Goal: Task Accomplishment & Management: Manage account settings

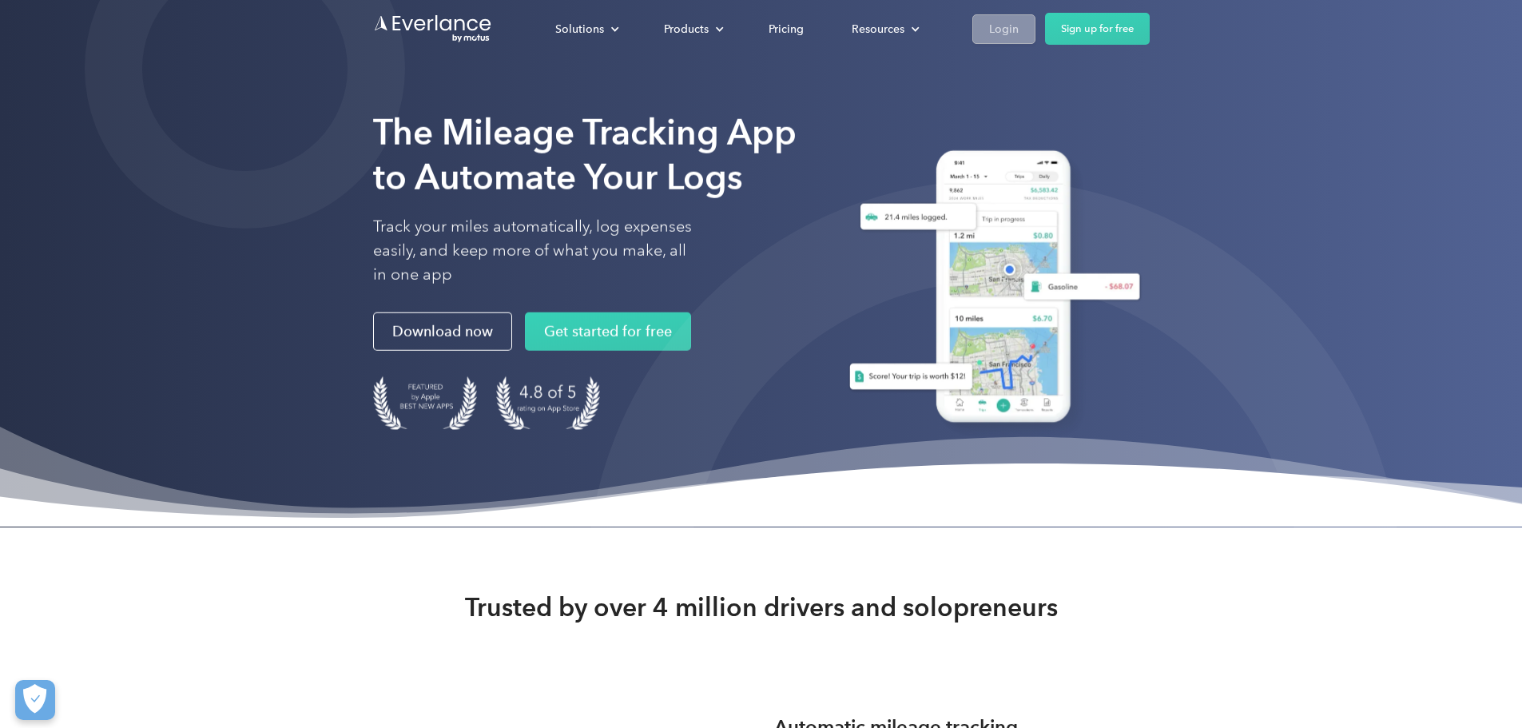
click at [1035, 19] on link "Login" at bounding box center [1003, 29] width 63 height 30
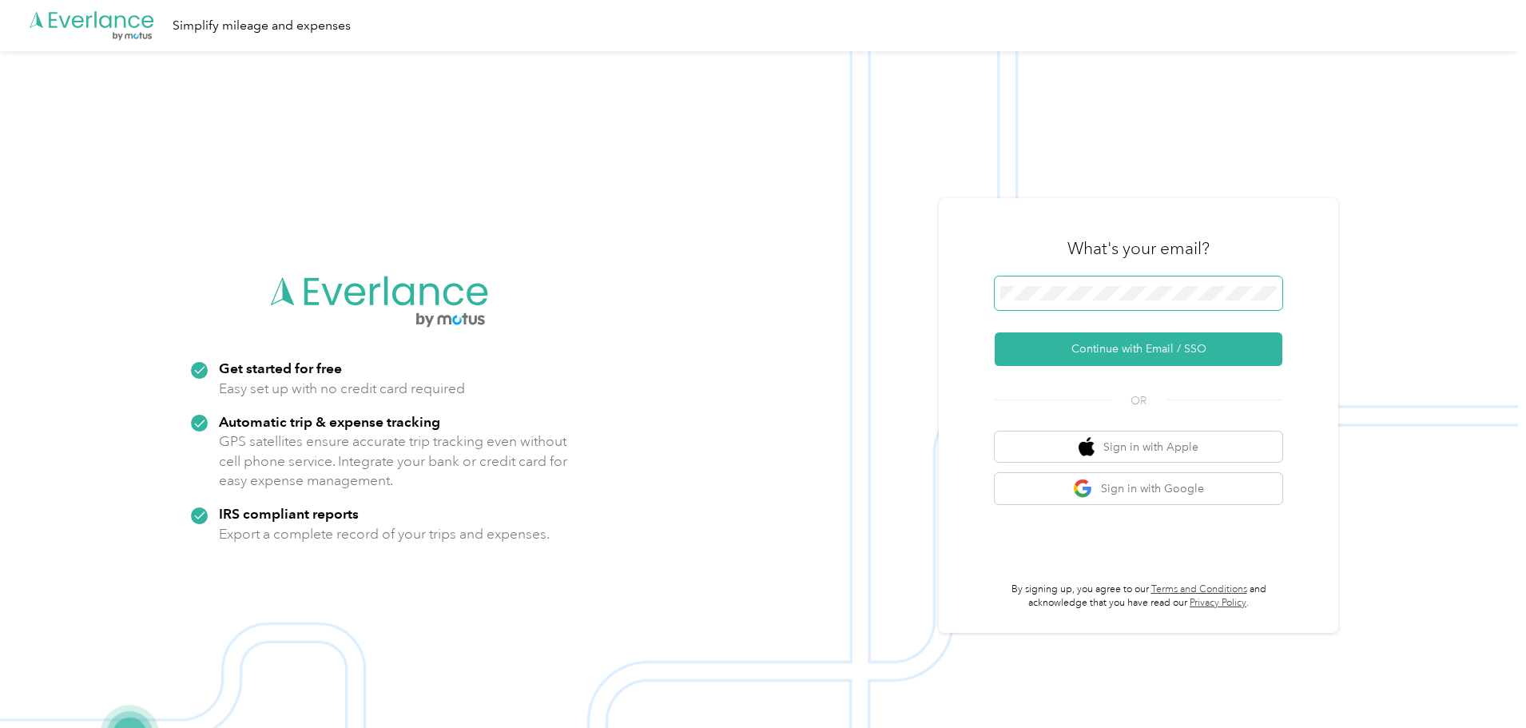
click at [1037, 284] on span at bounding box center [1139, 293] width 288 height 34
click at [1159, 351] on button "Continue with Email / SSO" at bounding box center [1139, 349] width 288 height 34
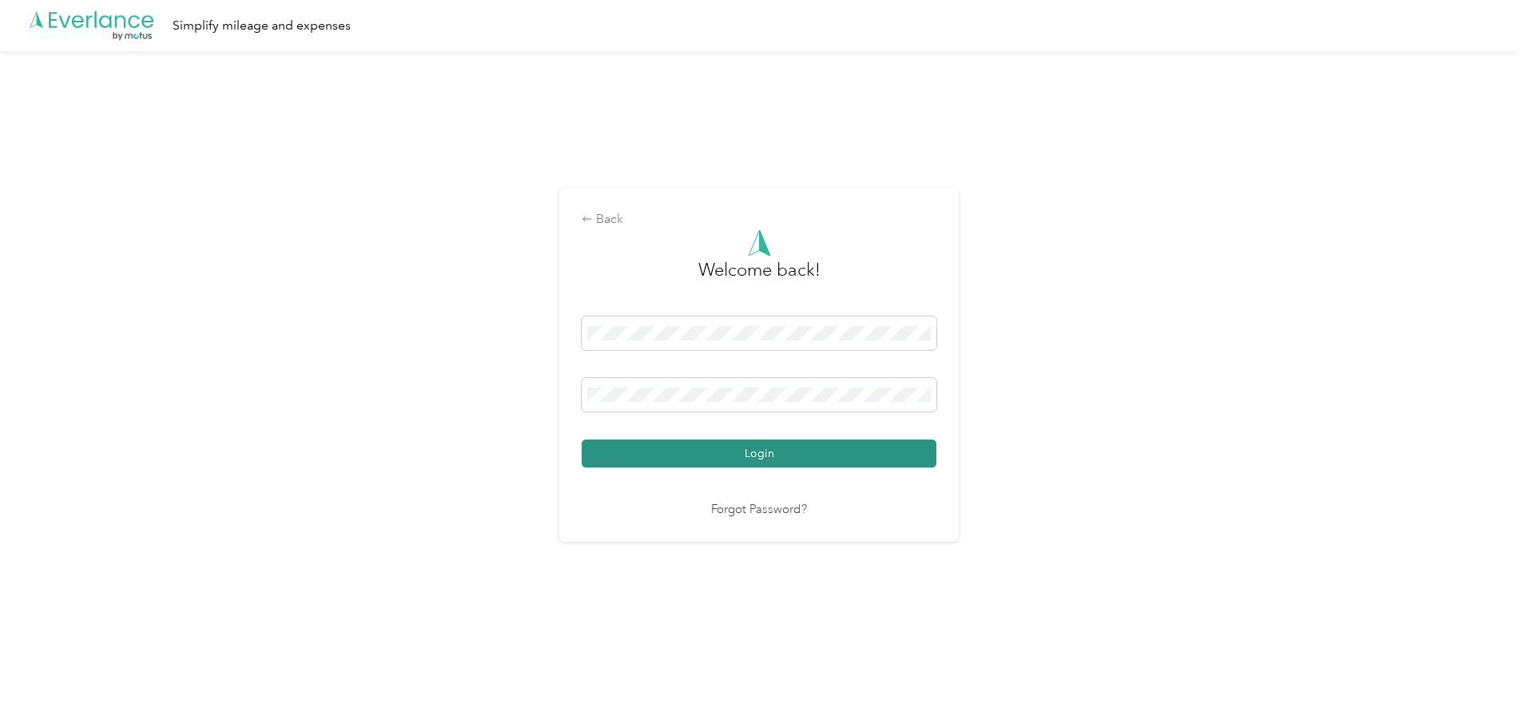
click at [777, 460] on button "Login" at bounding box center [759, 453] width 355 height 28
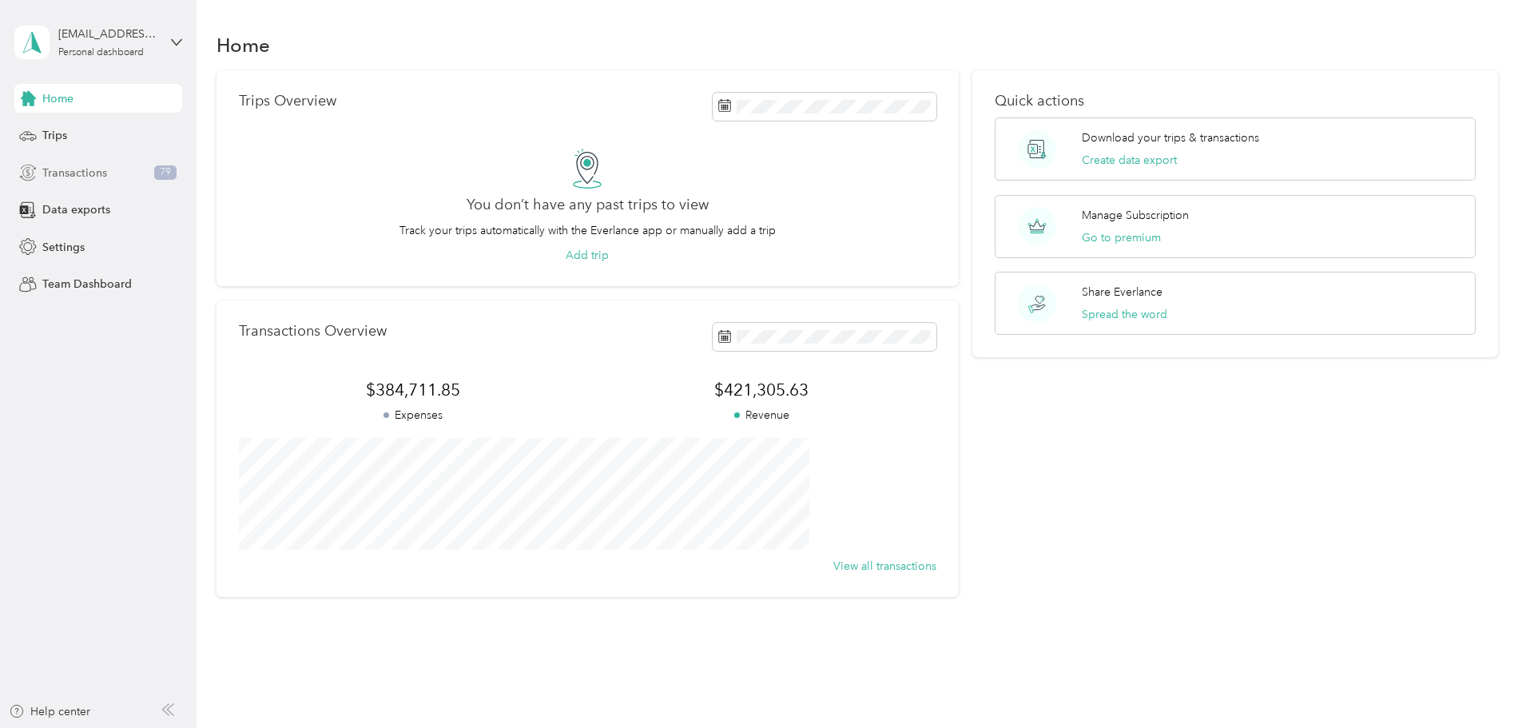
click at [88, 174] on span "Transactions" at bounding box center [74, 173] width 65 height 17
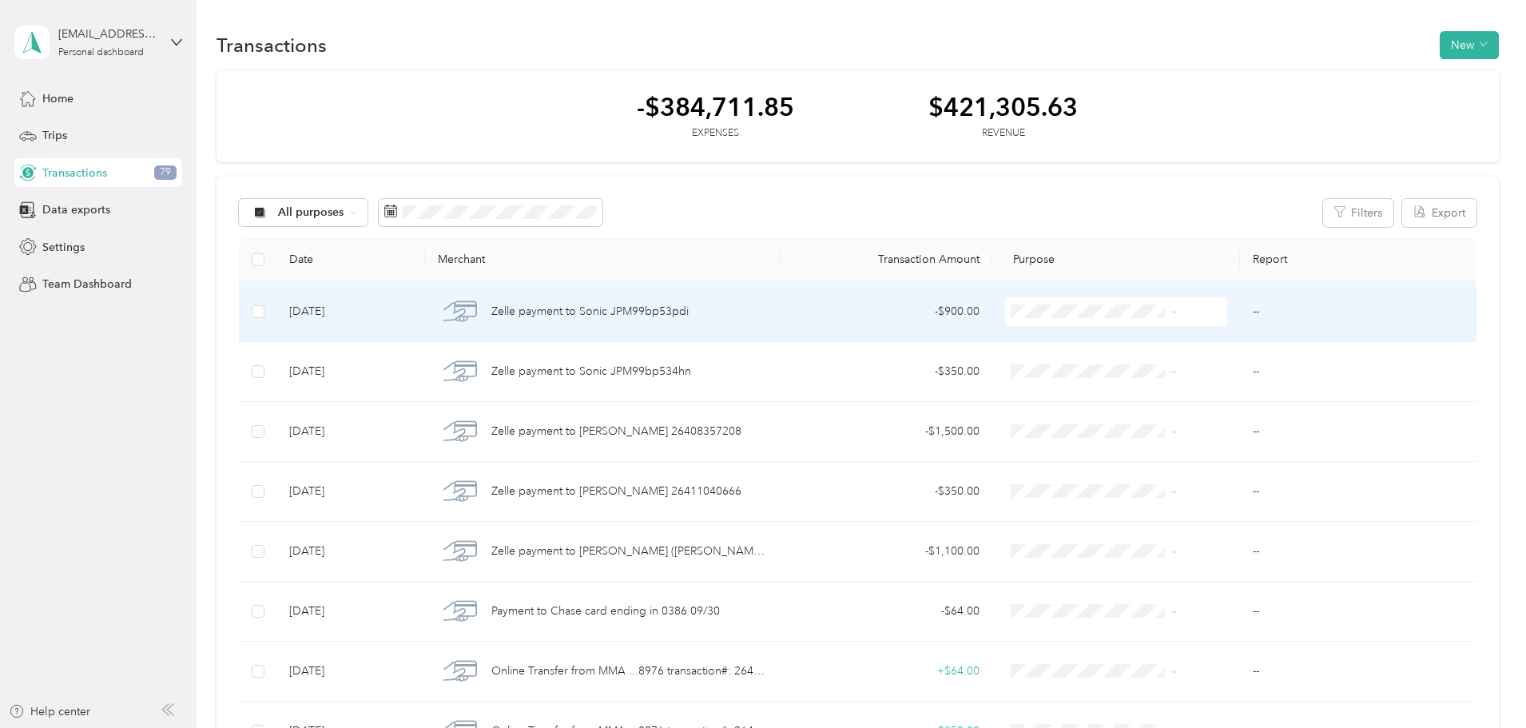
click at [1240, 314] on td "--" at bounding box center [1358, 312] width 237 height 60
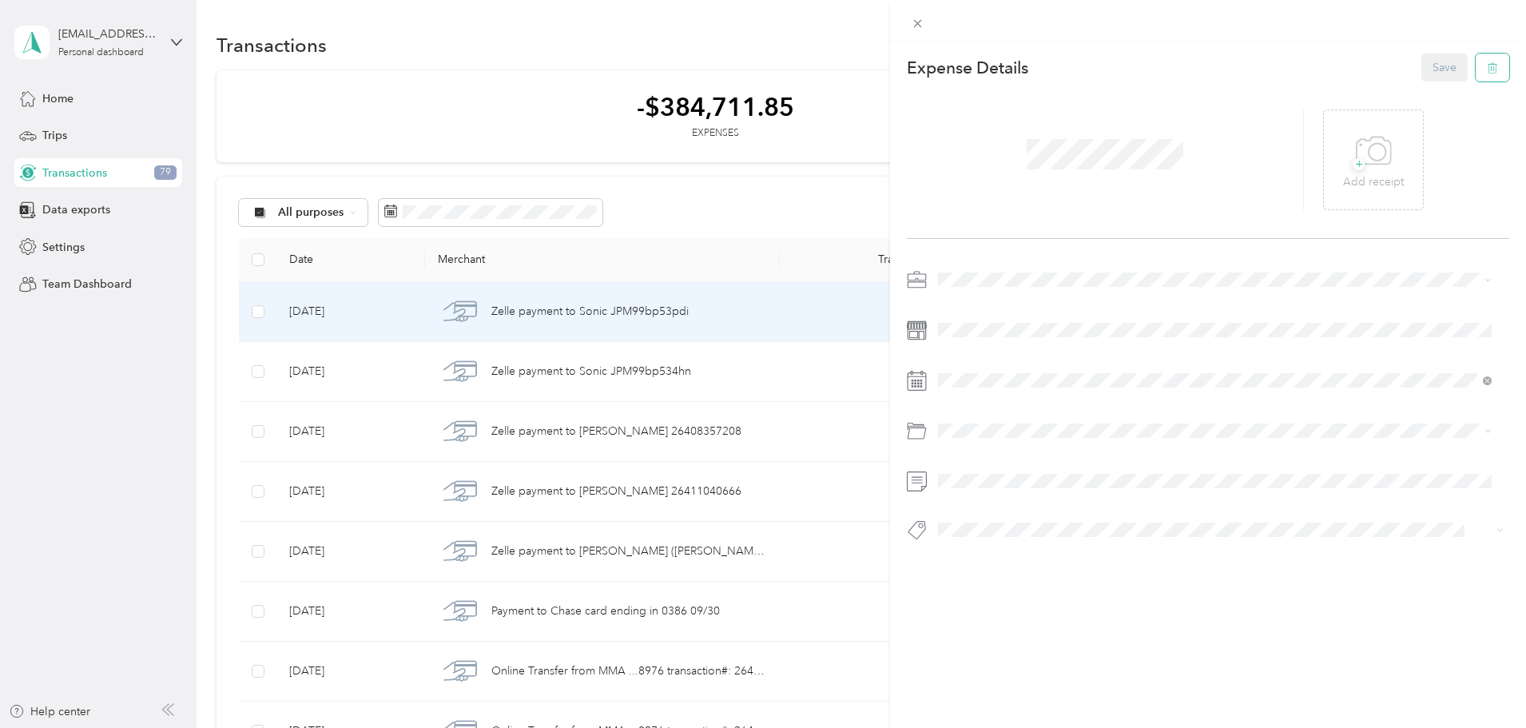
click at [1487, 63] on icon "button" at bounding box center [1492, 67] width 11 height 11
click at [1440, 81] on button "Yes" at bounding box center [1432, 79] width 31 height 26
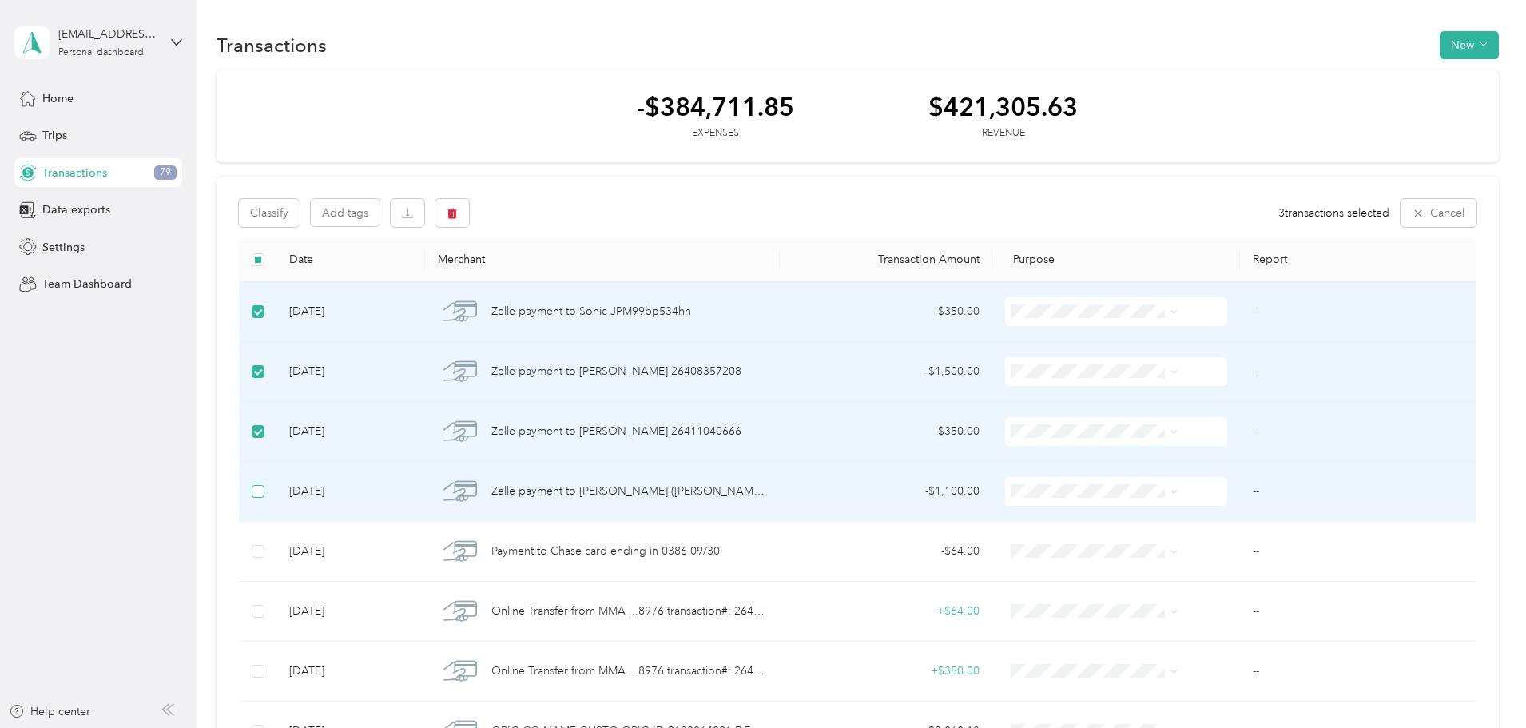
click at [264, 498] on label at bounding box center [258, 492] width 13 height 18
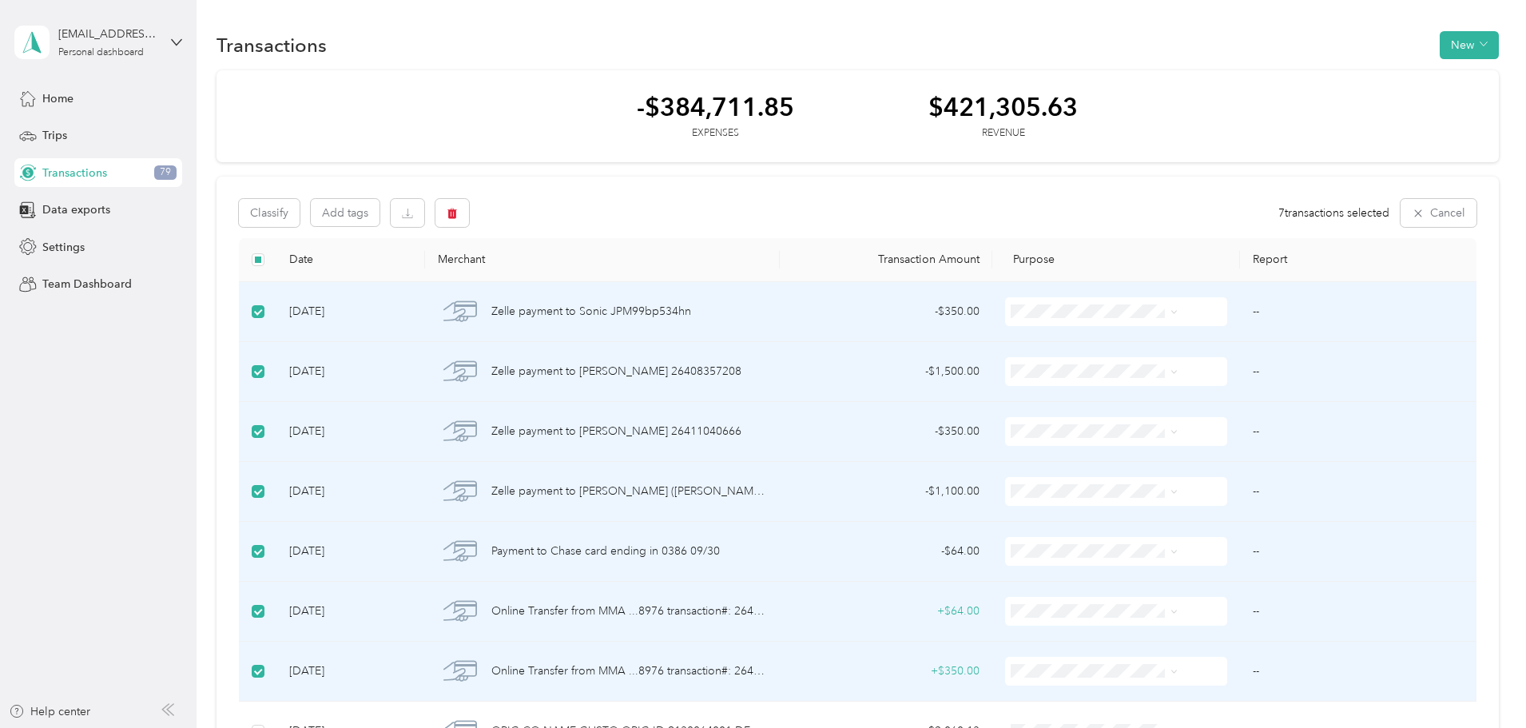
click at [1240, 308] on td "--" at bounding box center [1358, 312] width 237 height 60
click at [1240, 314] on td "--" at bounding box center [1358, 312] width 237 height 60
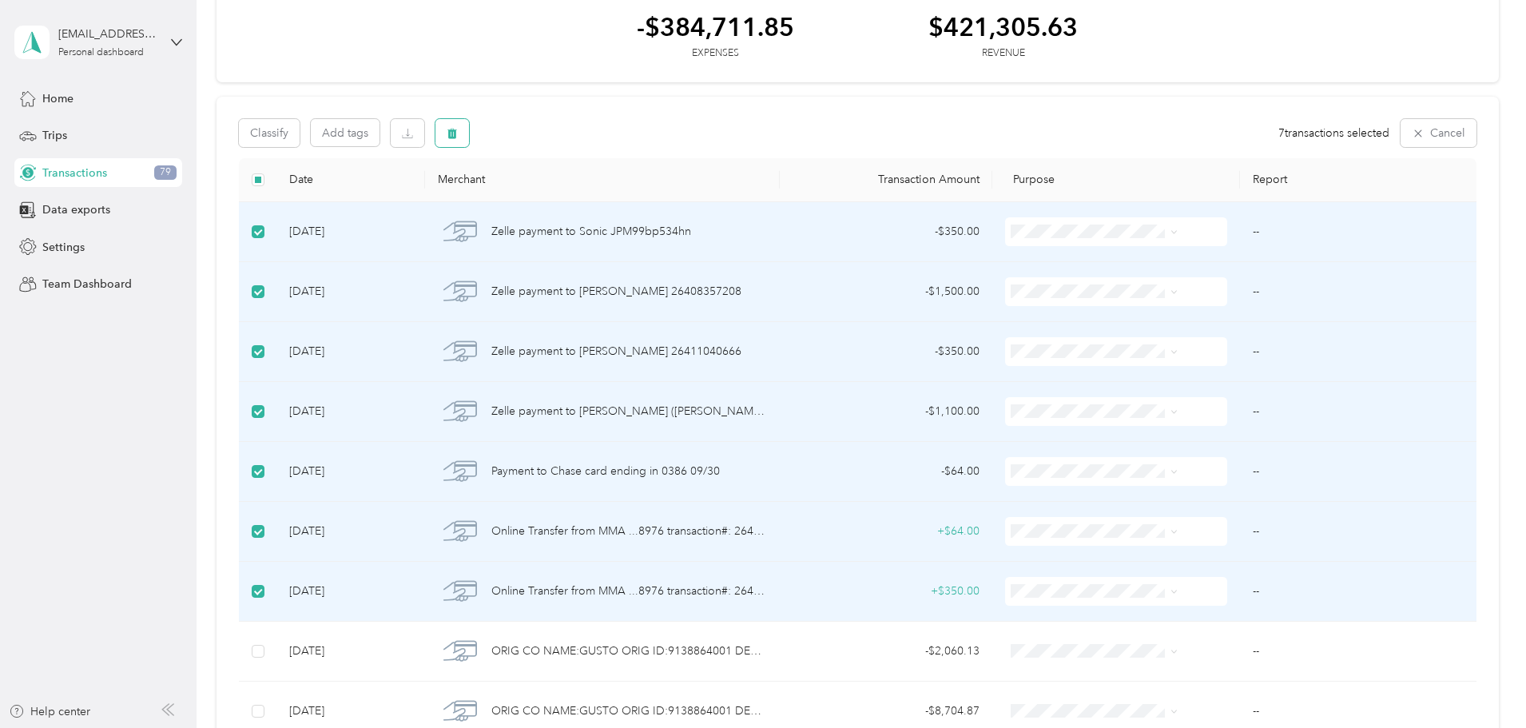
click at [457, 135] on icon "button" at bounding box center [452, 133] width 10 height 10
click at [690, 193] on button "Yes" at bounding box center [696, 200] width 31 height 26
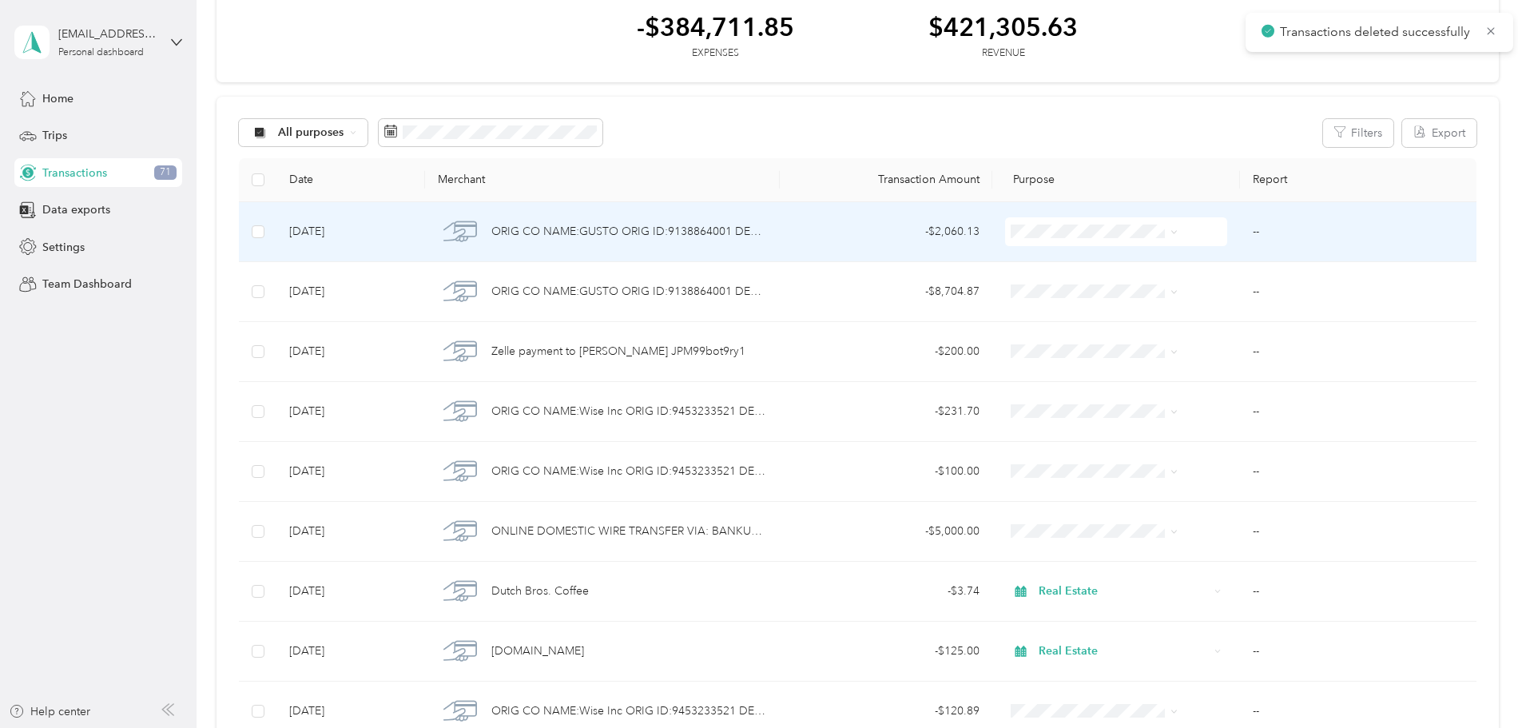
click at [1240, 232] on td "--" at bounding box center [1358, 232] width 237 height 60
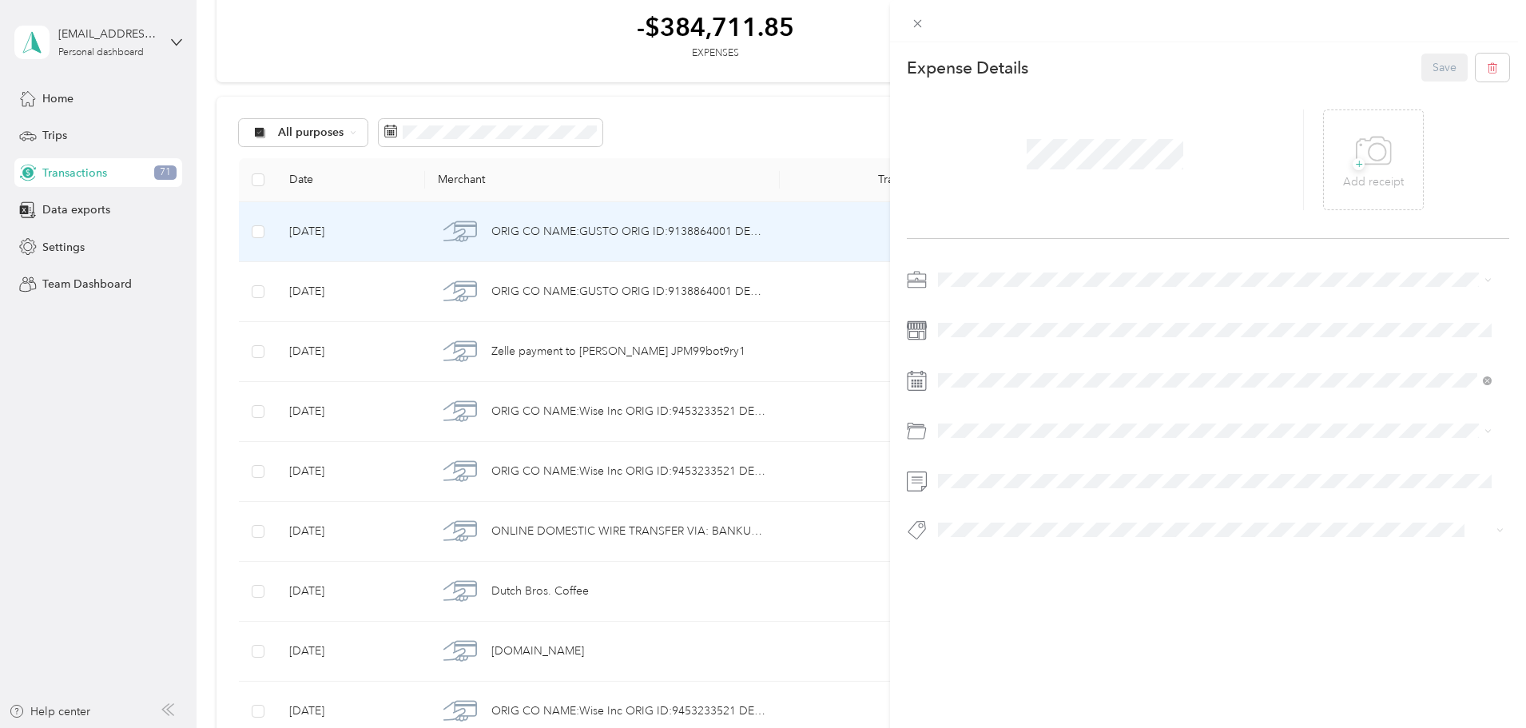
click at [755, 176] on div "This expense cannot be edited because it is either under review, approved, or p…" at bounding box center [763, 364] width 1526 height 728
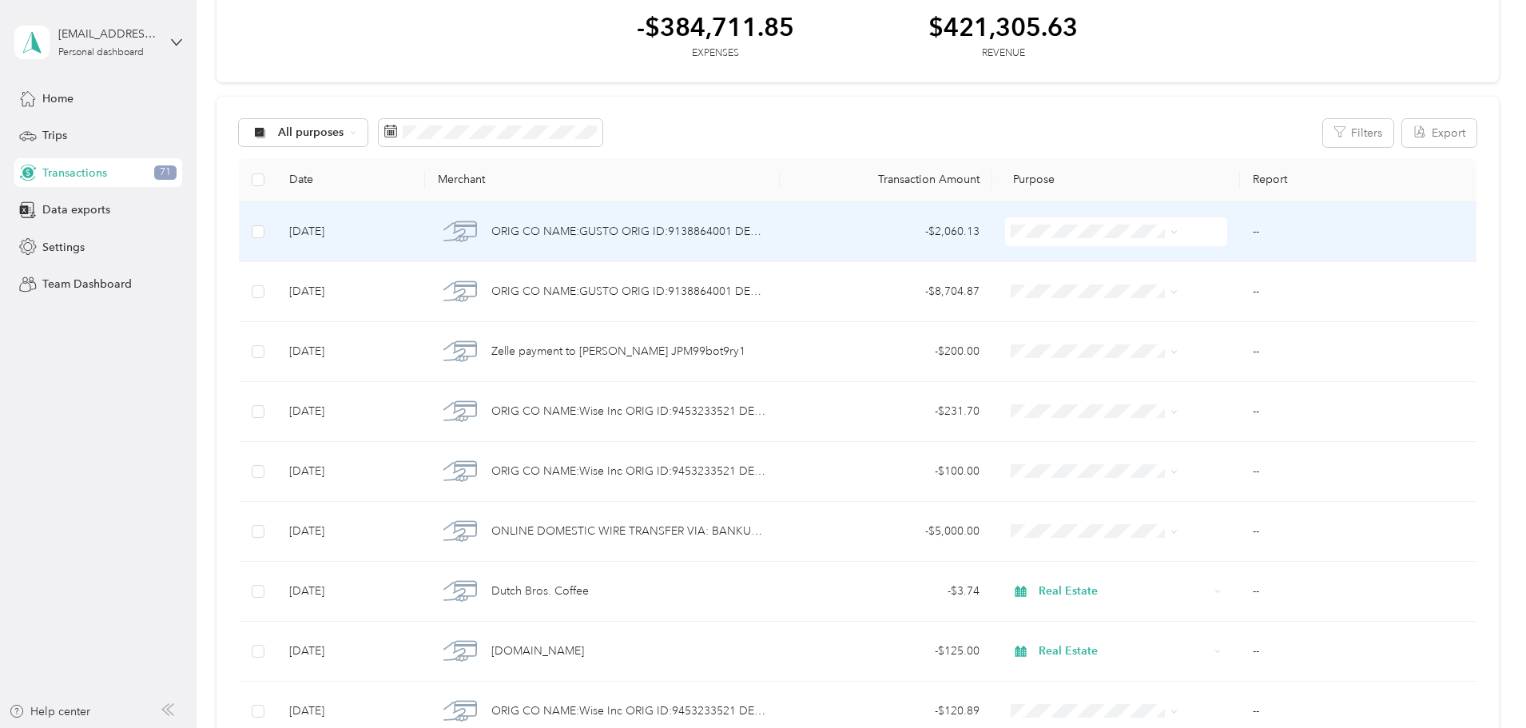
click at [1240, 233] on td "--" at bounding box center [1358, 232] width 237 height 60
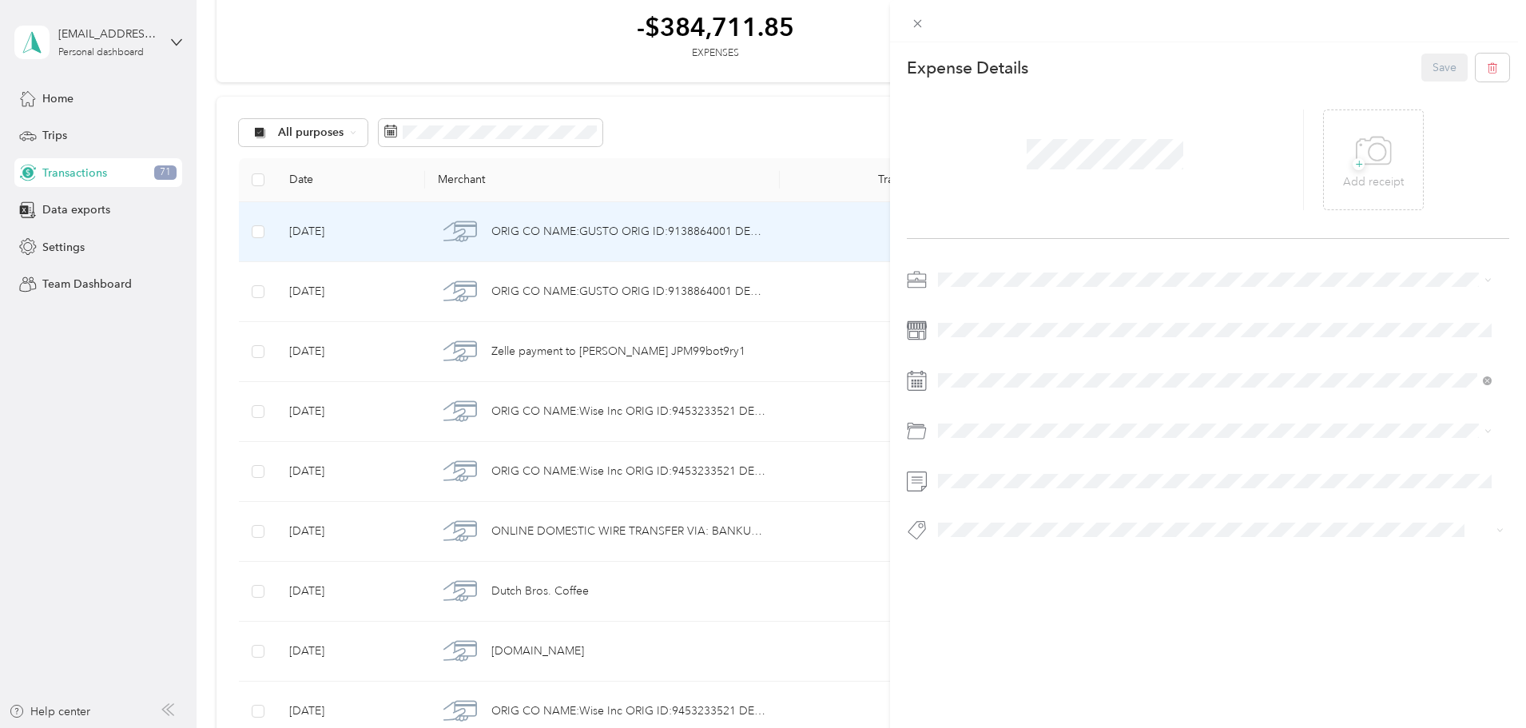
click at [780, 224] on div "This expense cannot be edited because it is either under review, approved, or p…" at bounding box center [763, 364] width 1526 height 728
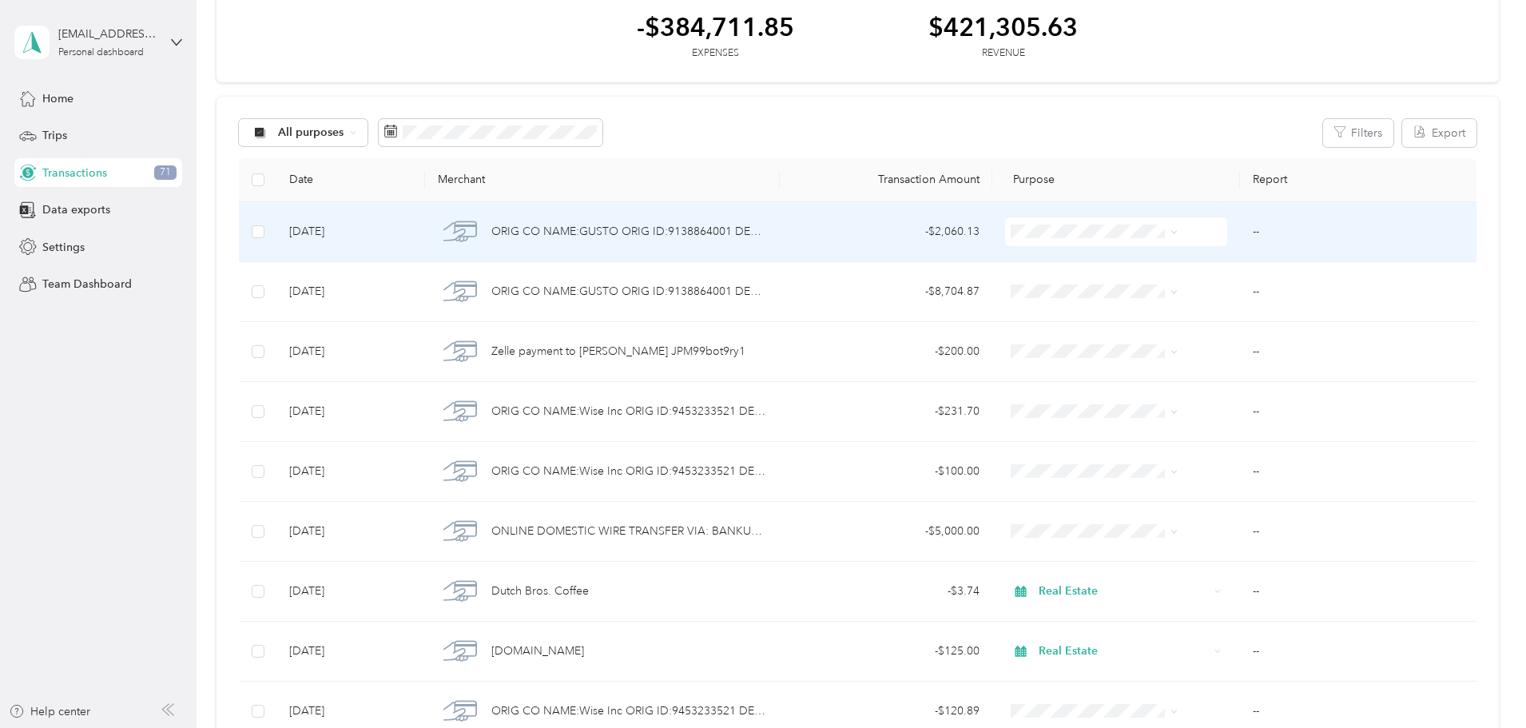
click at [1024, 222] on span at bounding box center [1116, 231] width 222 height 29
click at [1039, 401] on span "Real Estate" at bounding box center [1083, 397] width 128 height 17
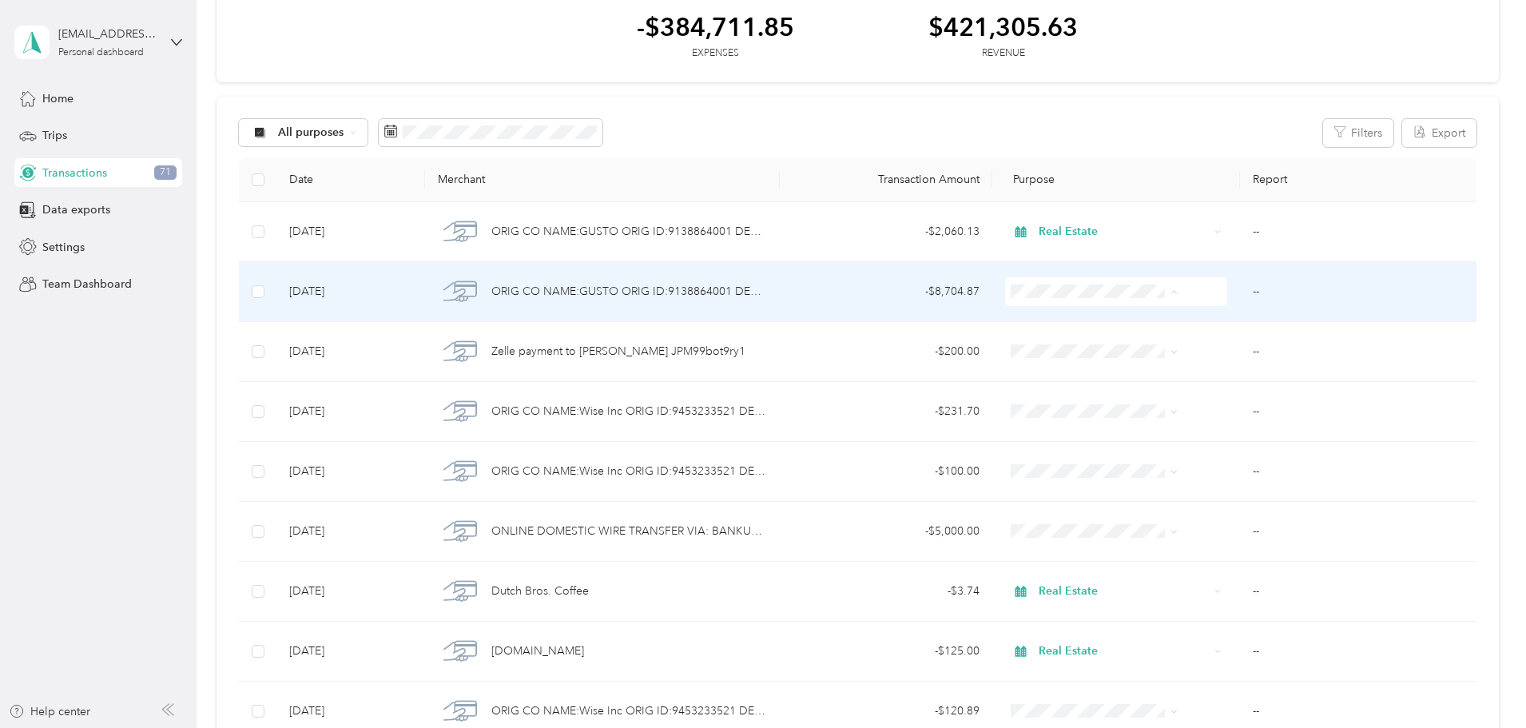
click at [1034, 455] on span "Real Estate" at bounding box center [1083, 461] width 128 height 17
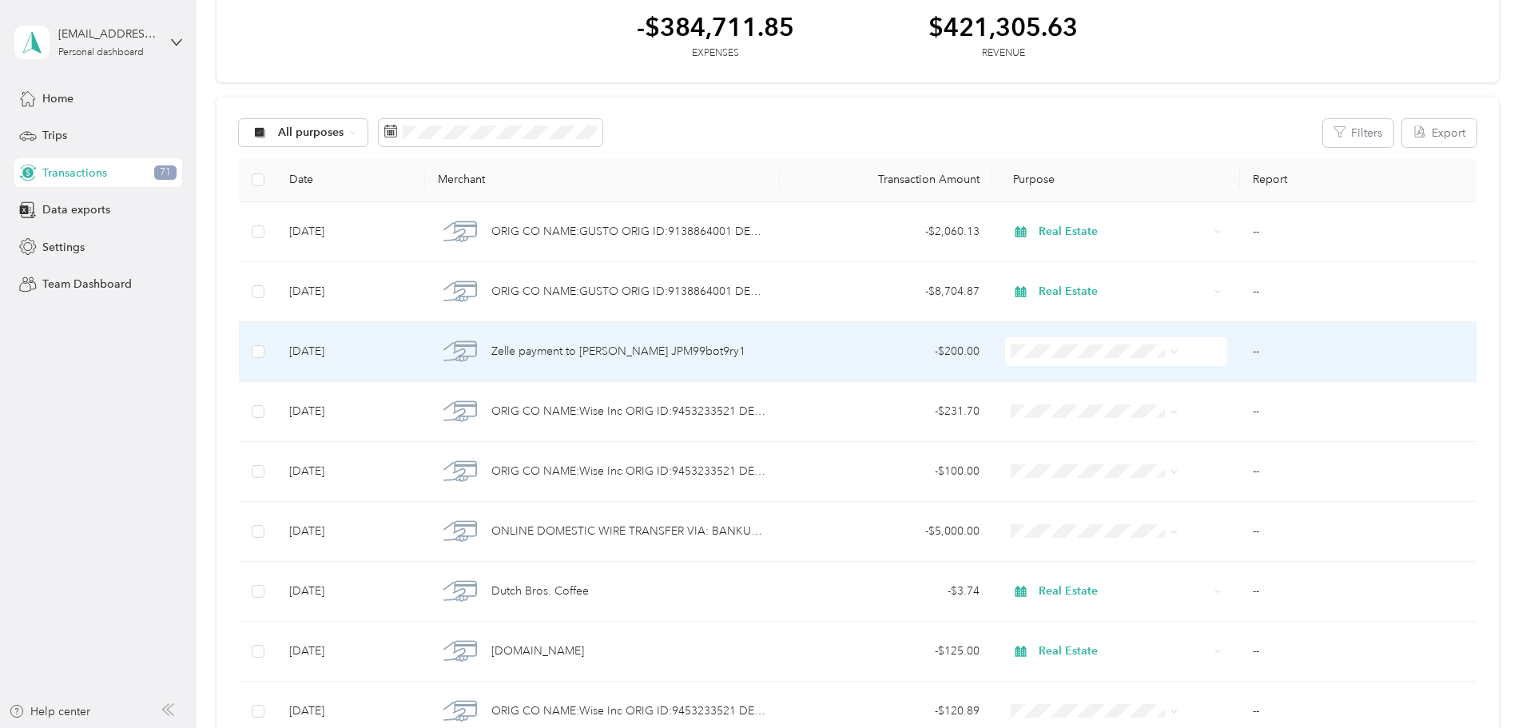
click at [1048, 522] on span "Real Estate" at bounding box center [1083, 514] width 128 height 17
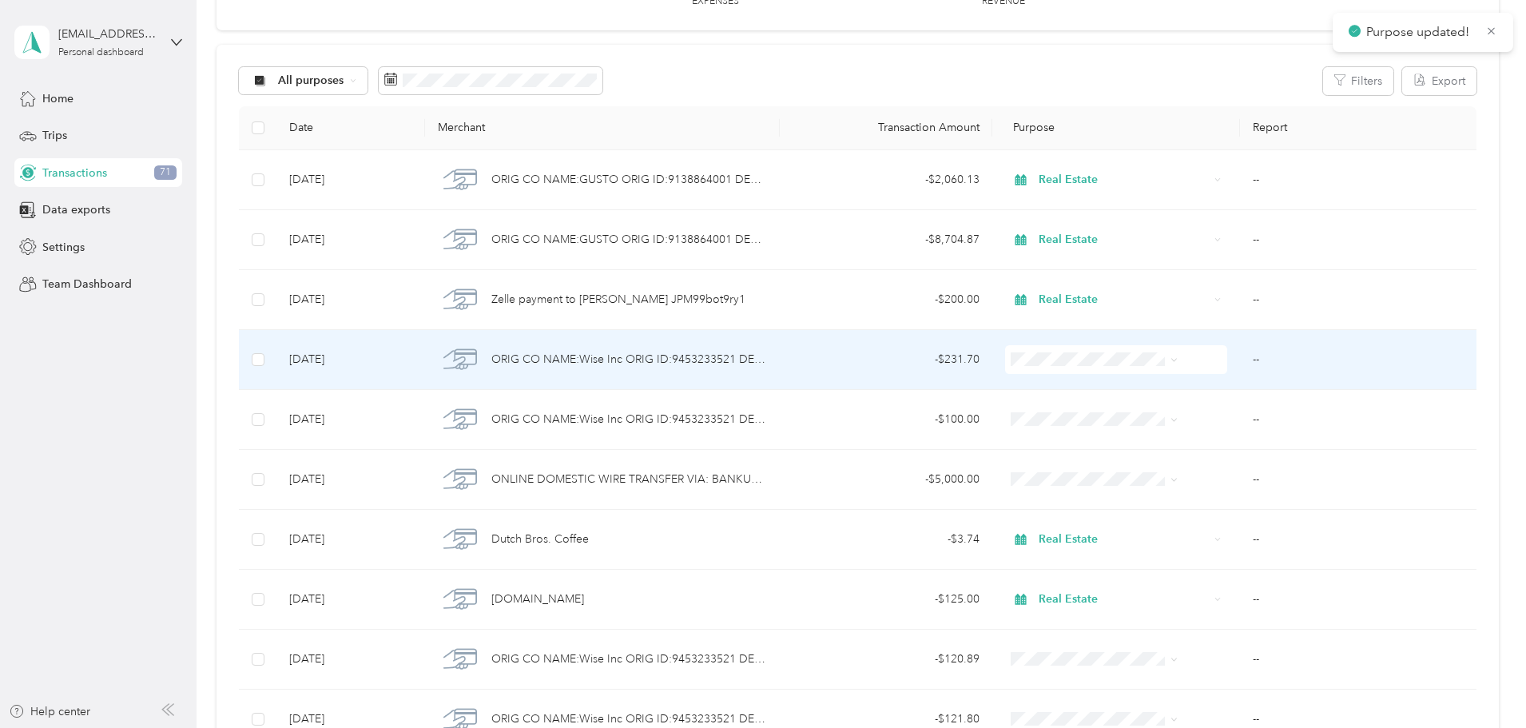
scroll to position [160, 0]
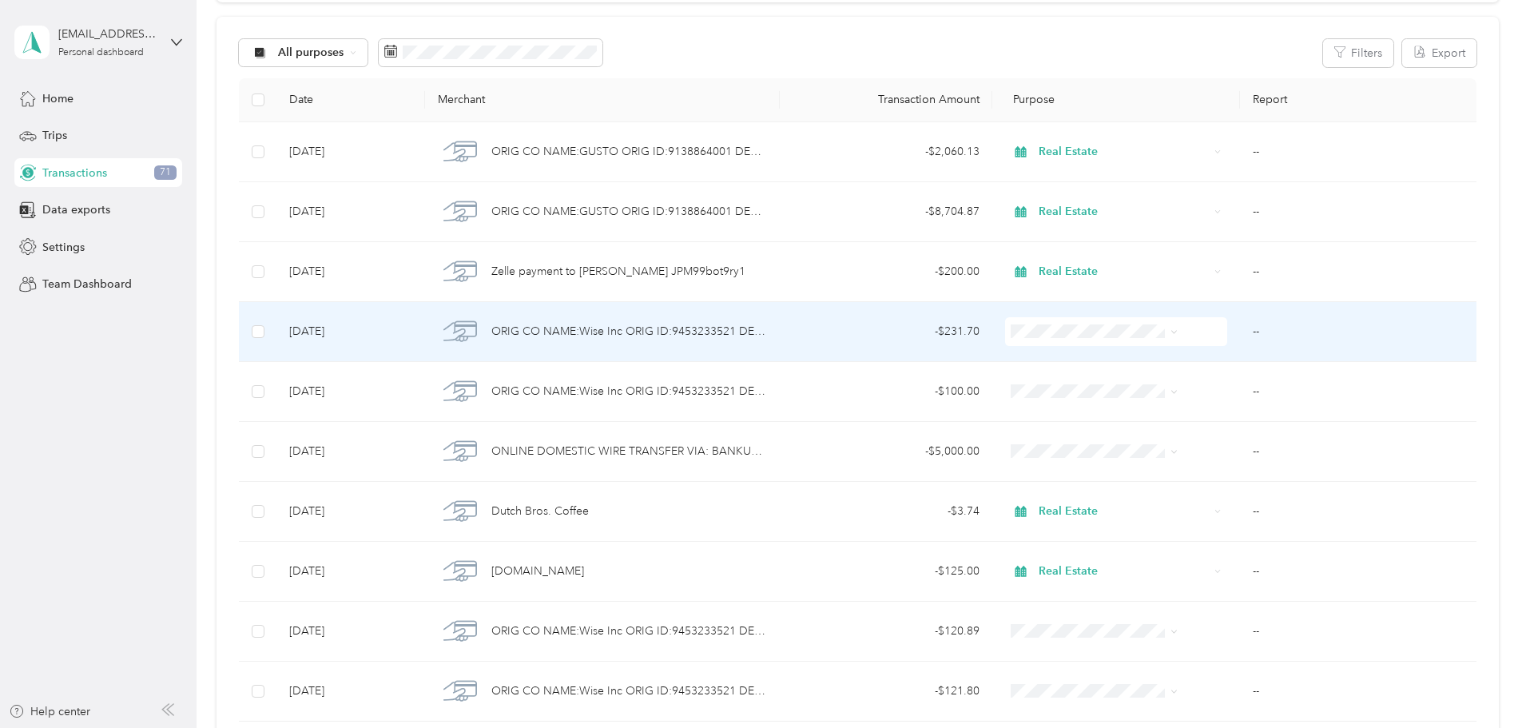
click at [1052, 475] on span "Cold Call" at bounding box center [1083, 469] width 128 height 17
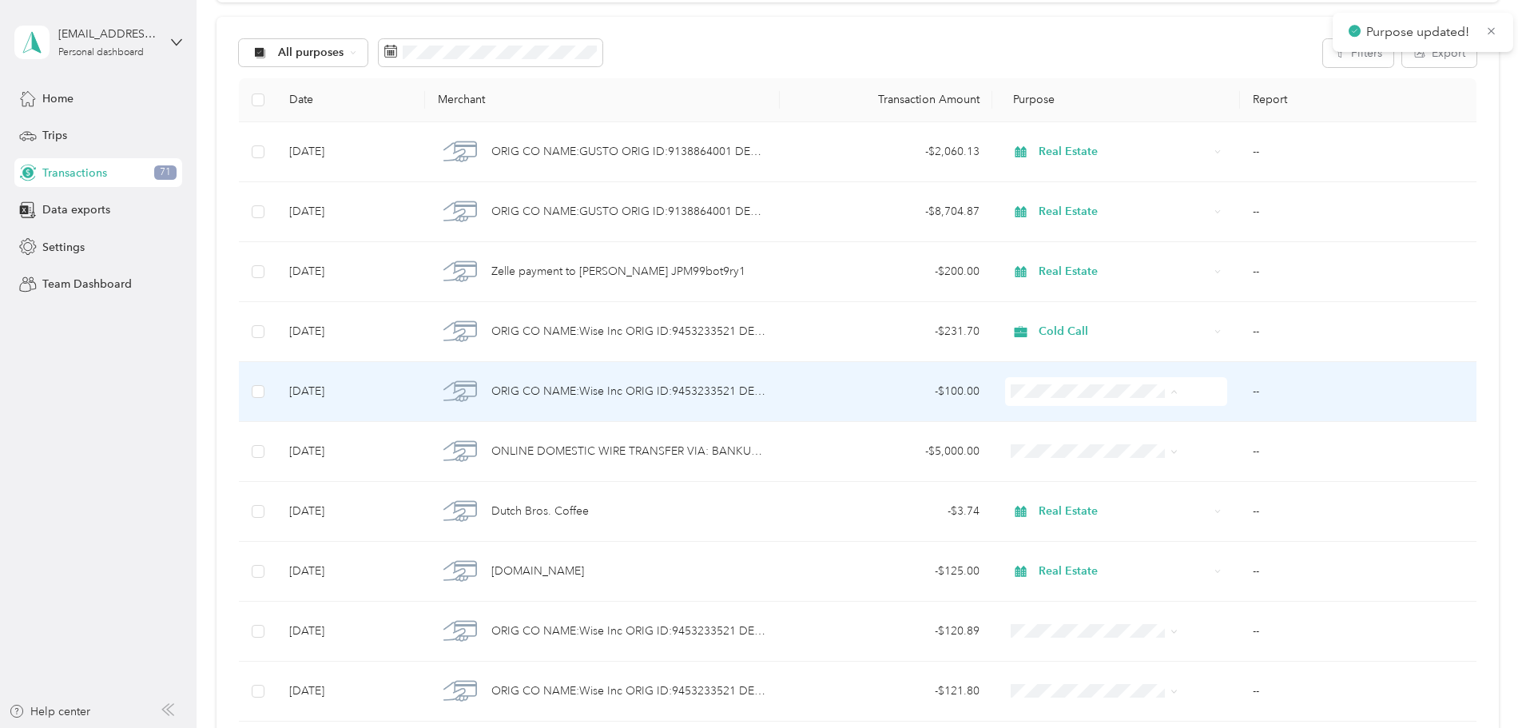
click at [1051, 533] on span "Cold Call" at bounding box center [1083, 533] width 128 height 17
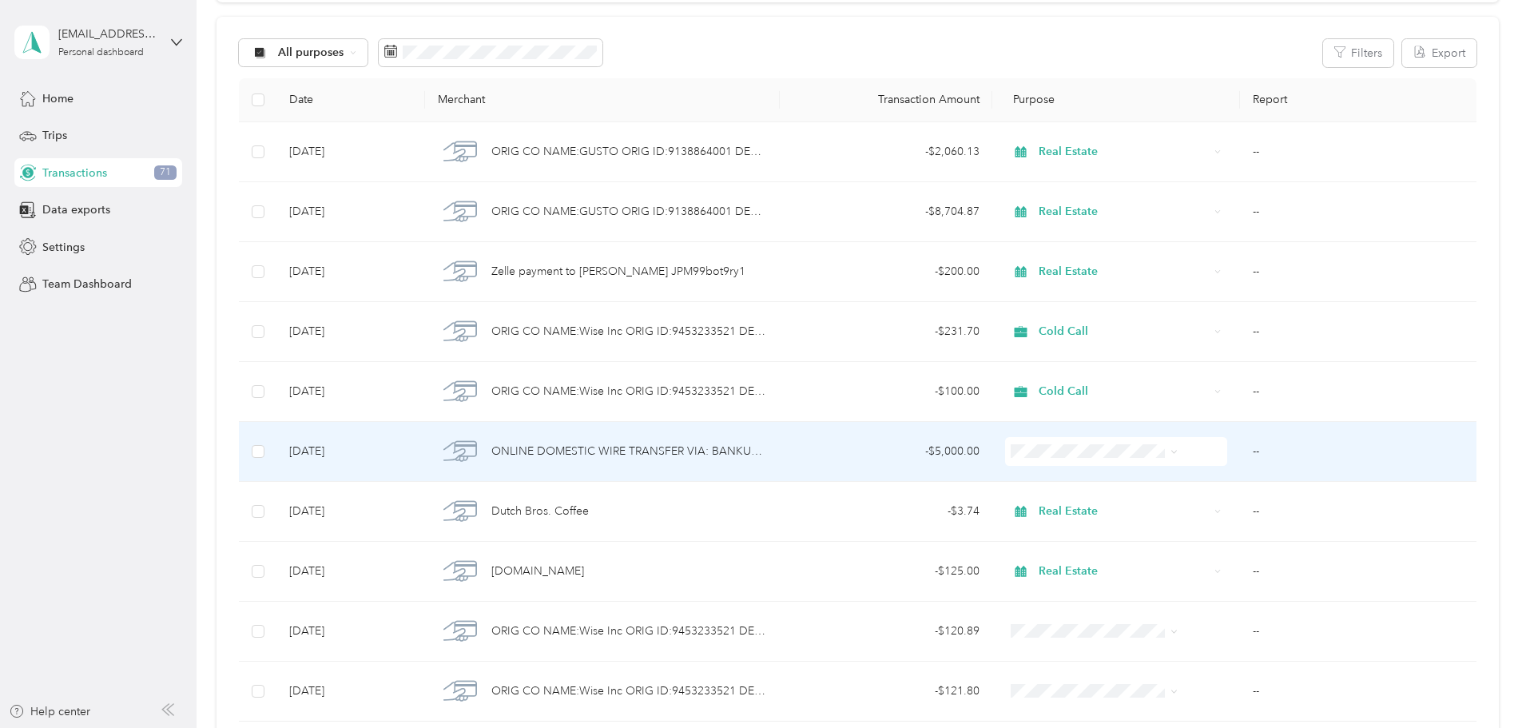
click at [1043, 618] on span "Real Estate" at bounding box center [1083, 621] width 128 height 17
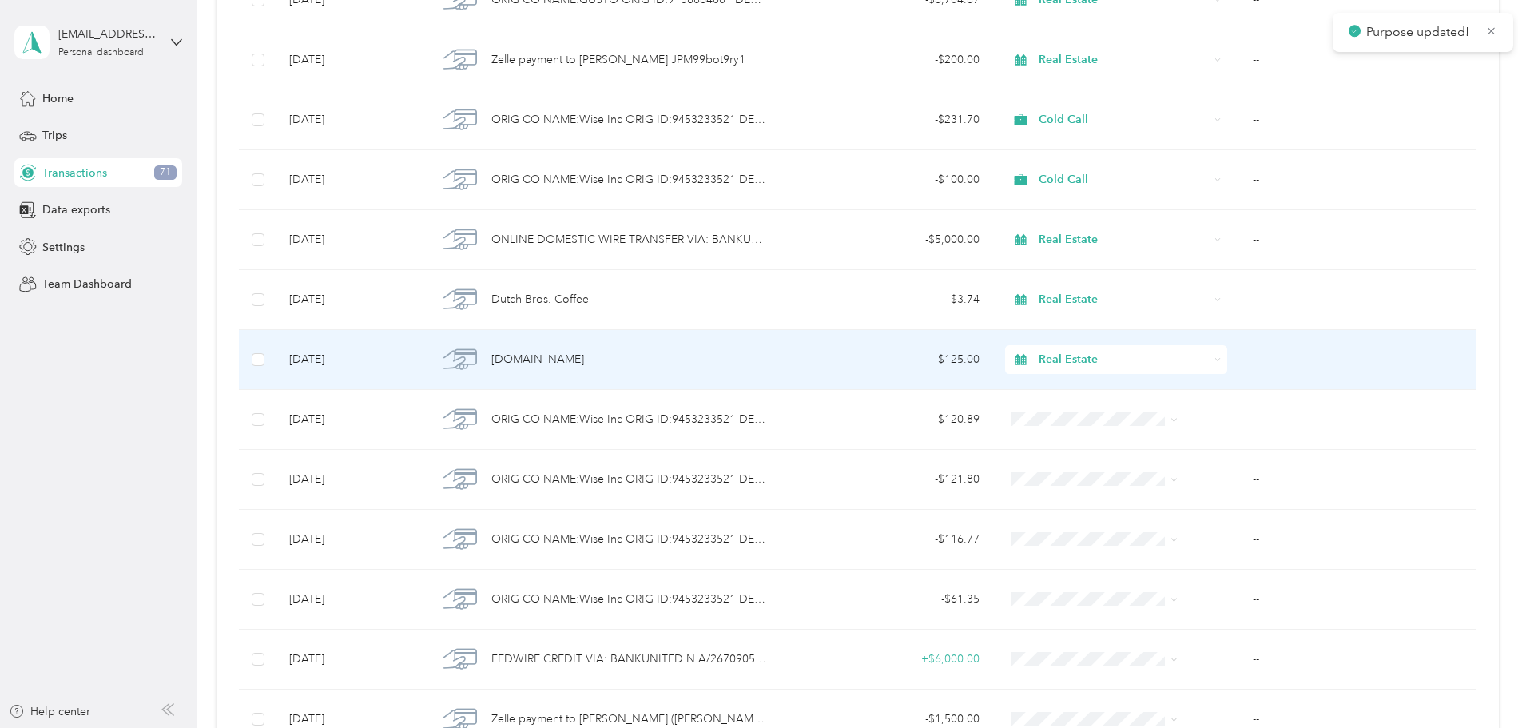
scroll to position [399, 0]
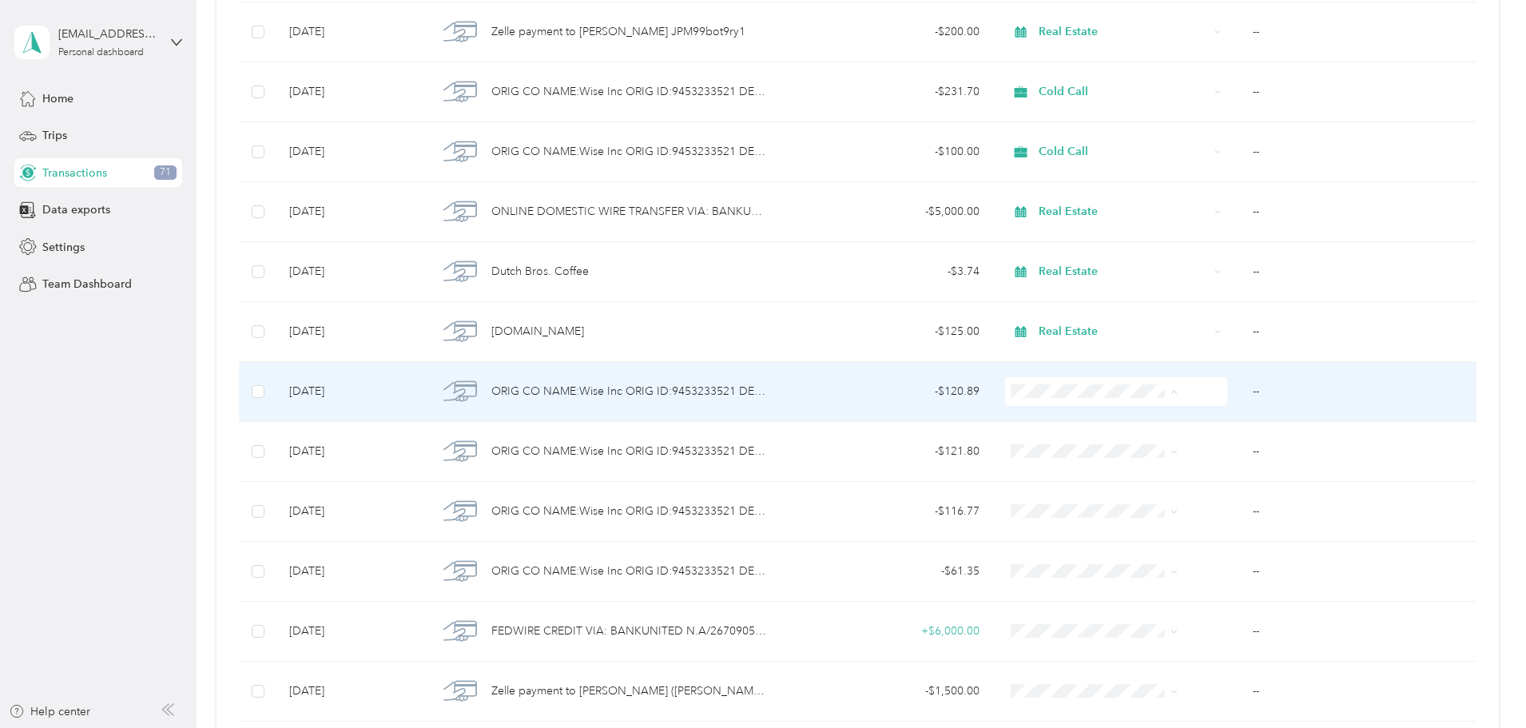
click at [1043, 531] on span "Cold Call" at bounding box center [1083, 533] width 128 height 17
click at [1041, 395] on span "Cold Call" at bounding box center [1124, 392] width 170 height 18
click at [1039, 503] on span "Recycle" at bounding box center [1083, 503] width 128 height 17
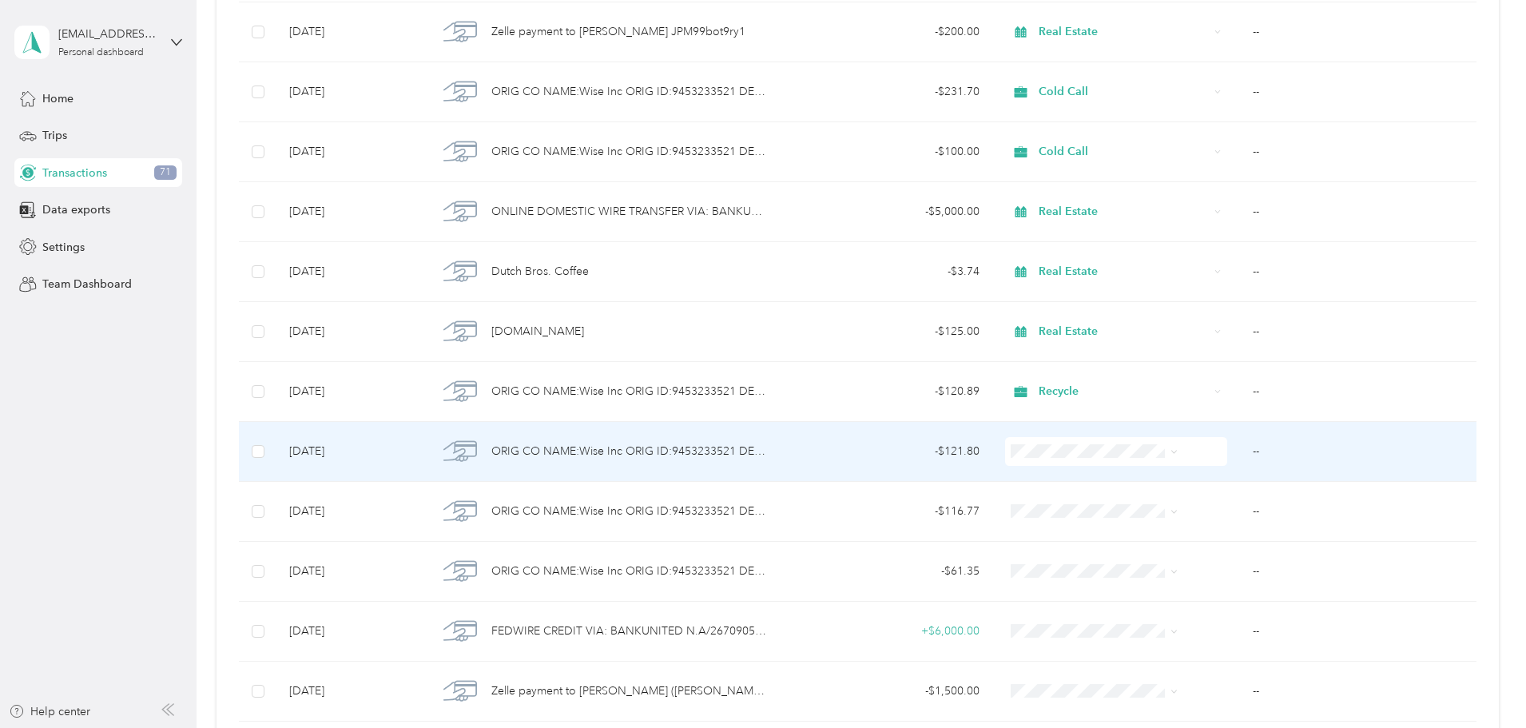
click at [1063, 593] on span "Cold Call" at bounding box center [1083, 588] width 128 height 17
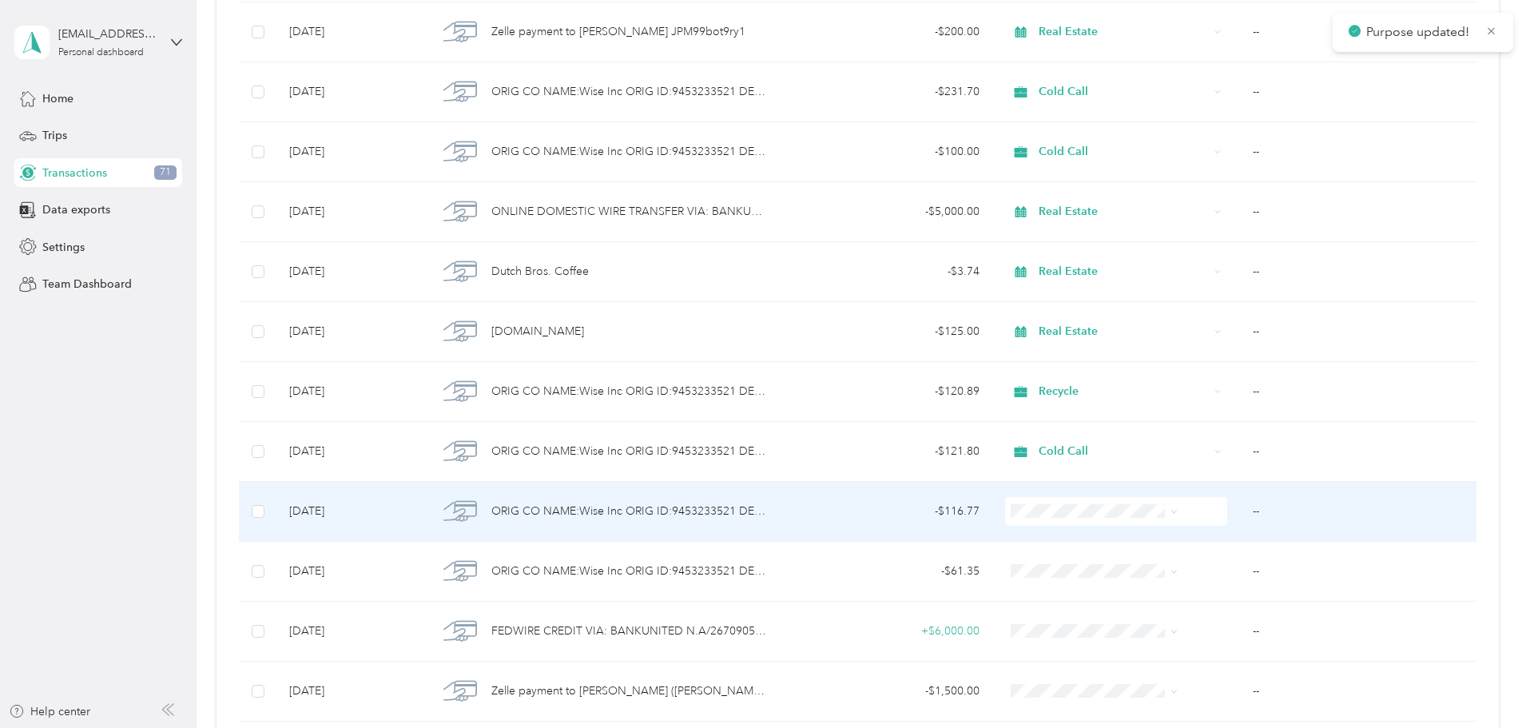
click at [1048, 396] on span "Cold Call" at bounding box center [1083, 392] width 128 height 17
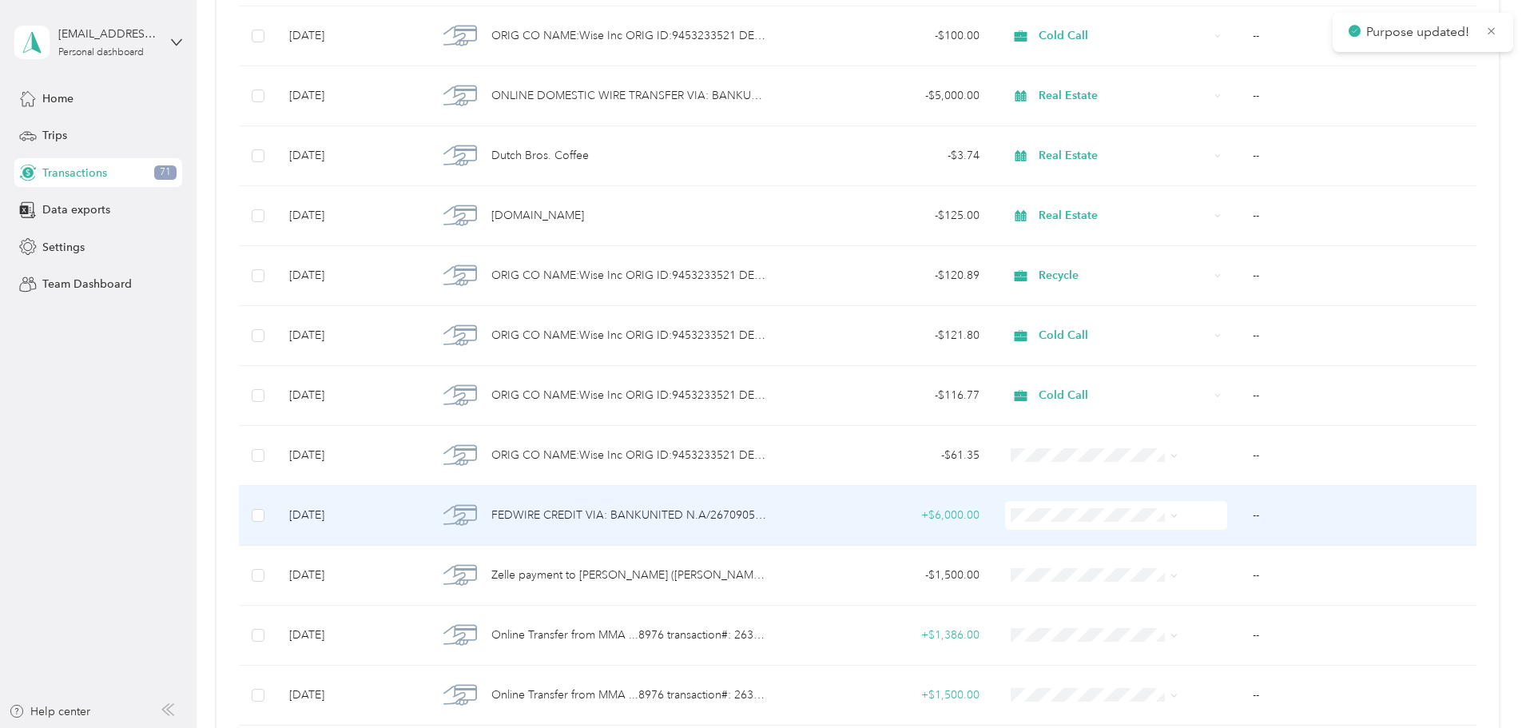
scroll to position [639, 0]
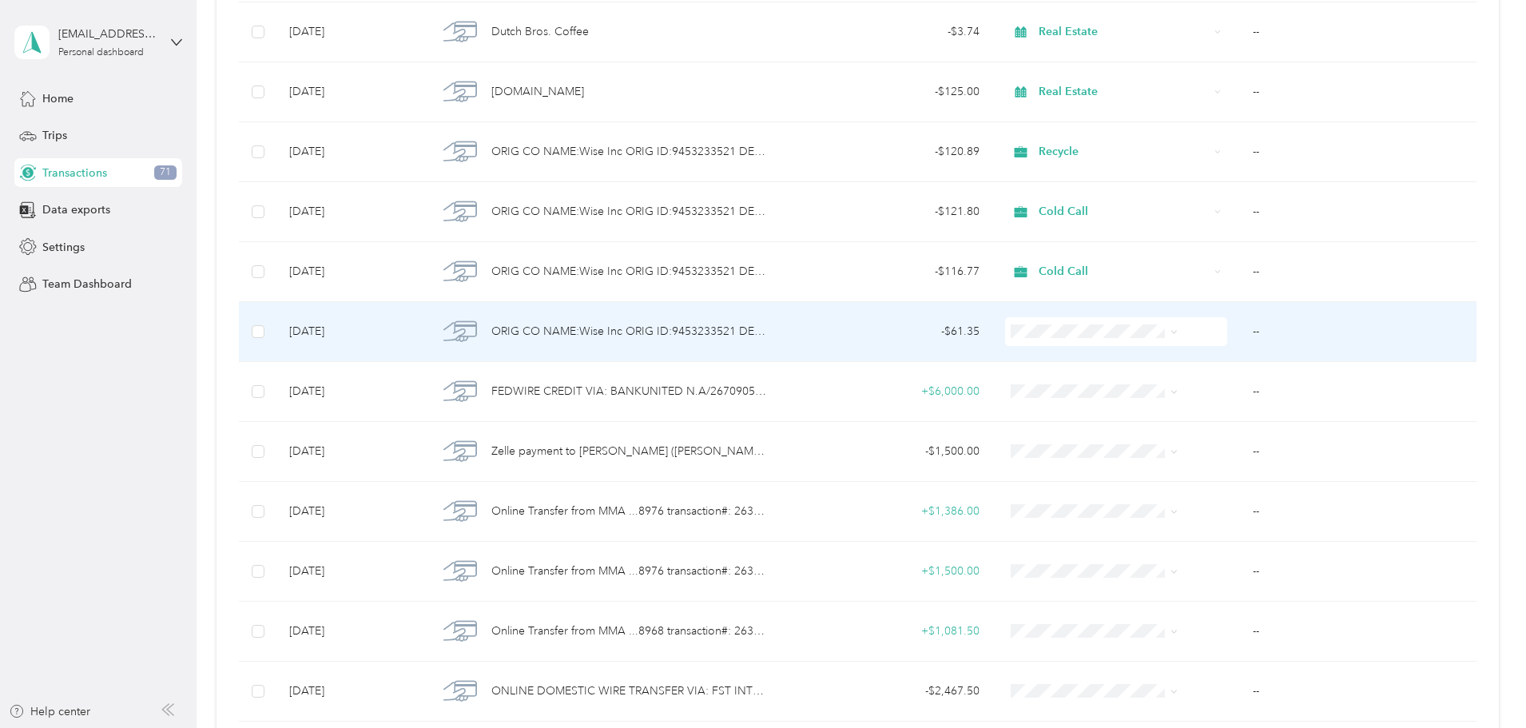
click at [1043, 475] on li "Cold Call" at bounding box center [1069, 473] width 179 height 28
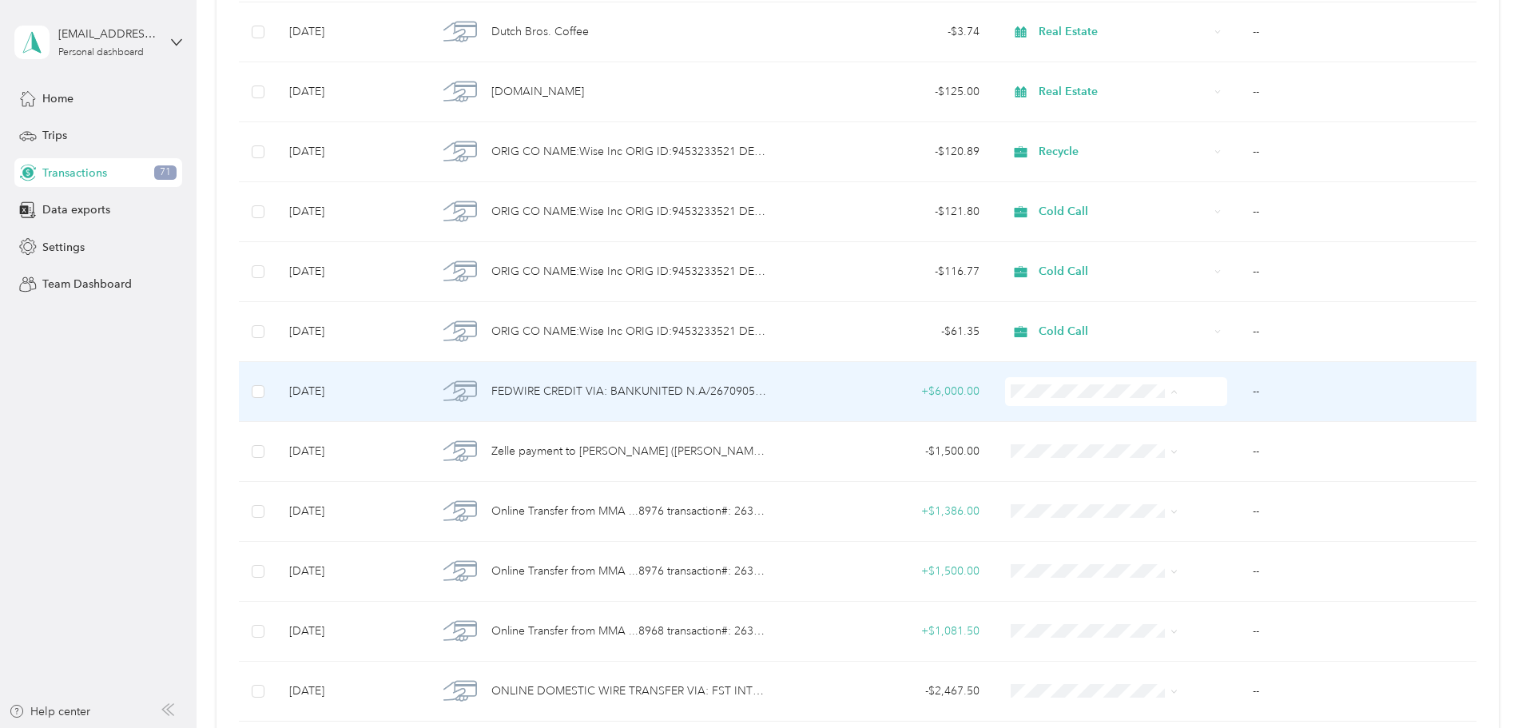
click at [1054, 555] on span "Real Estate" at bounding box center [1083, 561] width 128 height 17
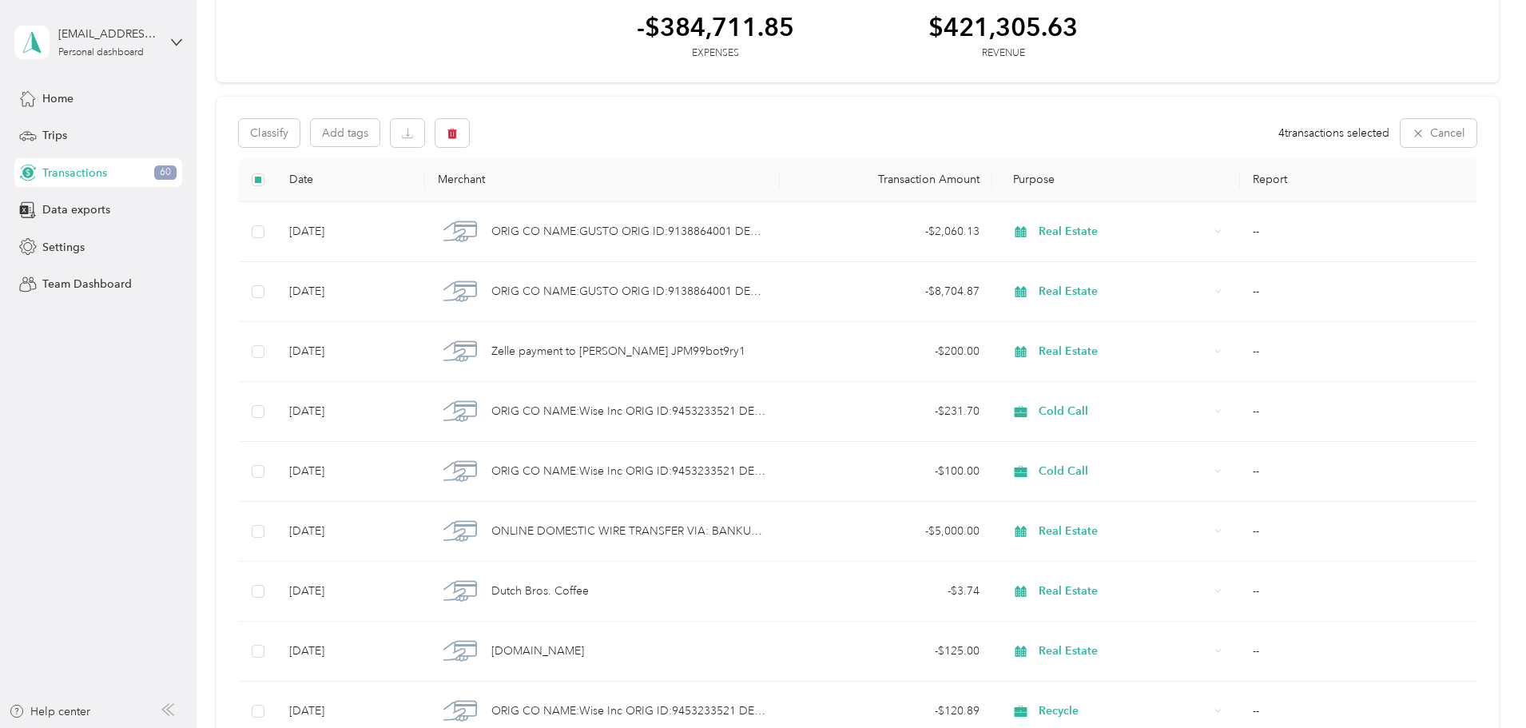
scroll to position [0, 0]
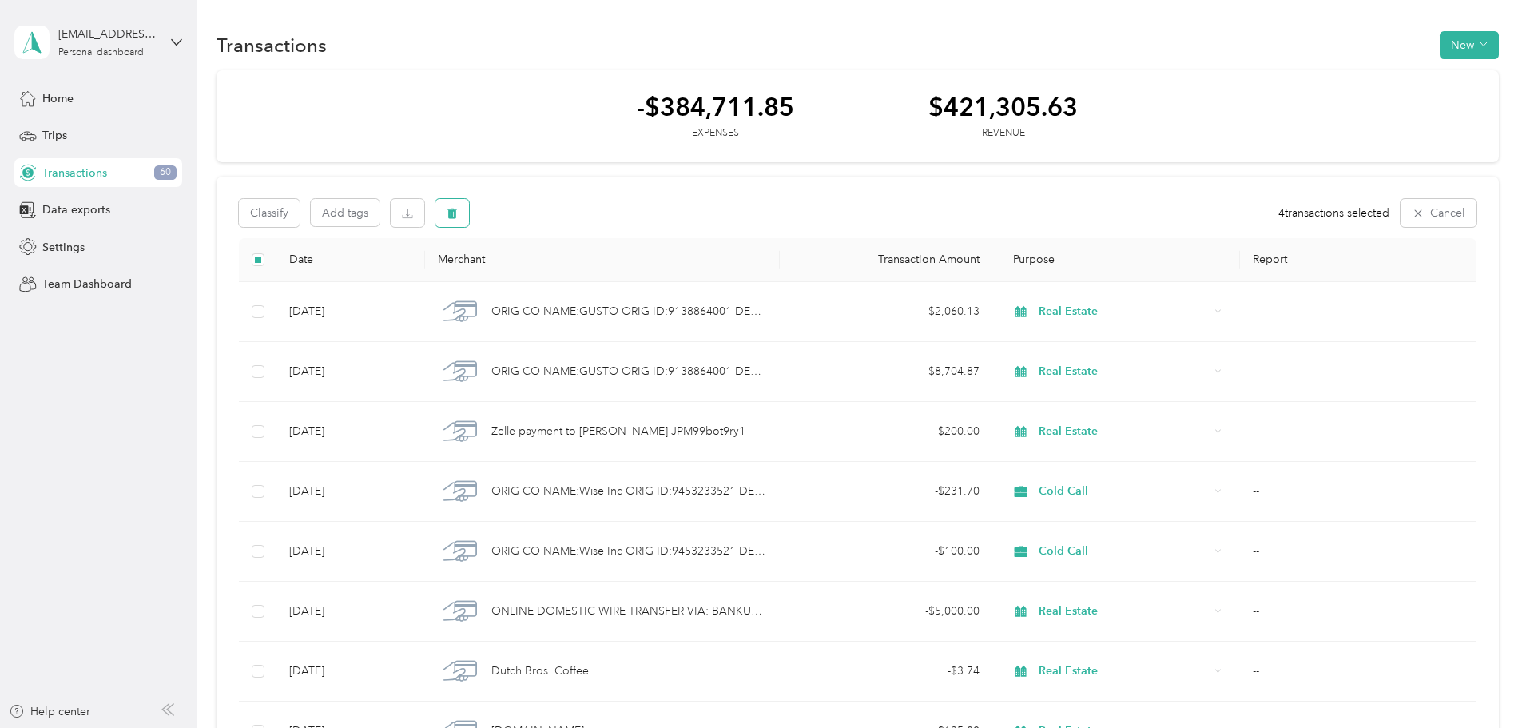
click at [458, 215] on icon "button" at bounding box center [452, 213] width 11 height 11
click at [692, 275] on button "Yes" at bounding box center [696, 280] width 31 height 26
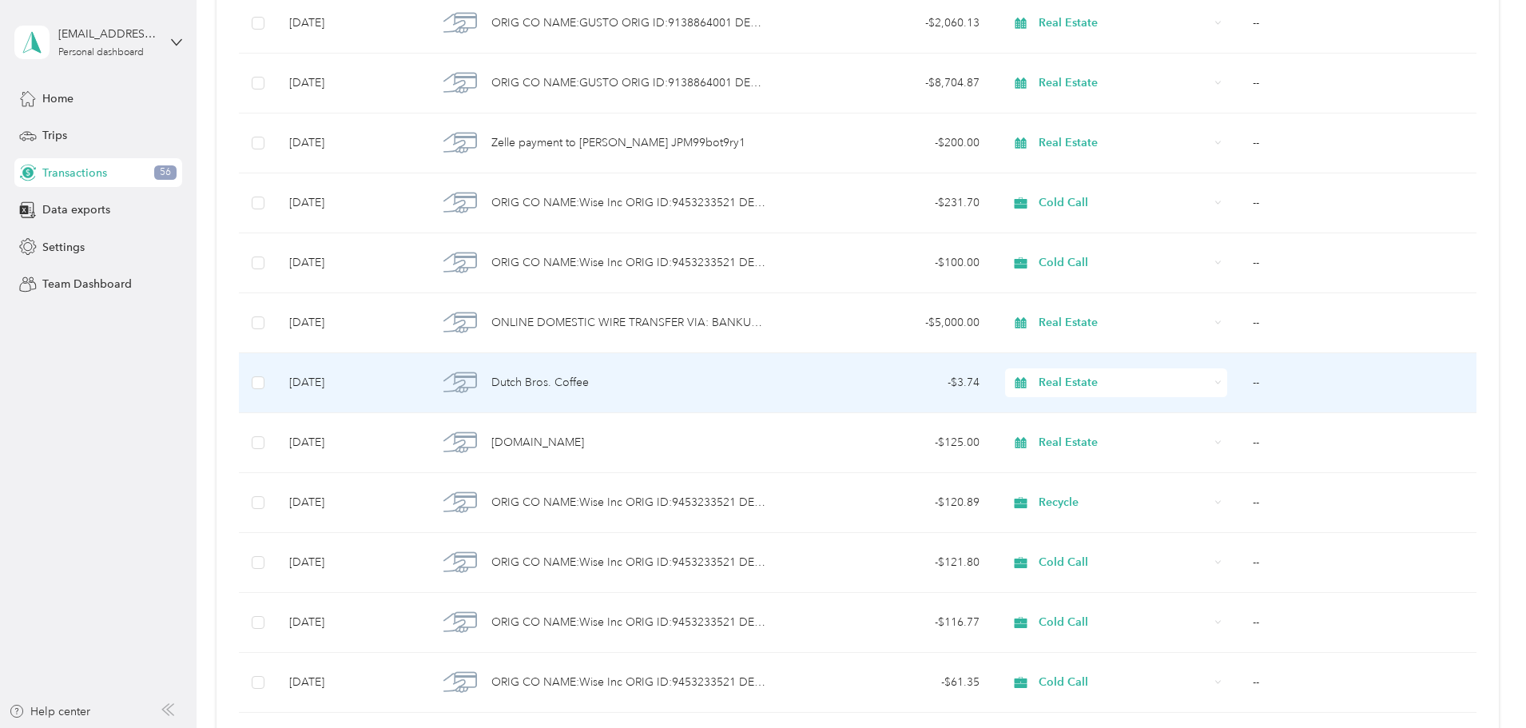
scroll to position [160, 0]
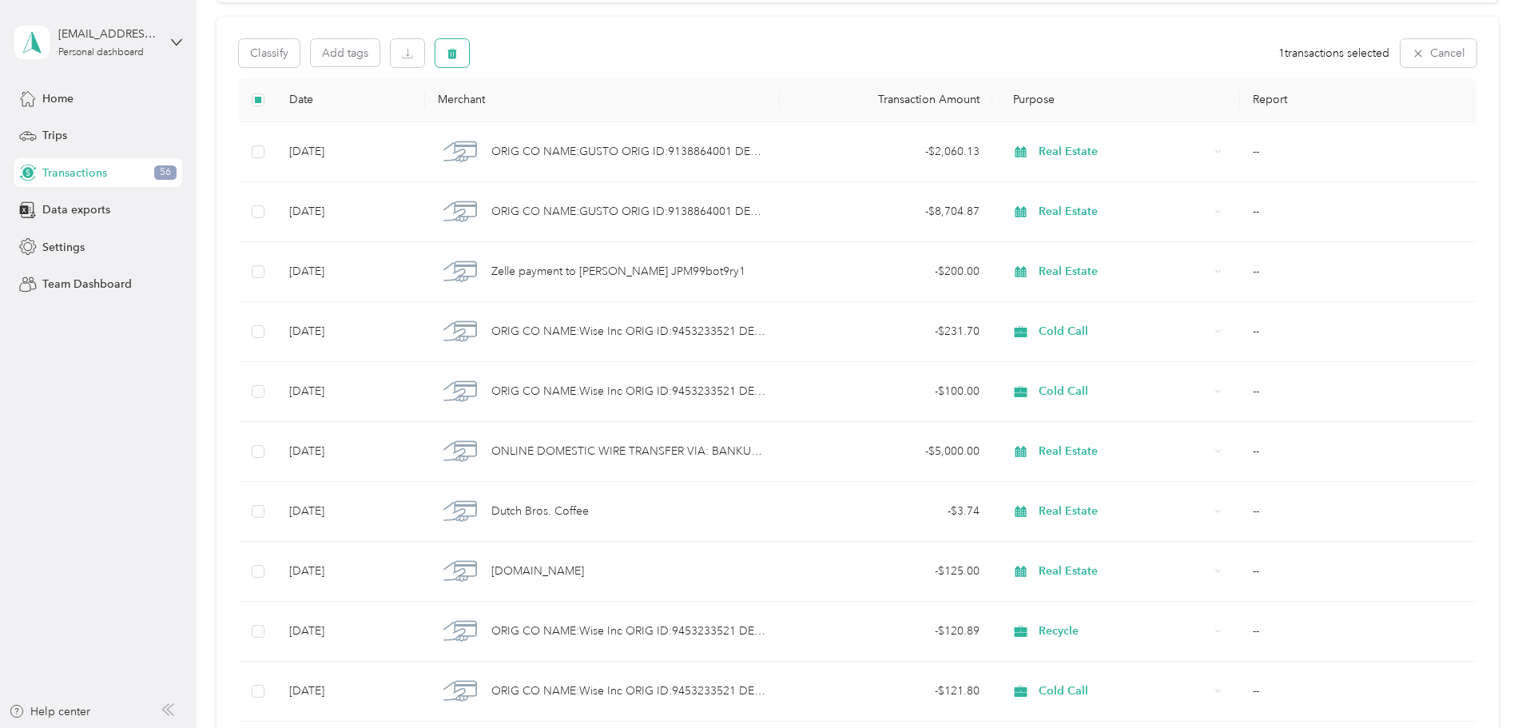
click at [469, 56] on button "button" at bounding box center [452, 53] width 34 height 28
click at [696, 118] on button "Yes" at bounding box center [696, 120] width 31 height 26
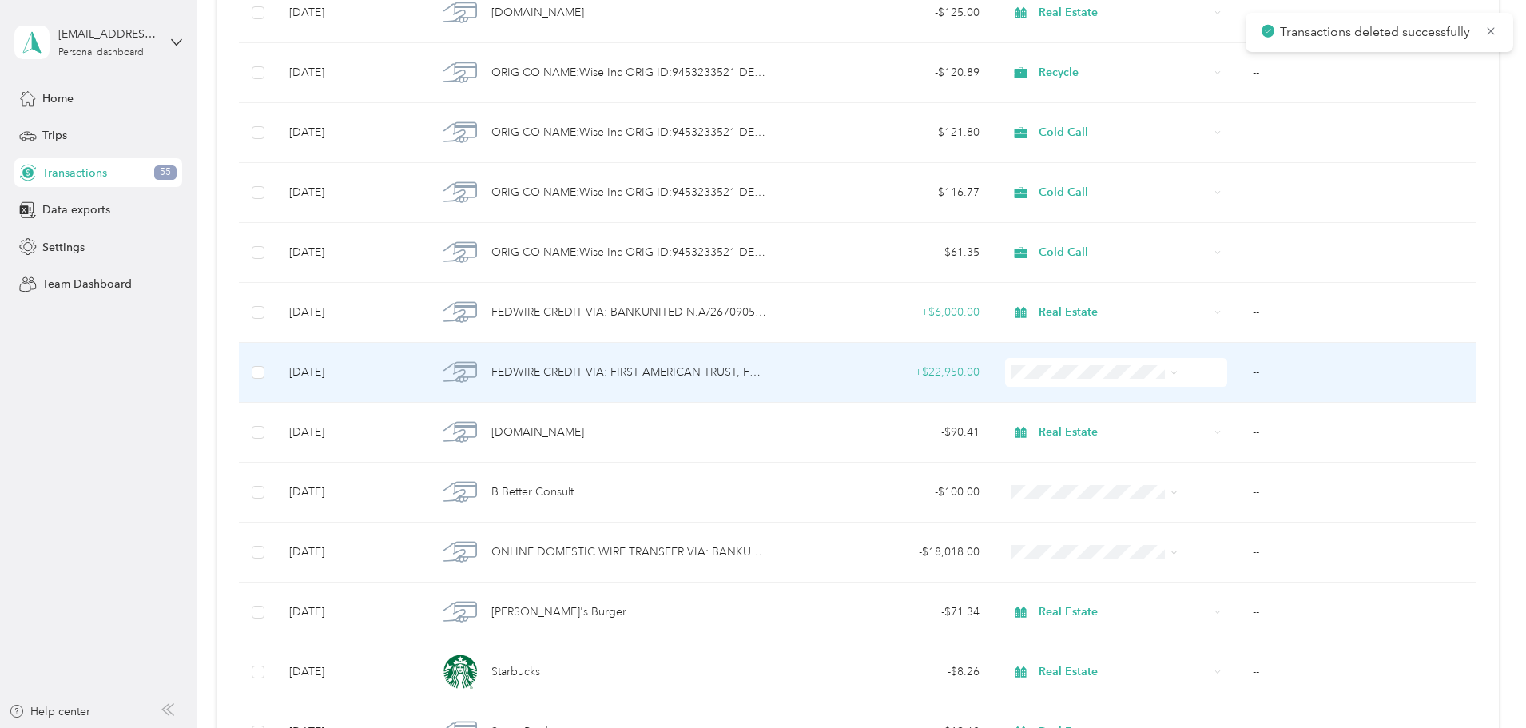
scroll to position [719, 0]
click at [1070, 380] on span at bounding box center [1116, 371] width 222 height 29
click at [1046, 542] on span "Real Estate" at bounding box center [1083, 539] width 128 height 17
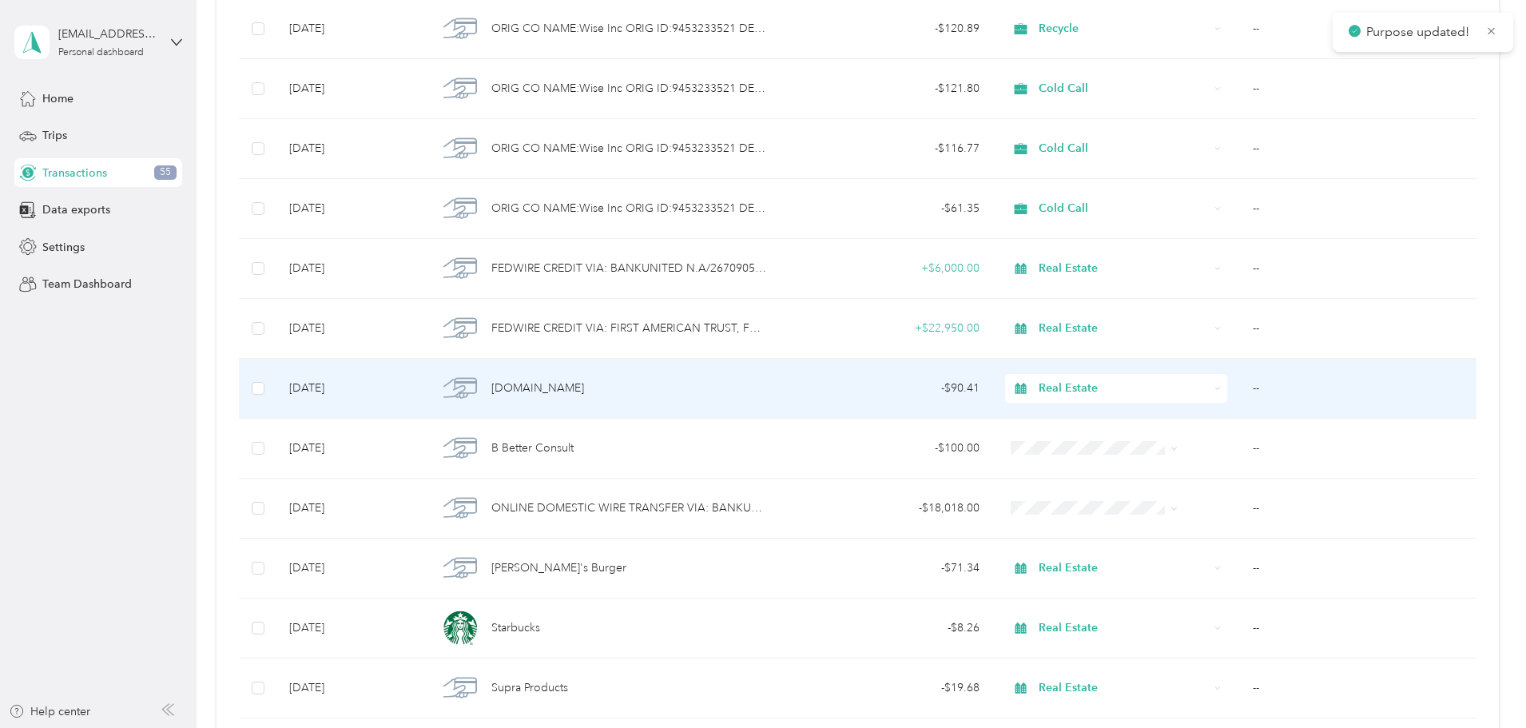
scroll to position [799, 0]
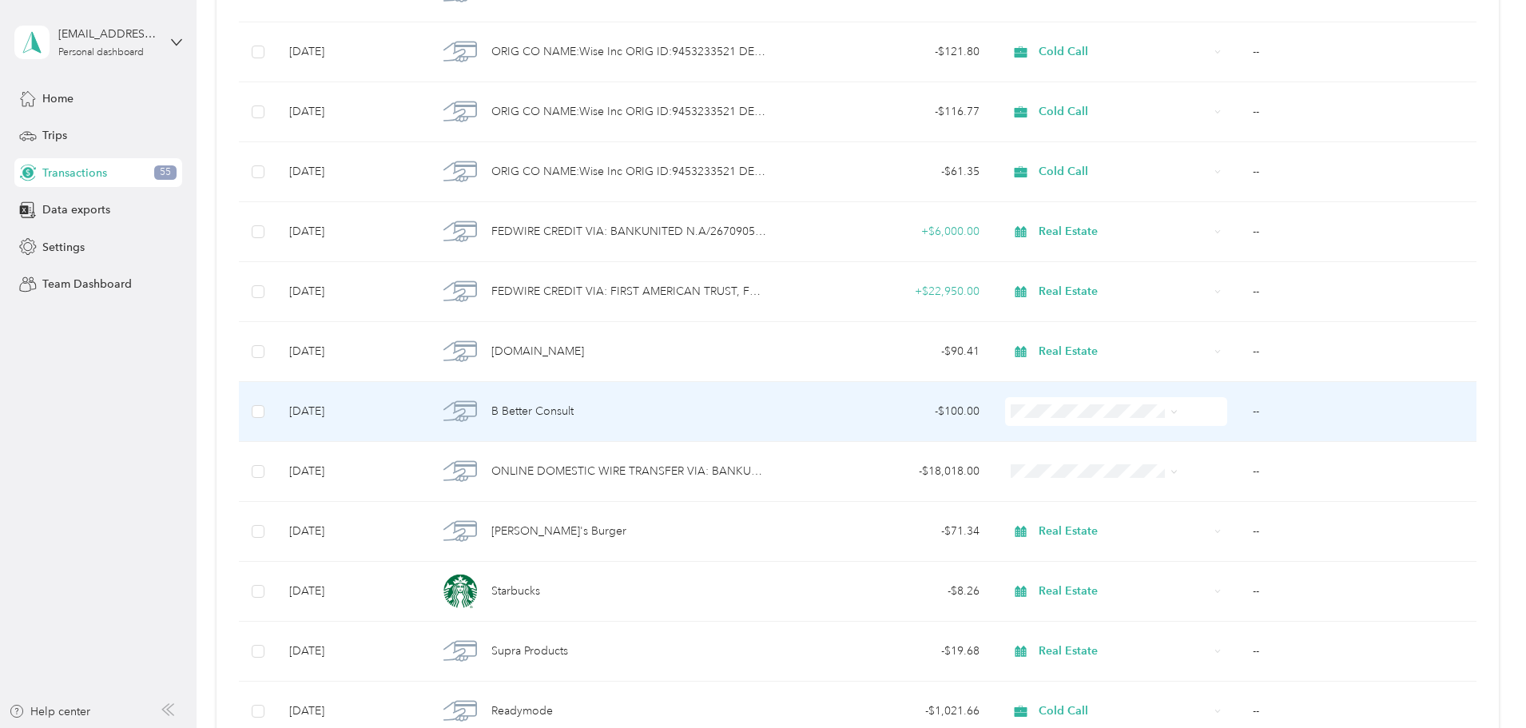
click at [1053, 578] on span "Real Estate" at bounding box center [1083, 577] width 128 height 17
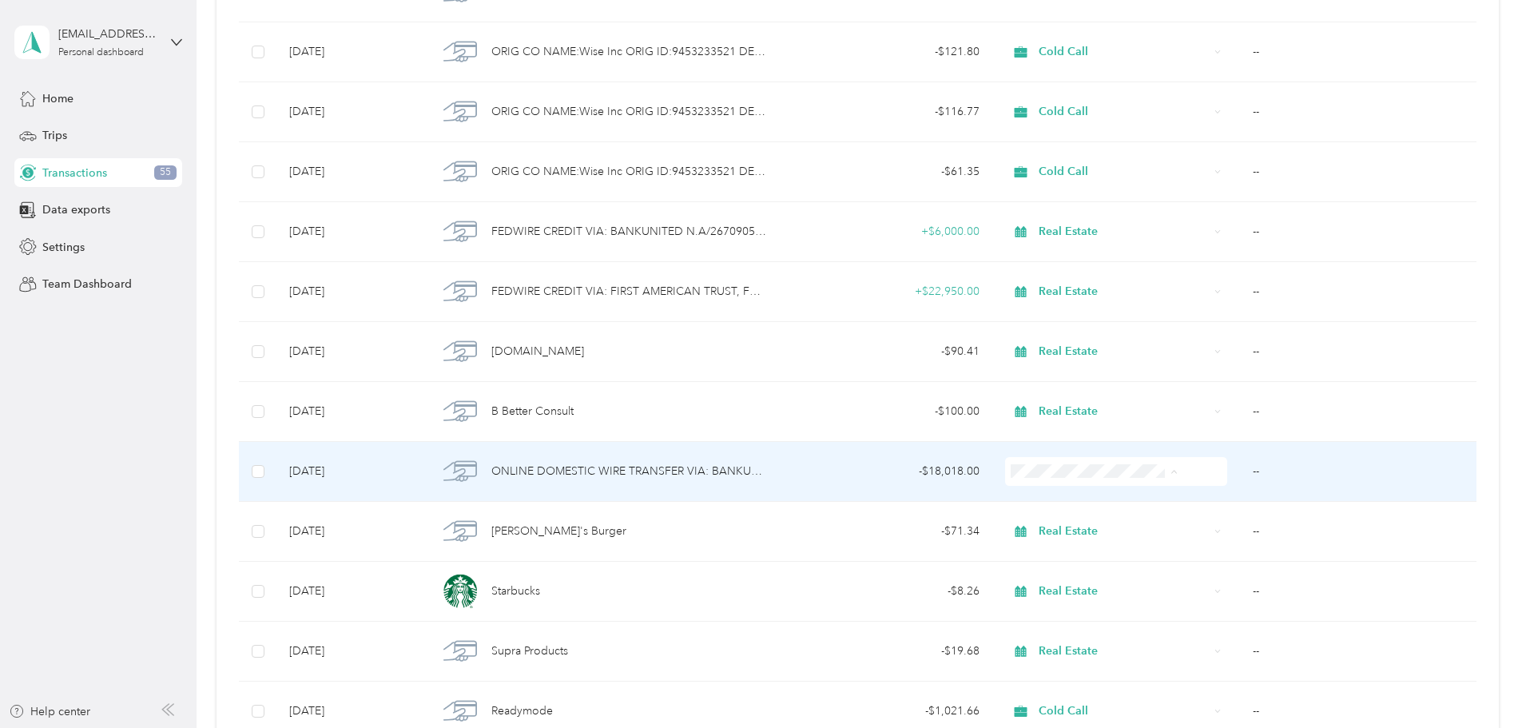
click at [1052, 637] on span "Real Estate" at bounding box center [1083, 641] width 128 height 17
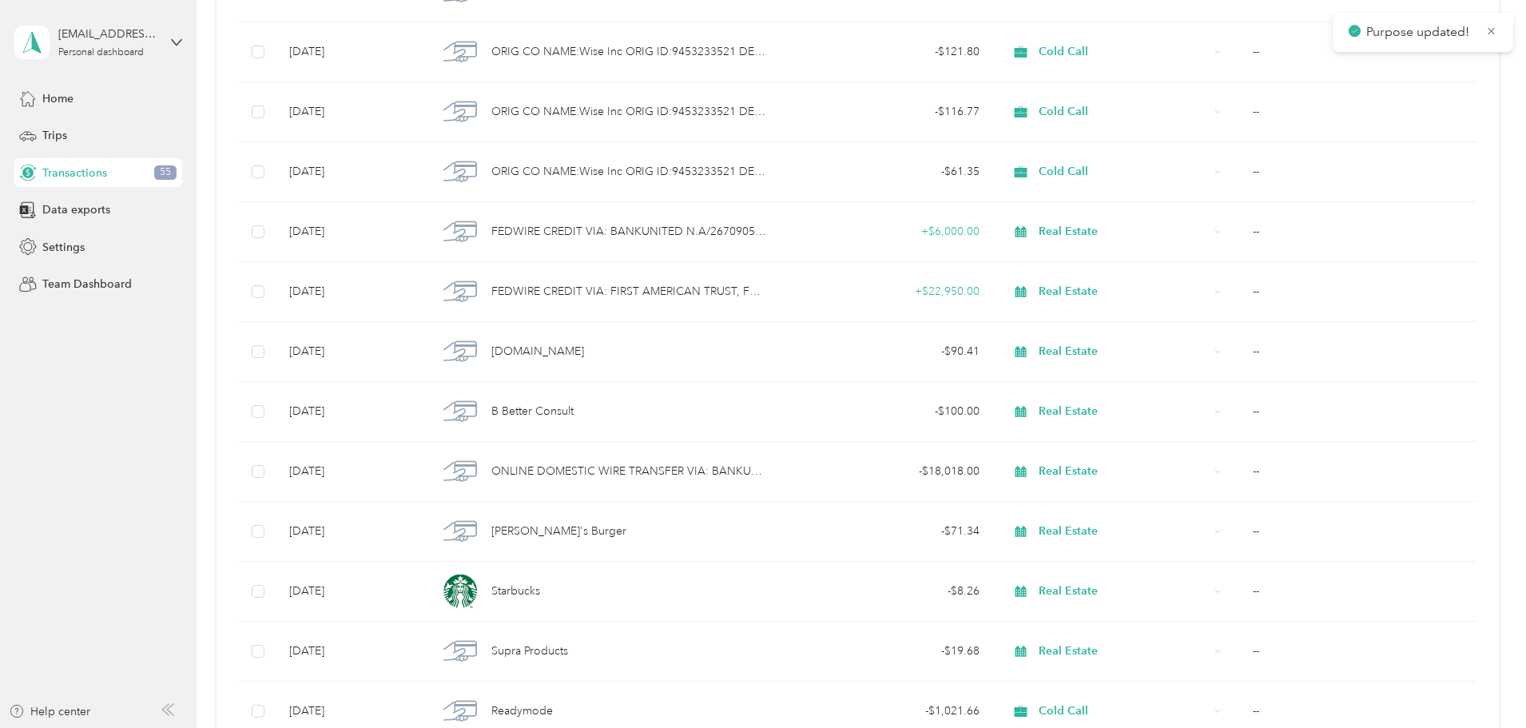
click at [265, 448] on div "-$384,711.85 Expenses $421,305.63 Revenue All purposes Filters Export Date Merc…" at bounding box center [858, 158] width 1282 height 1775
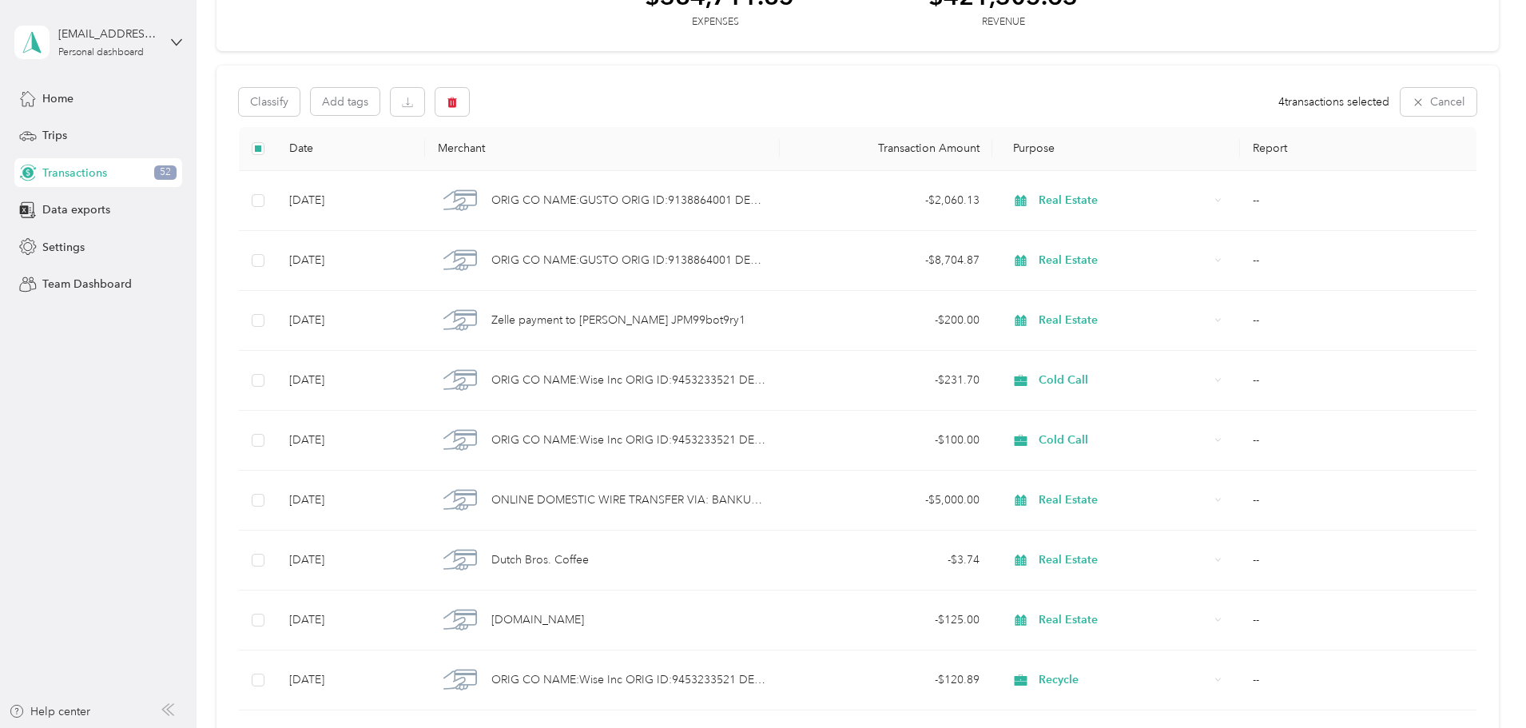
scroll to position [0, 0]
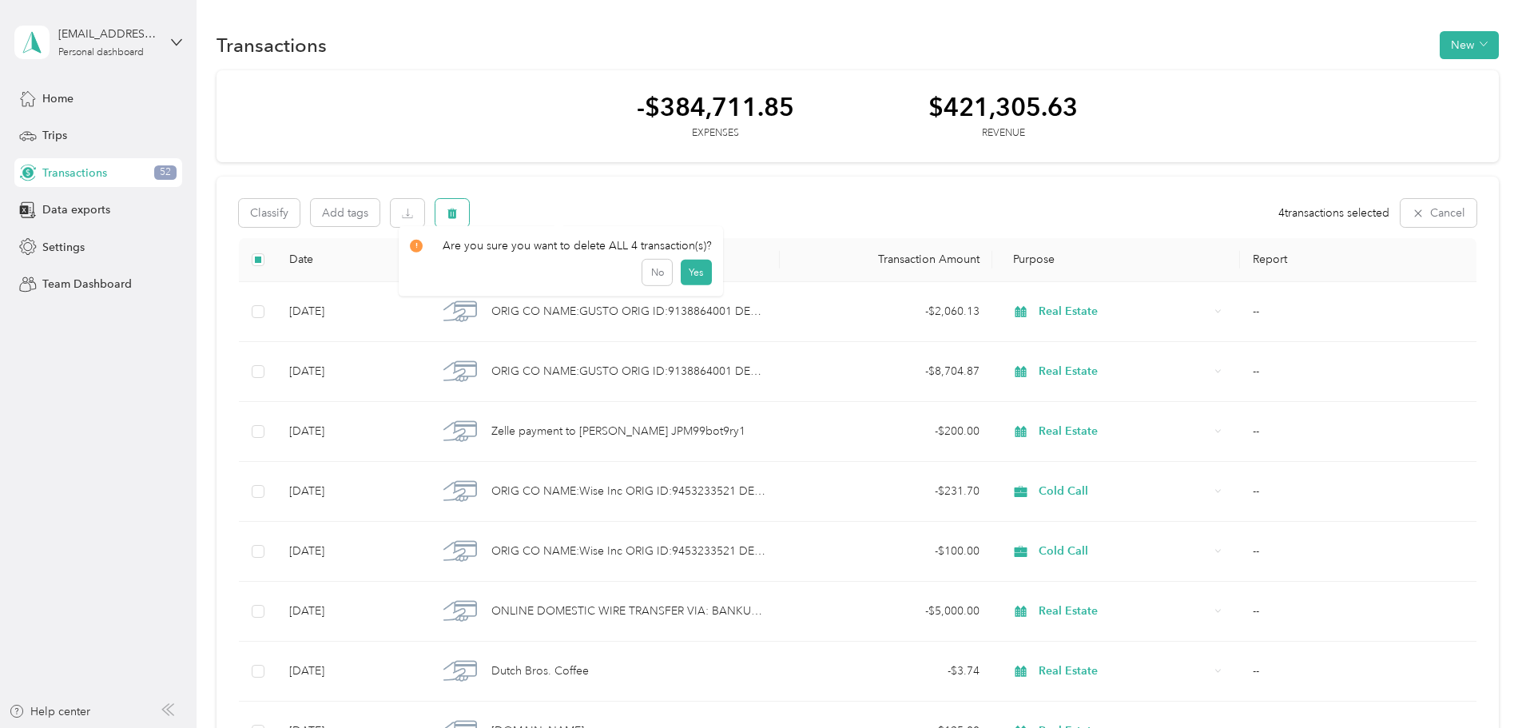
click at [457, 215] on icon "button" at bounding box center [452, 213] width 10 height 10
click at [689, 277] on button "Yes" at bounding box center [696, 280] width 31 height 26
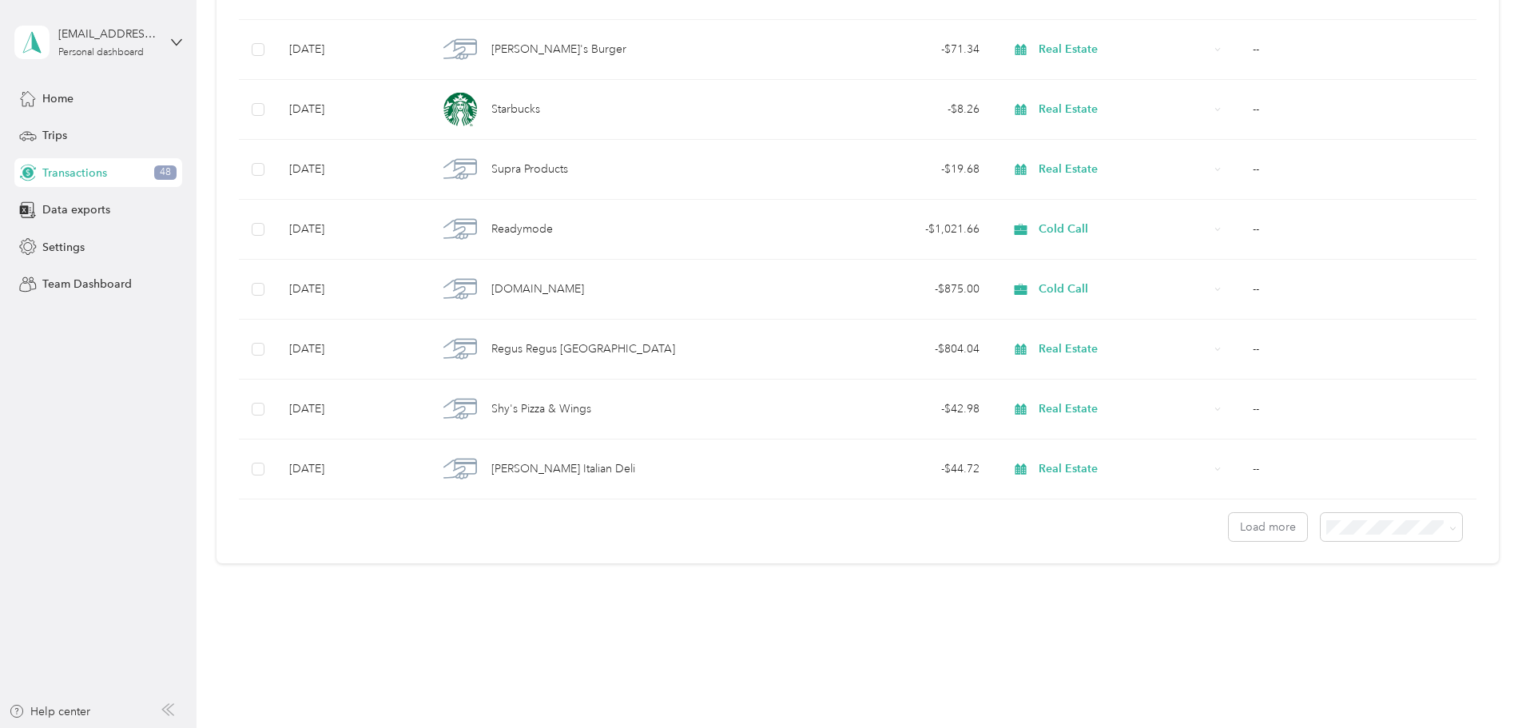
scroll to position [1282, 0]
click at [1229, 521] on button "Load more" at bounding box center [1268, 526] width 78 height 28
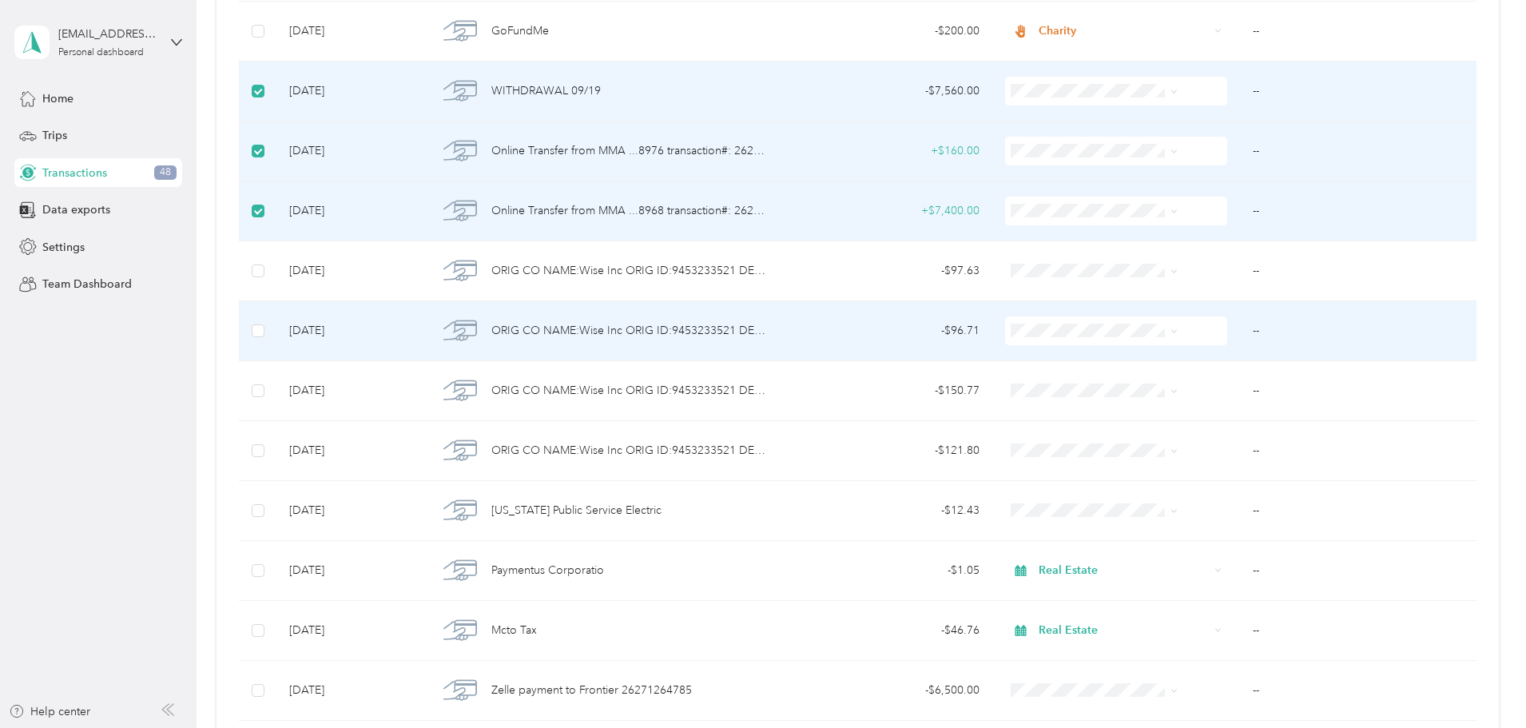
scroll to position [1841, 0]
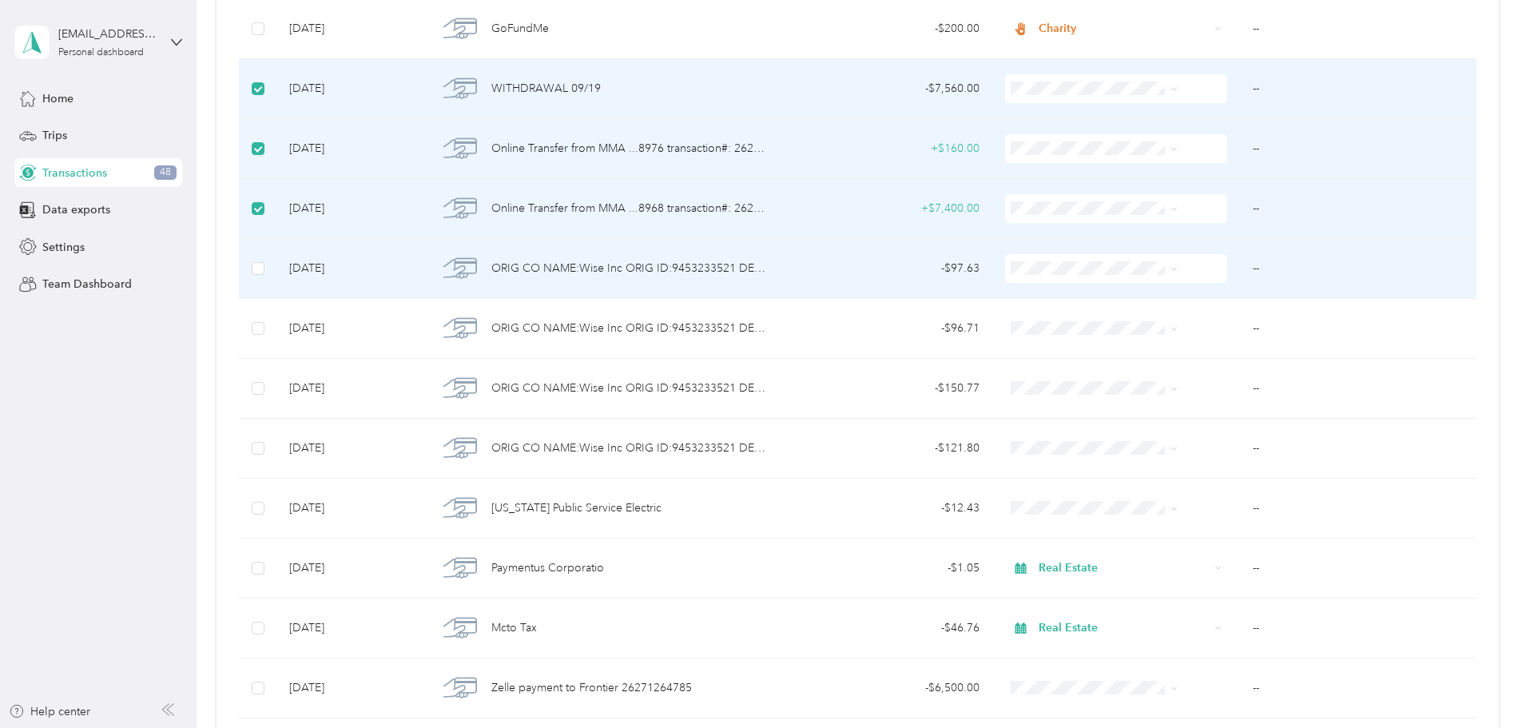
click at [1067, 439] on span "Real Estate" at bounding box center [1083, 438] width 128 height 17
click at [1039, 262] on span "Real Estate" at bounding box center [1124, 269] width 170 height 18
click at [1039, 416] on li "Cold Call" at bounding box center [1069, 410] width 179 height 28
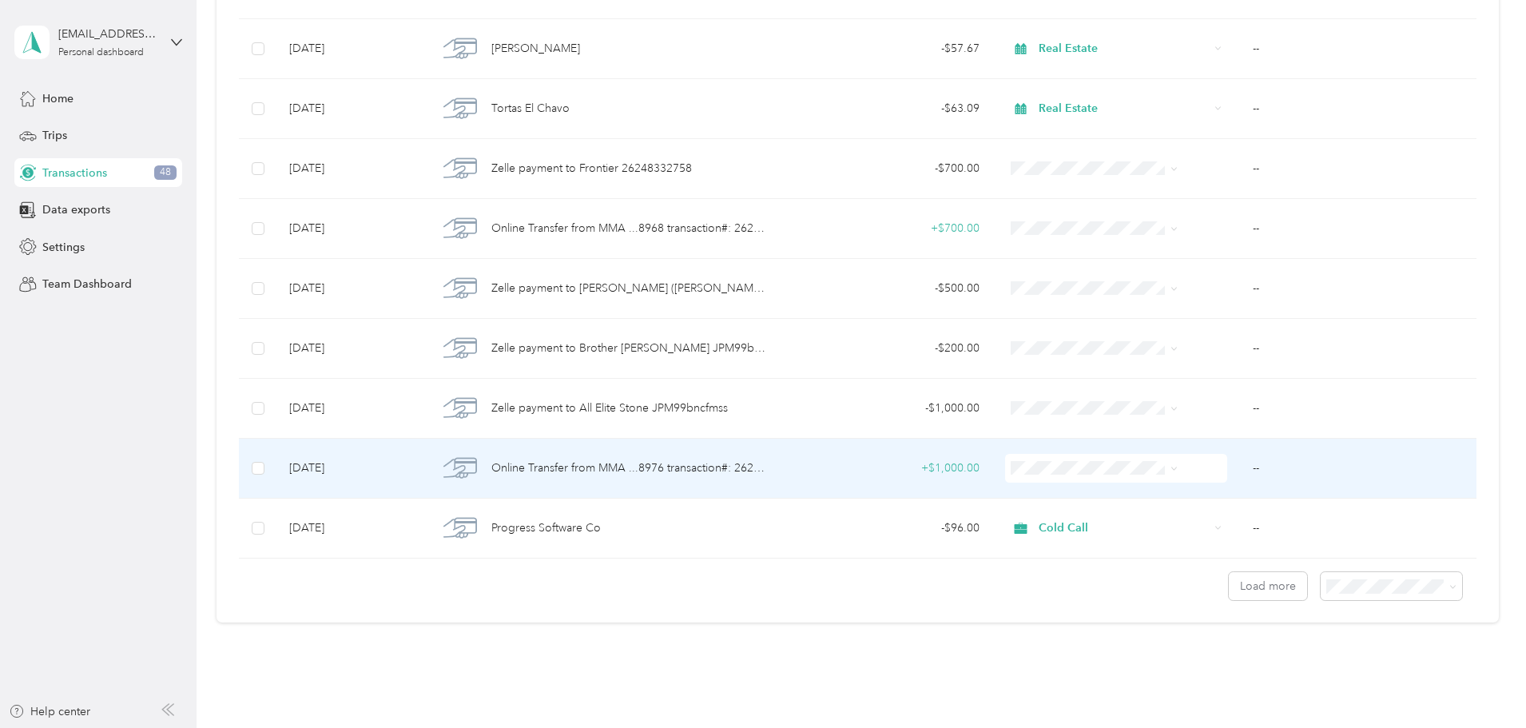
scroll to position [2780, 0]
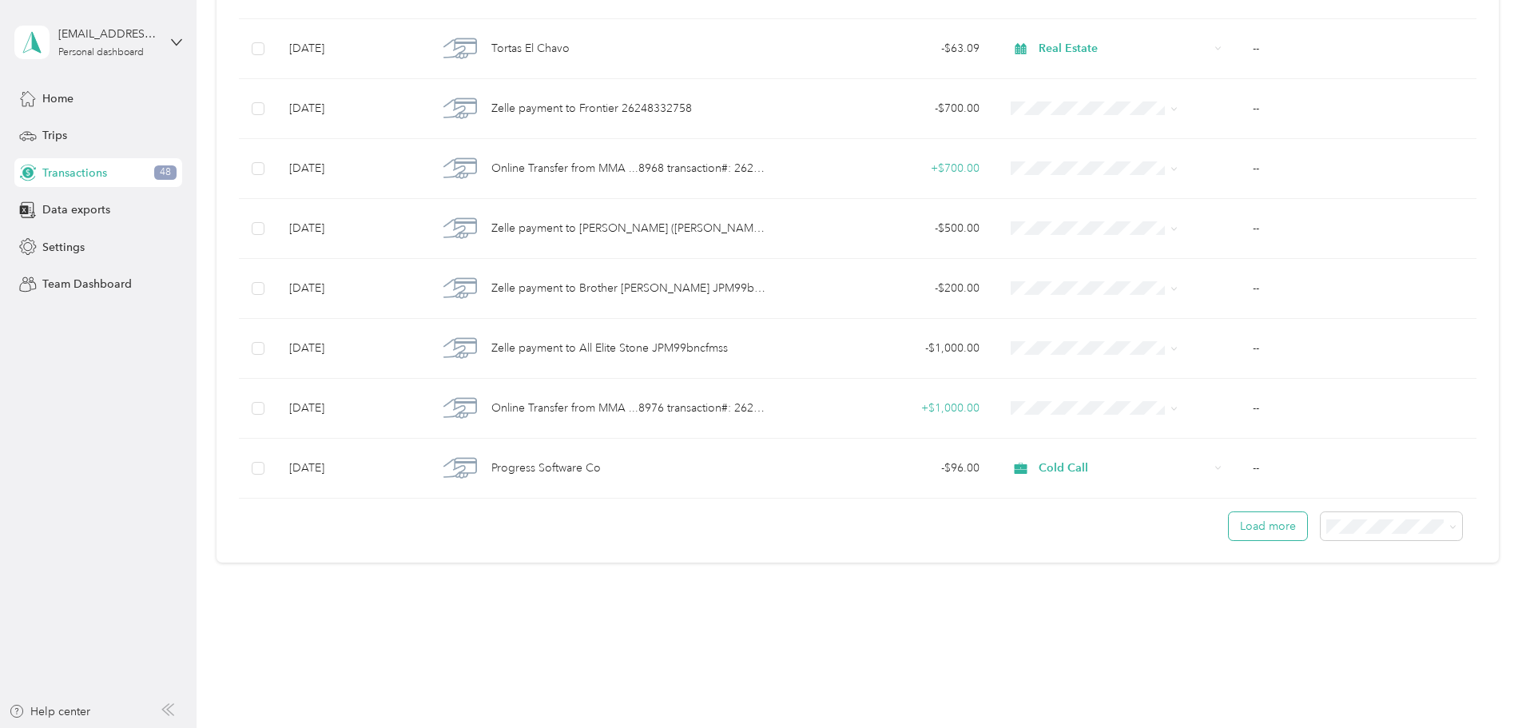
click at [1229, 528] on button "Load more" at bounding box center [1268, 526] width 78 height 28
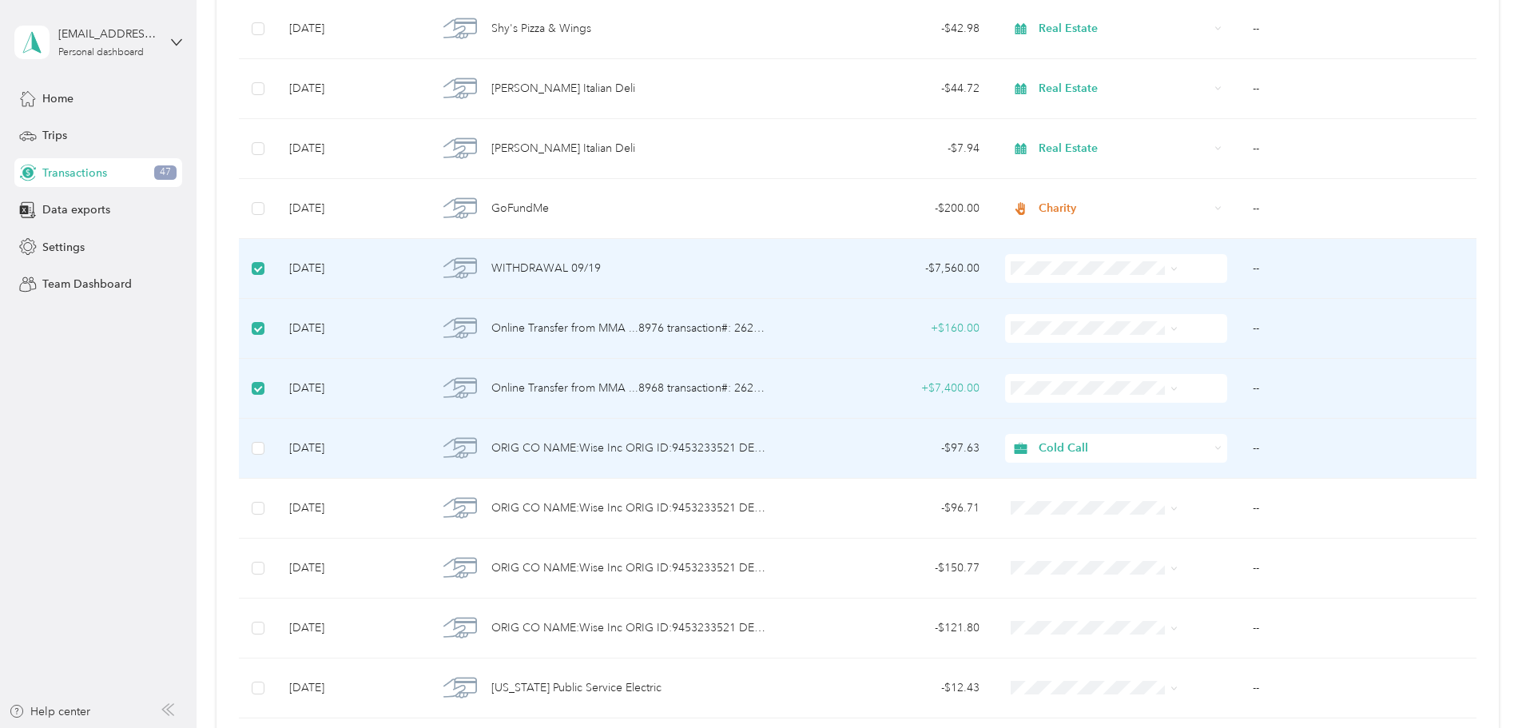
scroll to position [1741, 0]
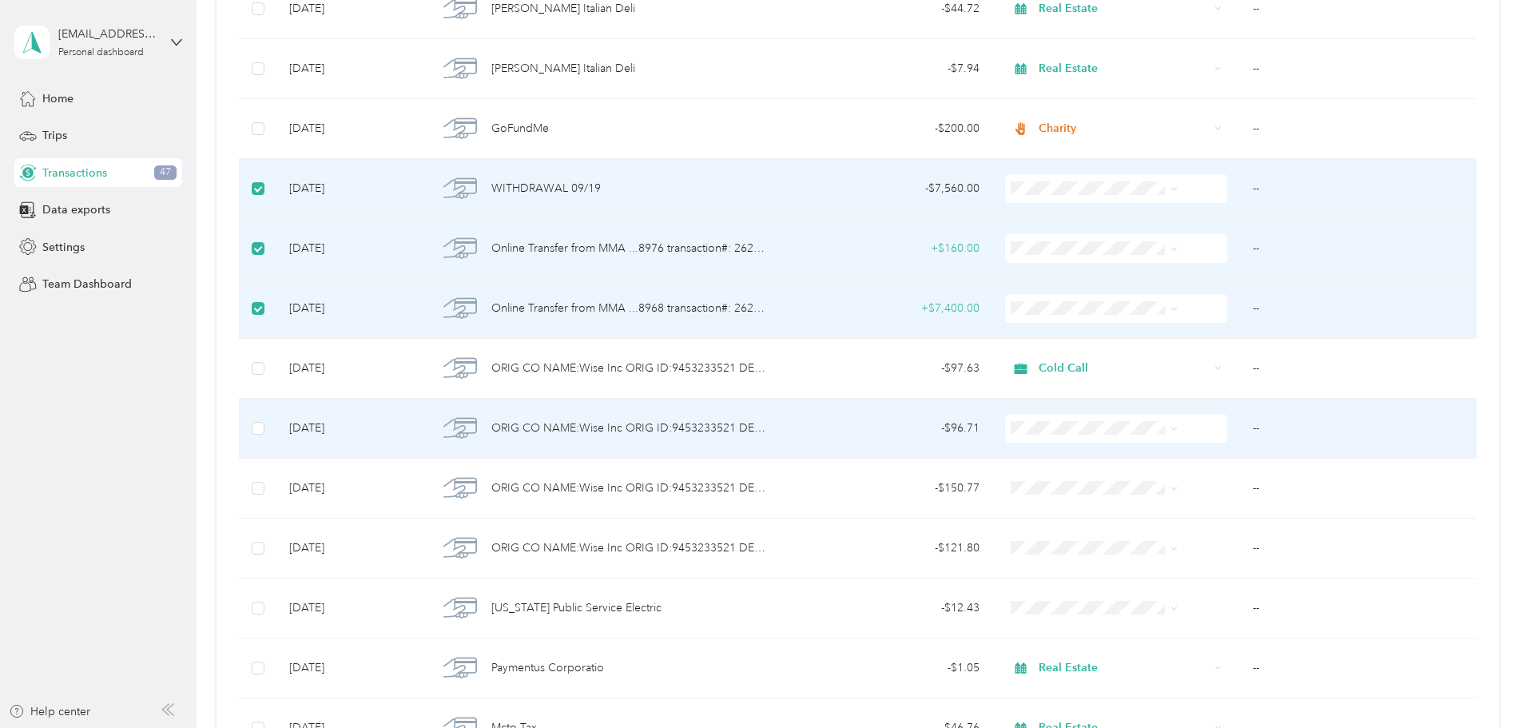
click at [1053, 547] on li "Recycle" at bounding box center [1069, 537] width 179 height 28
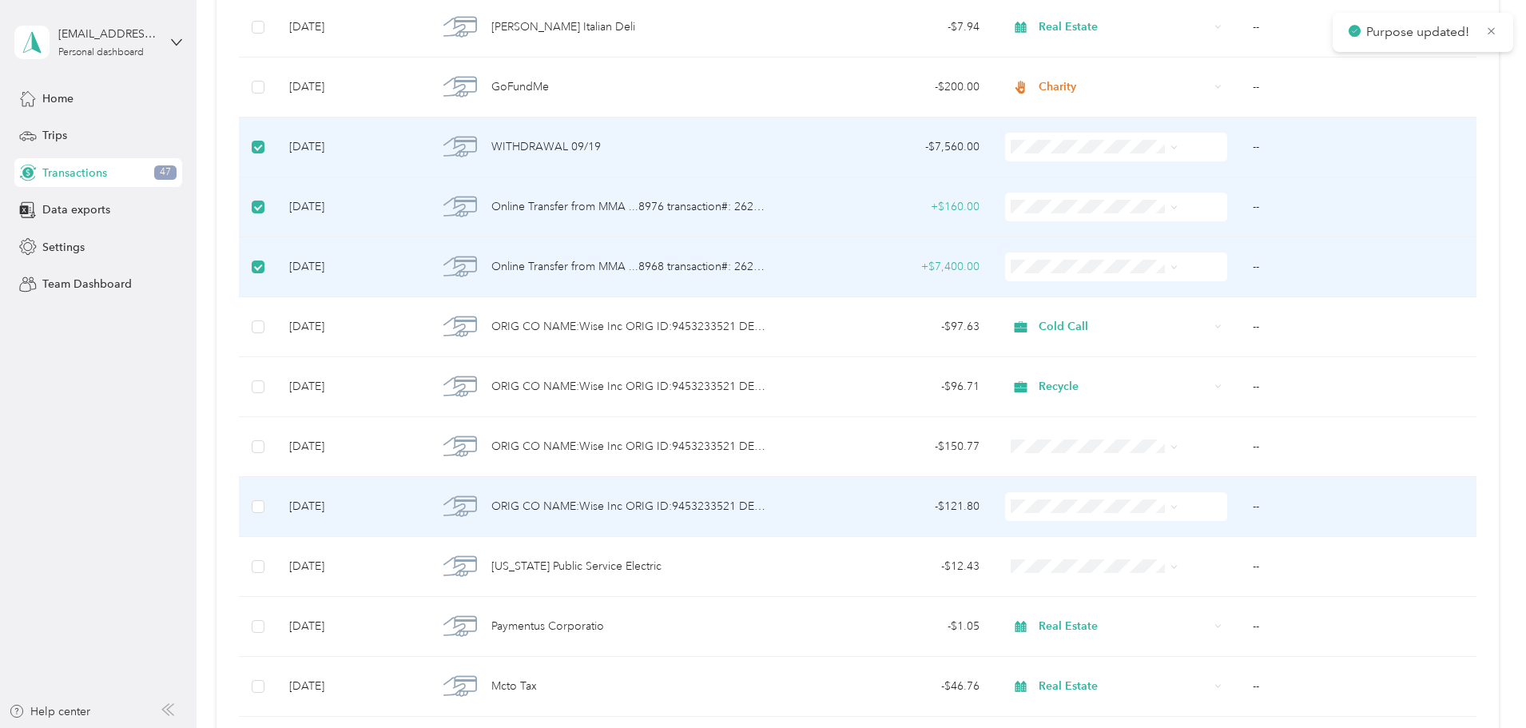
scroll to position [1821, 0]
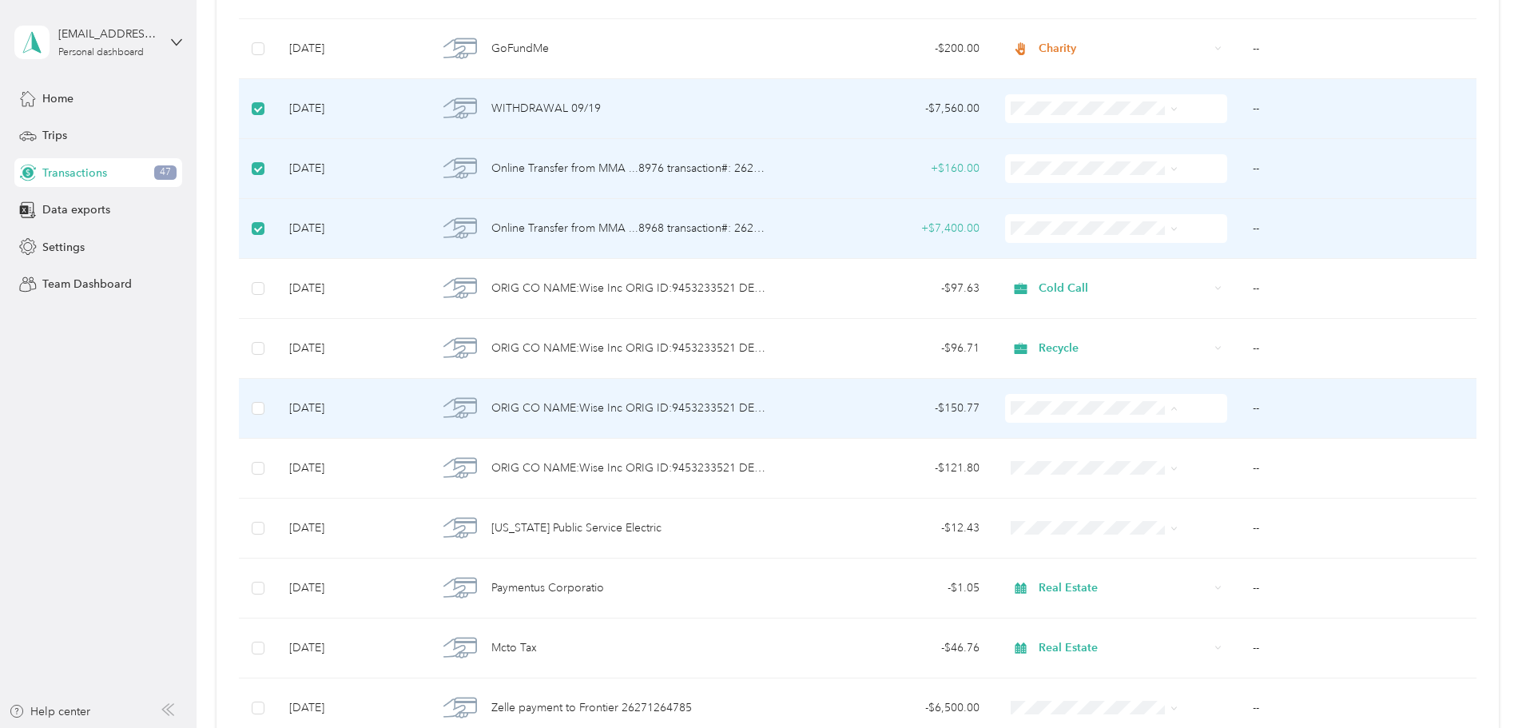
click at [1047, 543] on span "Cold Call" at bounding box center [1083, 550] width 128 height 17
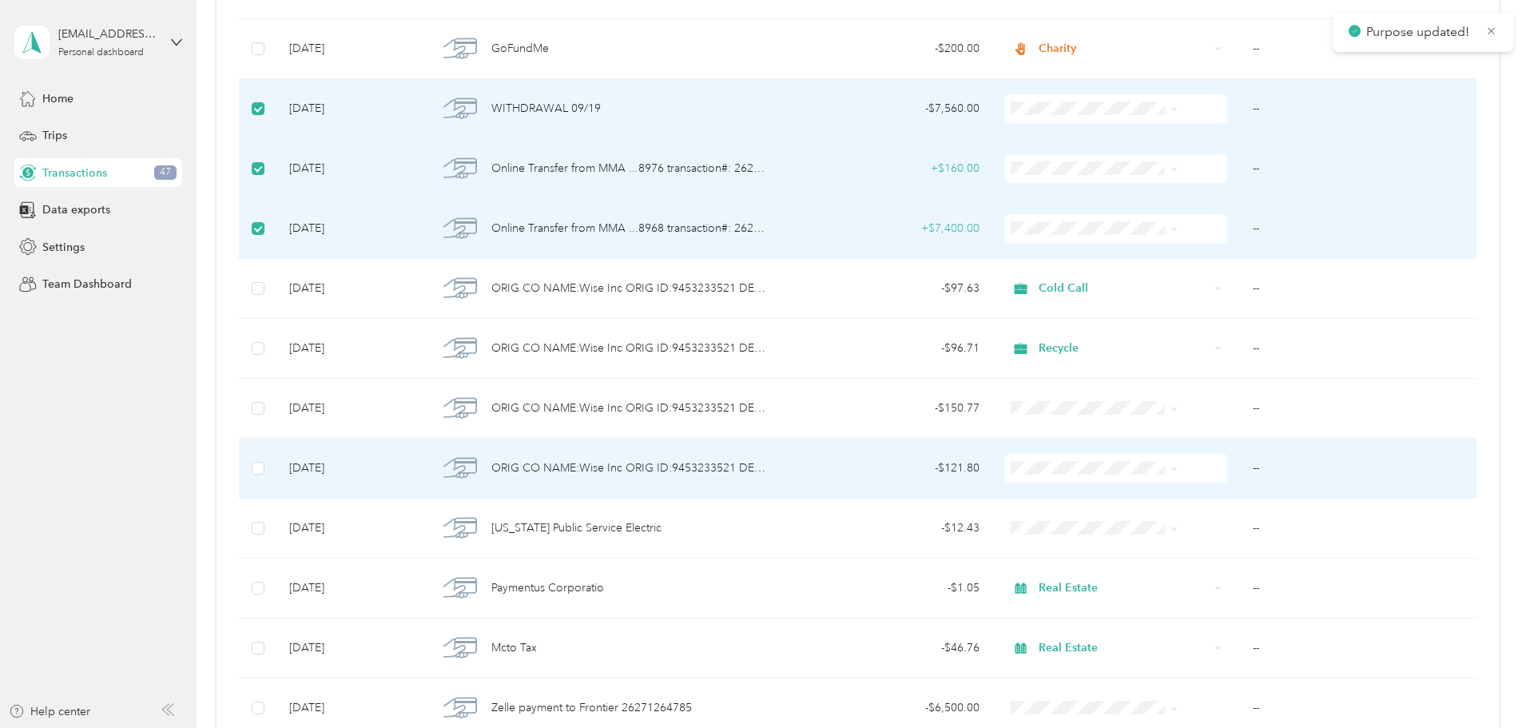
click at [1039, 459] on span at bounding box center [1116, 468] width 222 height 29
click at [1053, 611] on span "Cold Call" at bounding box center [1083, 610] width 128 height 17
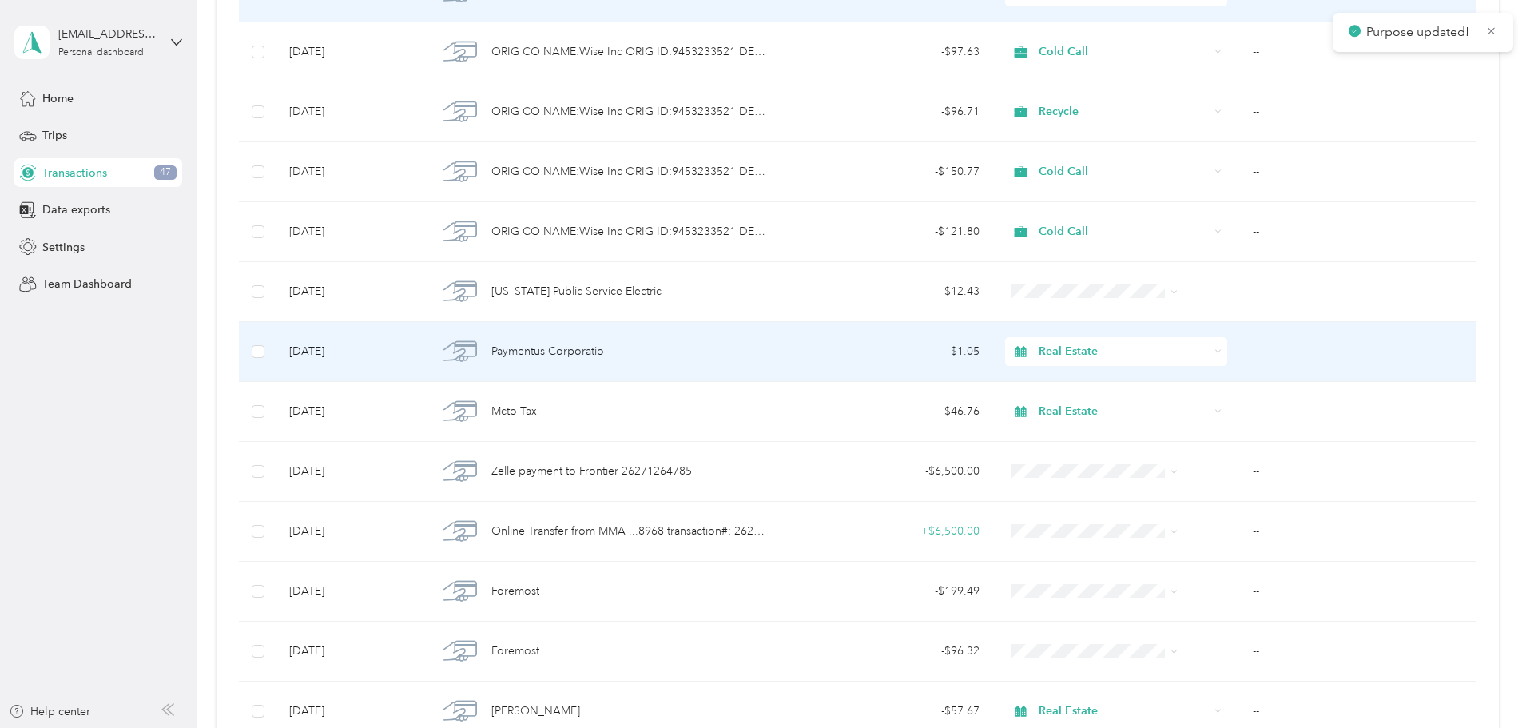
scroll to position [2061, 0]
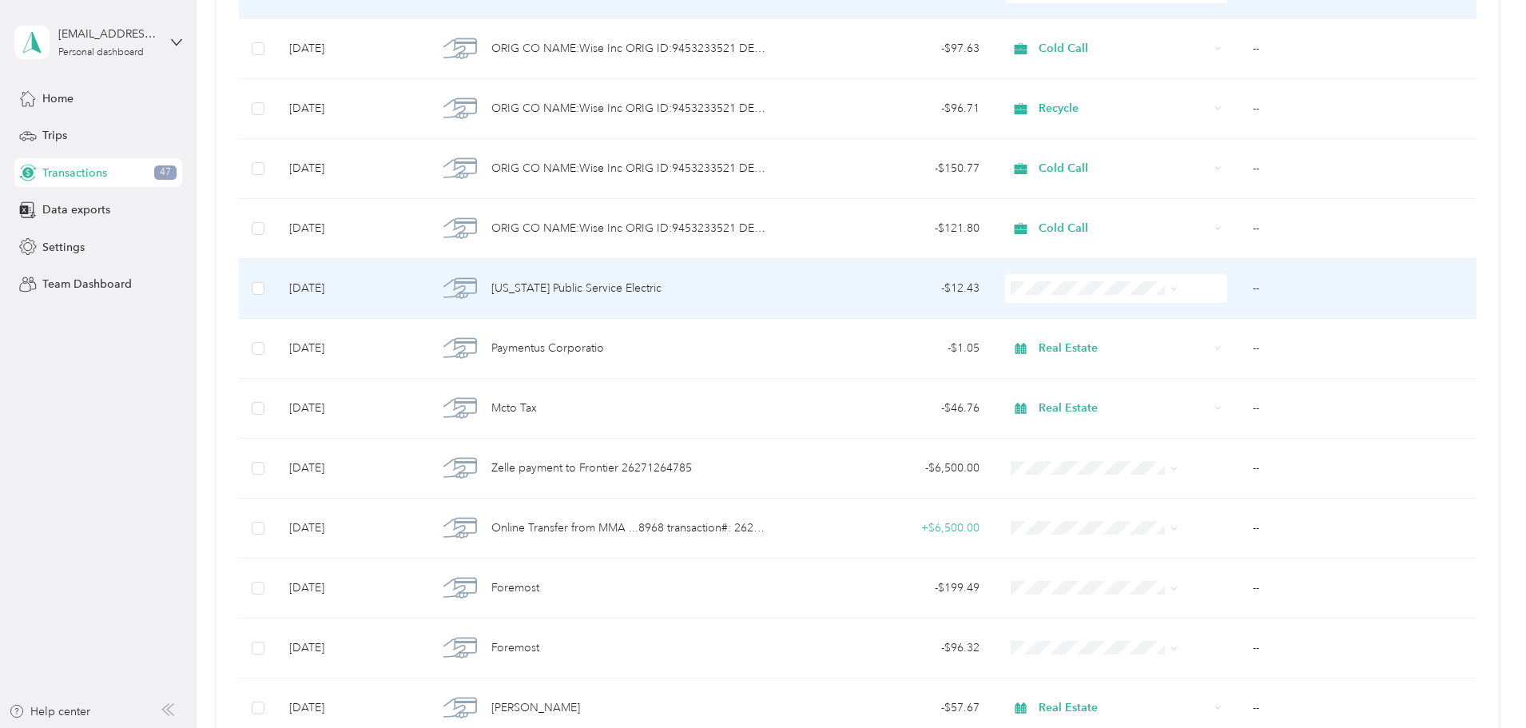
click at [1075, 457] on span "Real Estate" at bounding box center [1083, 457] width 128 height 17
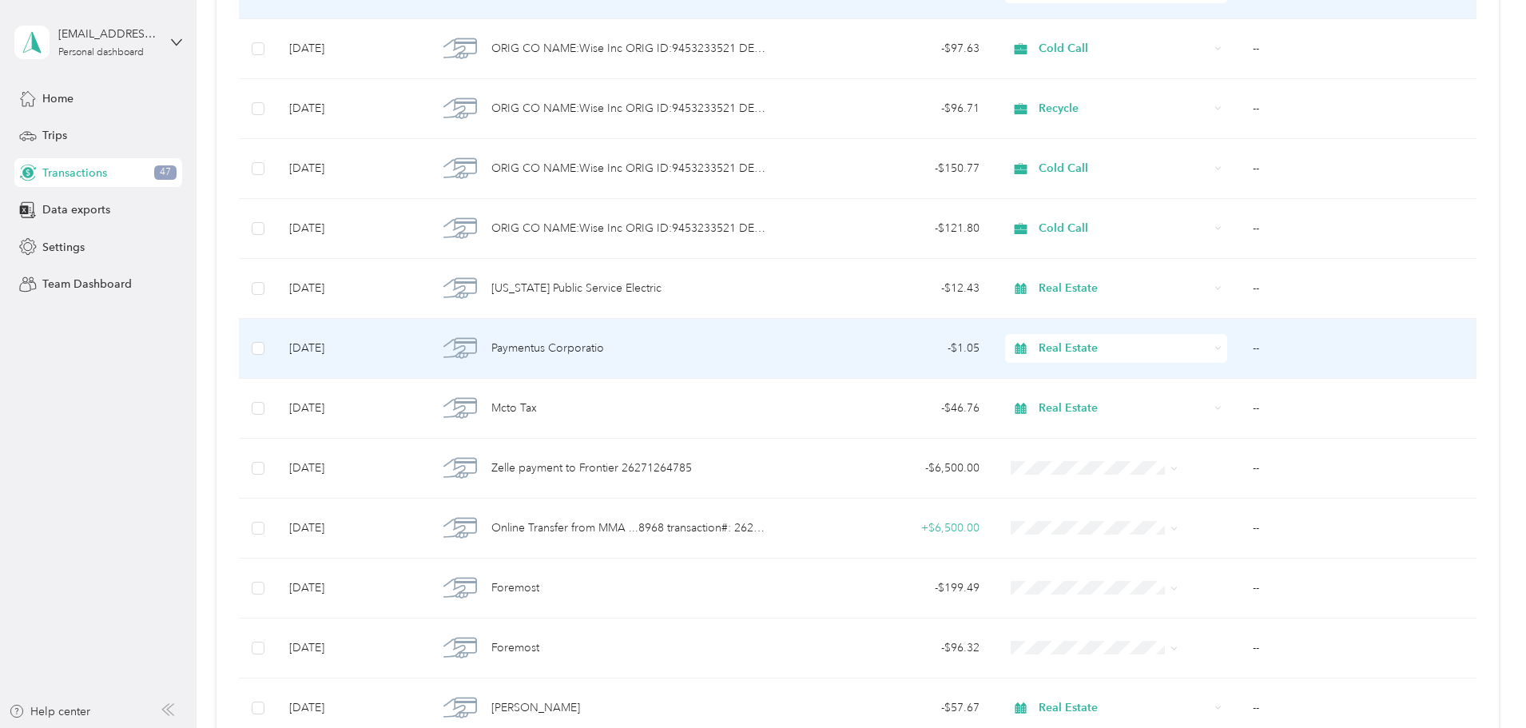
click at [1098, 356] on span "Real Estate" at bounding box center [1124, 349] width 170 height 18
click at [1063, 514] on span "Real Estate" at bounding box center [1074, 513] width 111 height 17
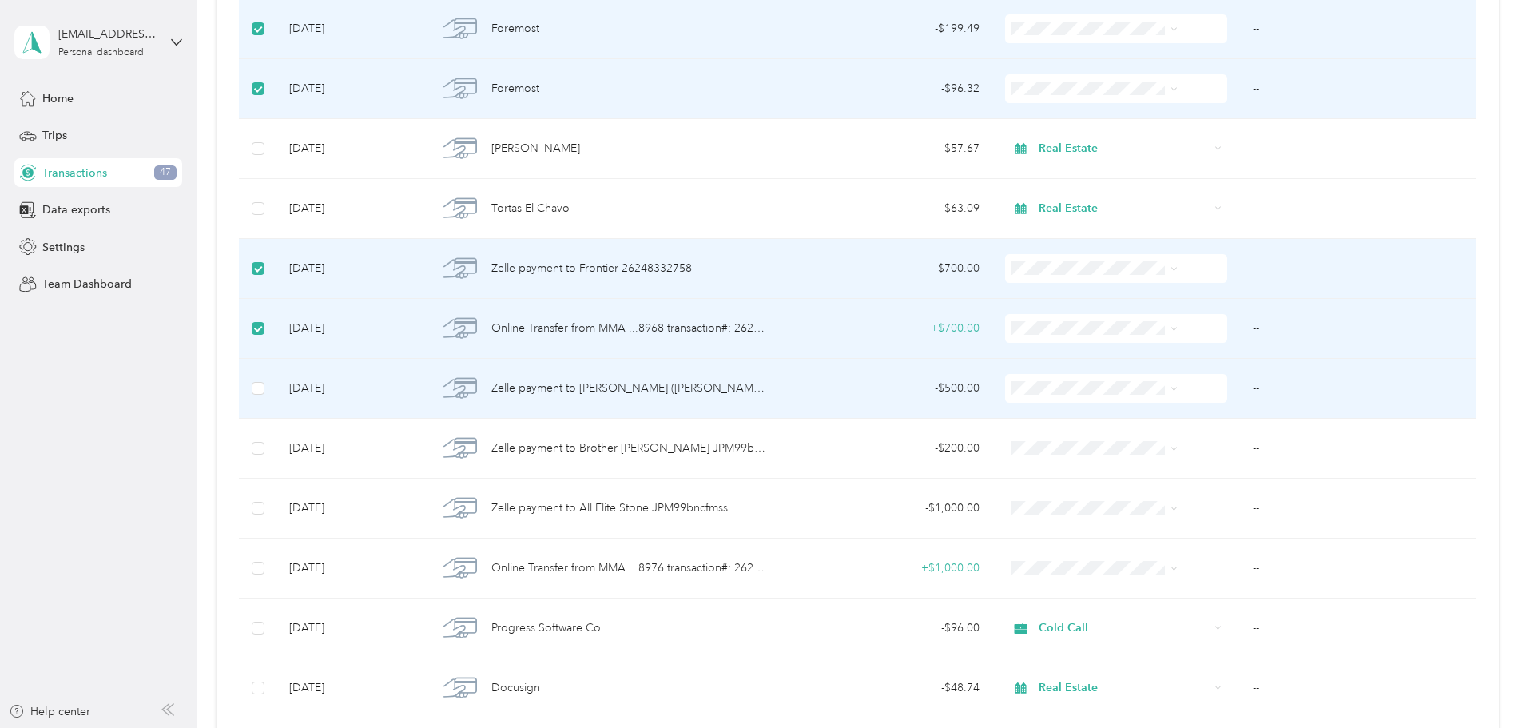
scroll to position [2700, 0]
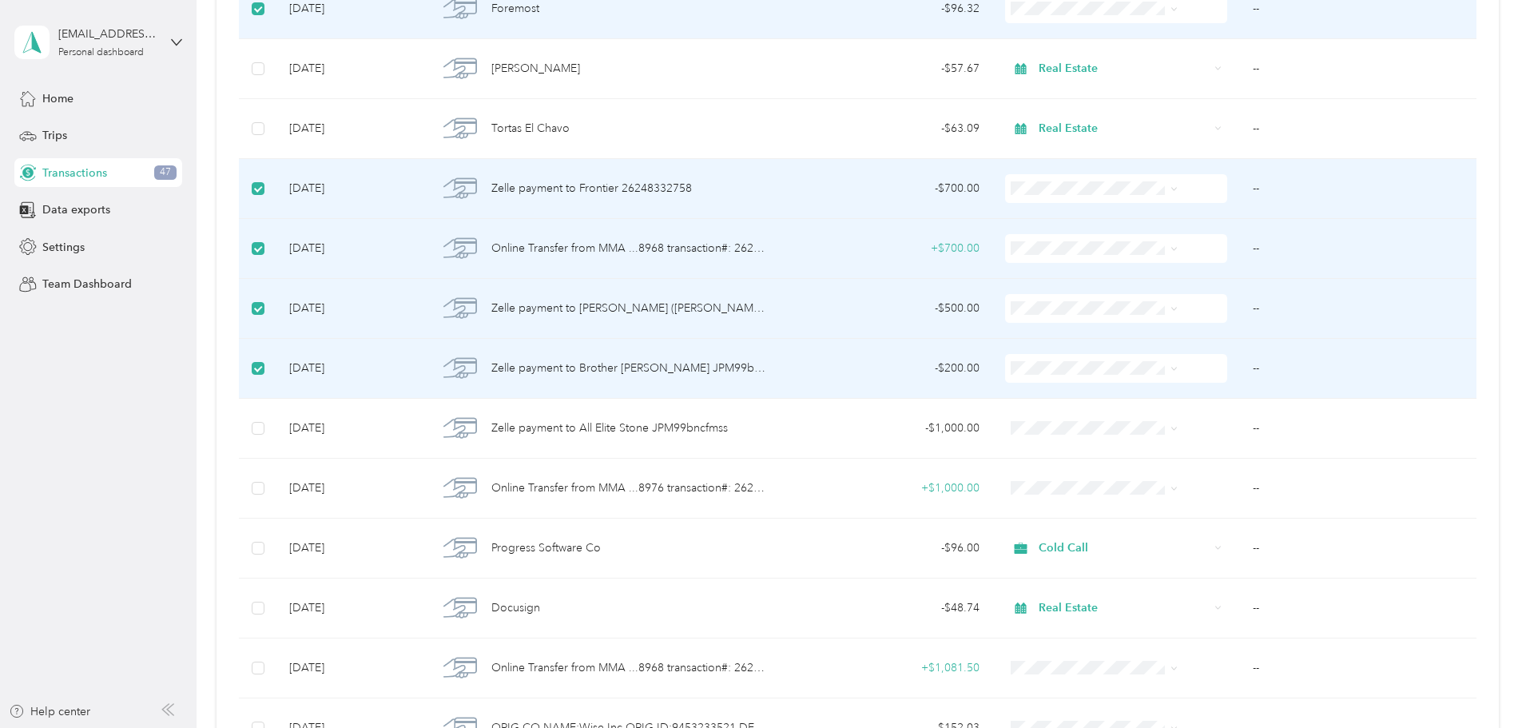
click at [276, 367] on td at bounding box center [258, 369] width 38 height 60
click at [1079, 544] on li "Real Estate" at bounding box center [1069, 535] width 179 height 28
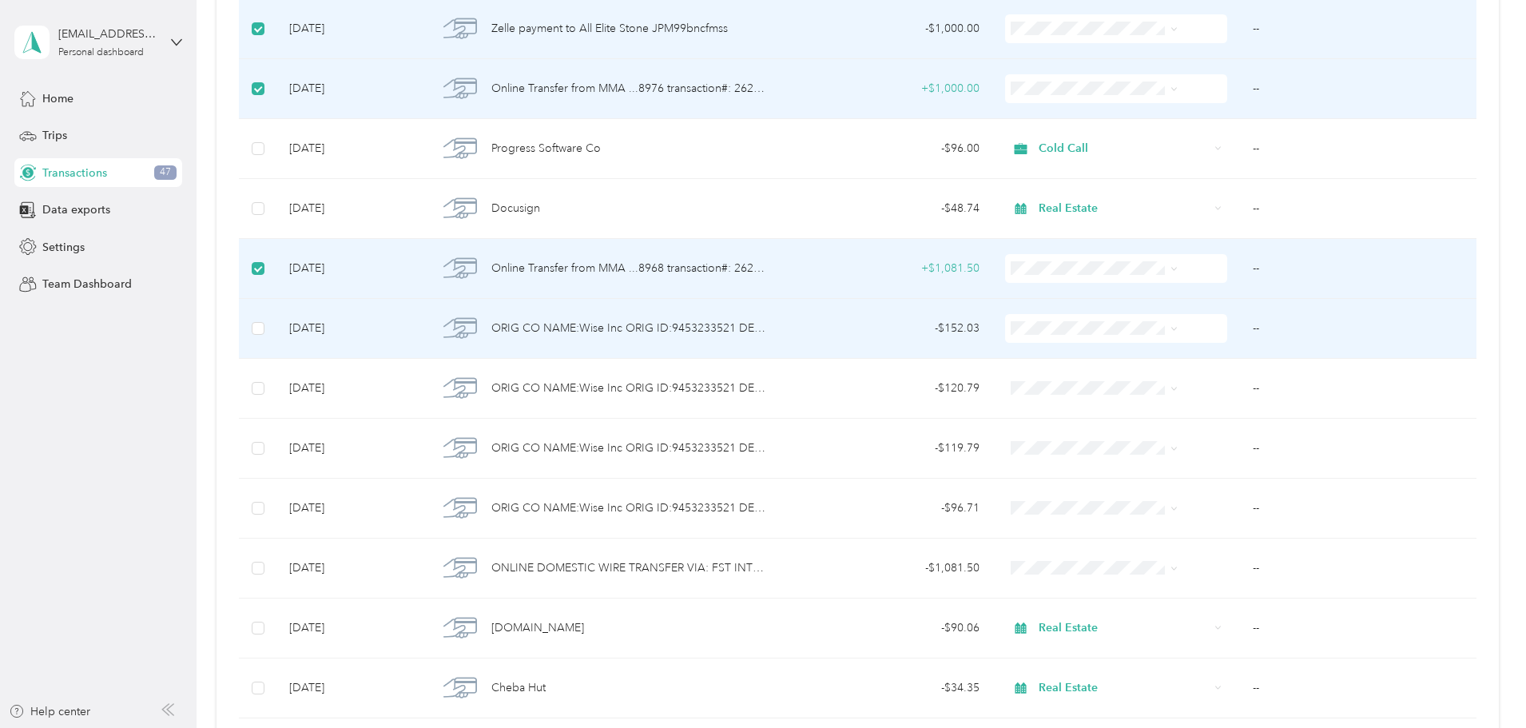
scroll to position [3179, 0]
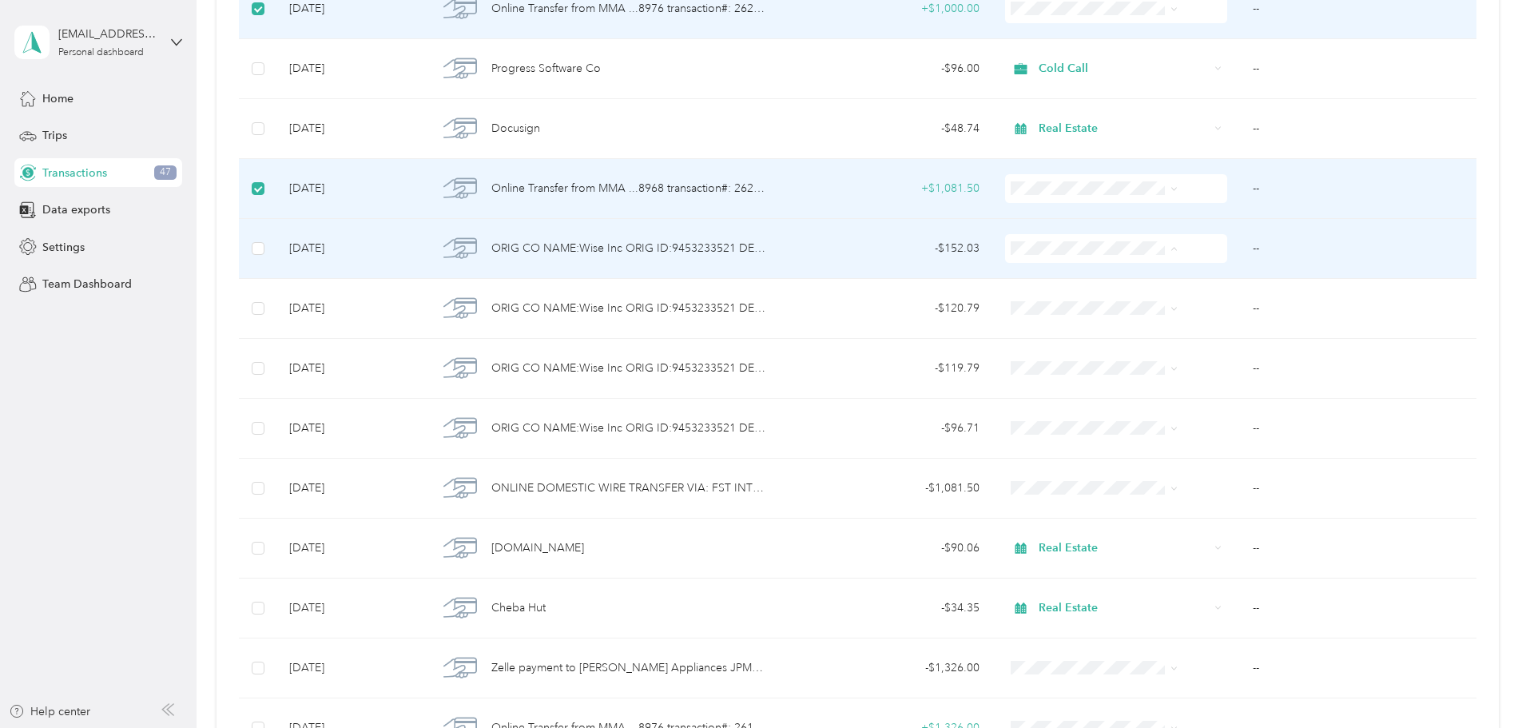
click at [1060, 382] on span "Cold Call" at bounding box center [1083, 390] width 128 height 17
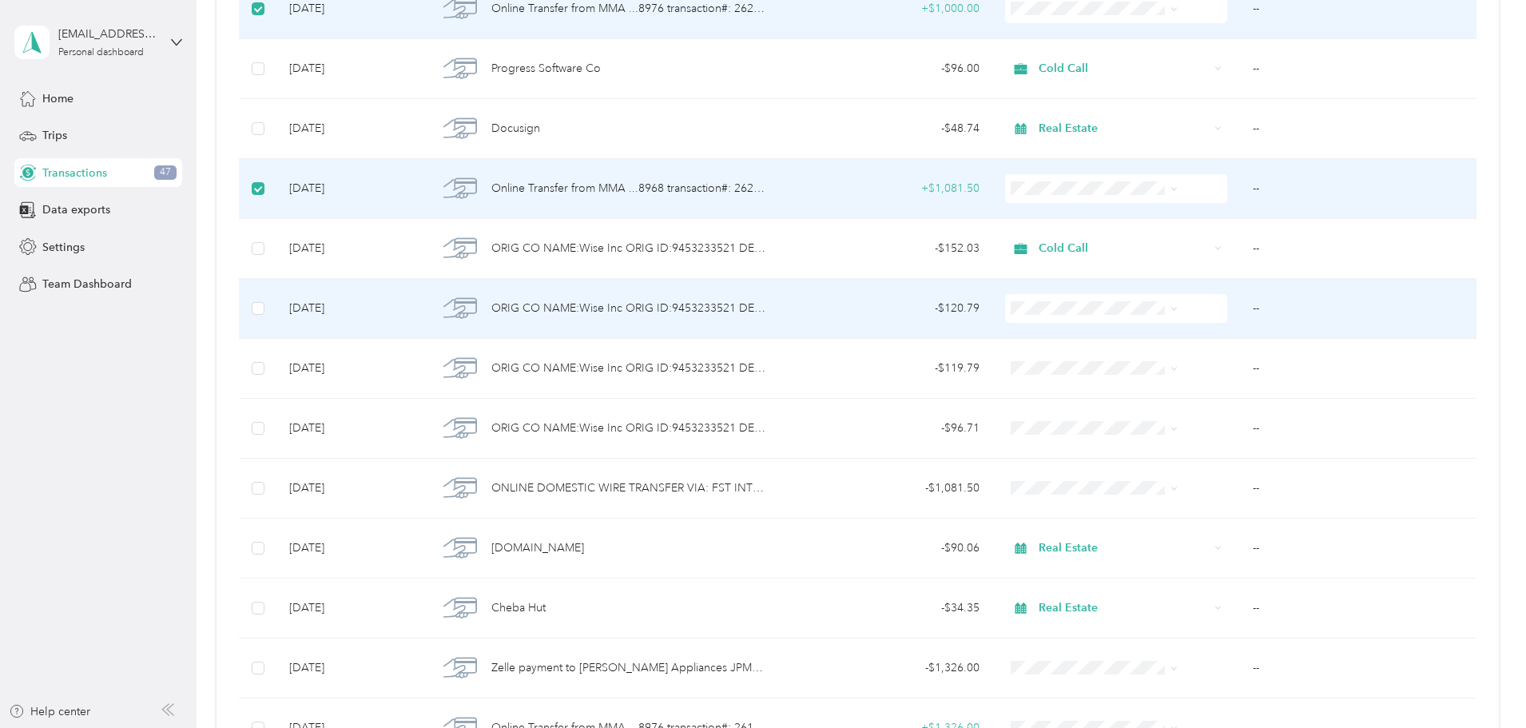
click at [1049, 425] on li "Recycle" at bounding box center [1069, 416] width 179 height 28
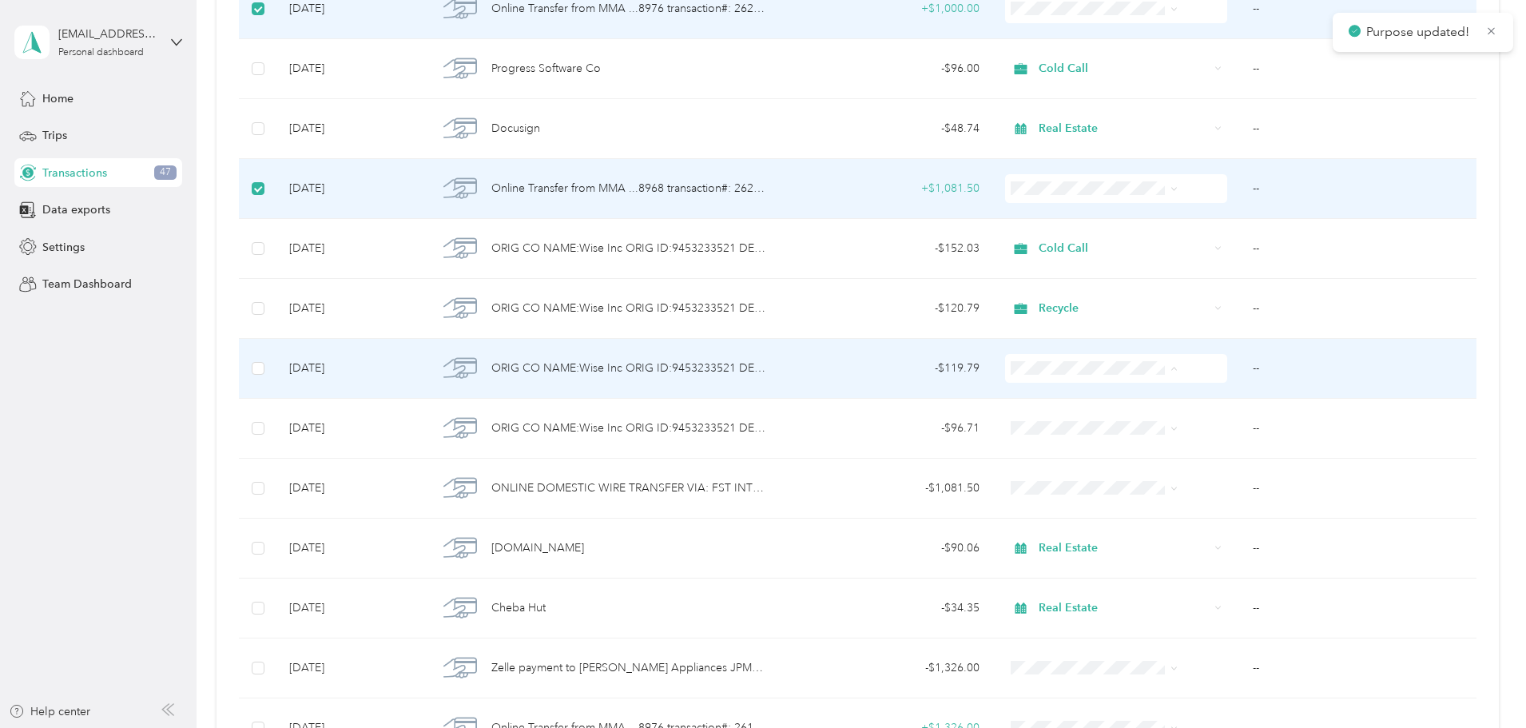
click at [1059, 507] on span "Cold Call" at bounding box center [1083, 510] width 128 height 17
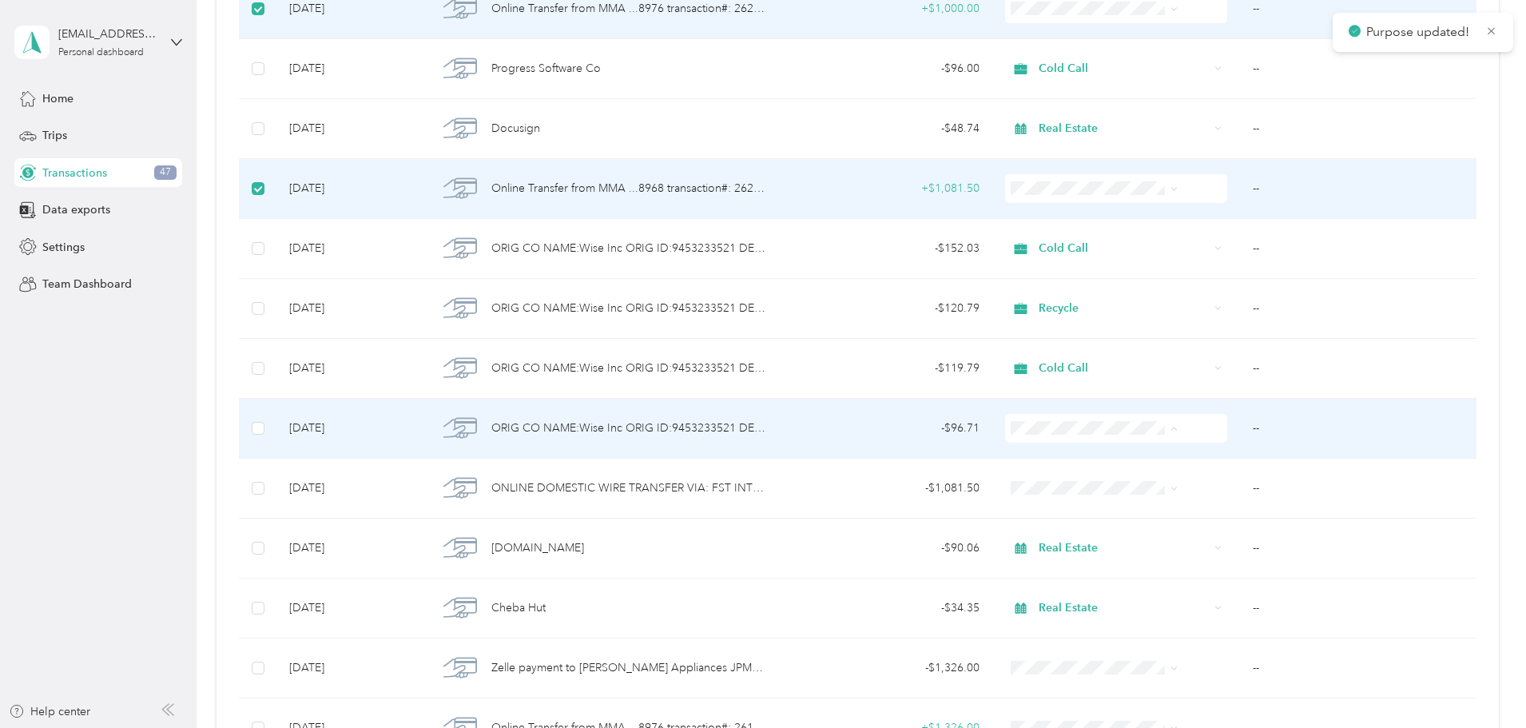
click at [1065, 562] on span "Cold Call" at bounding box center [1083, 570] width 128 height 17
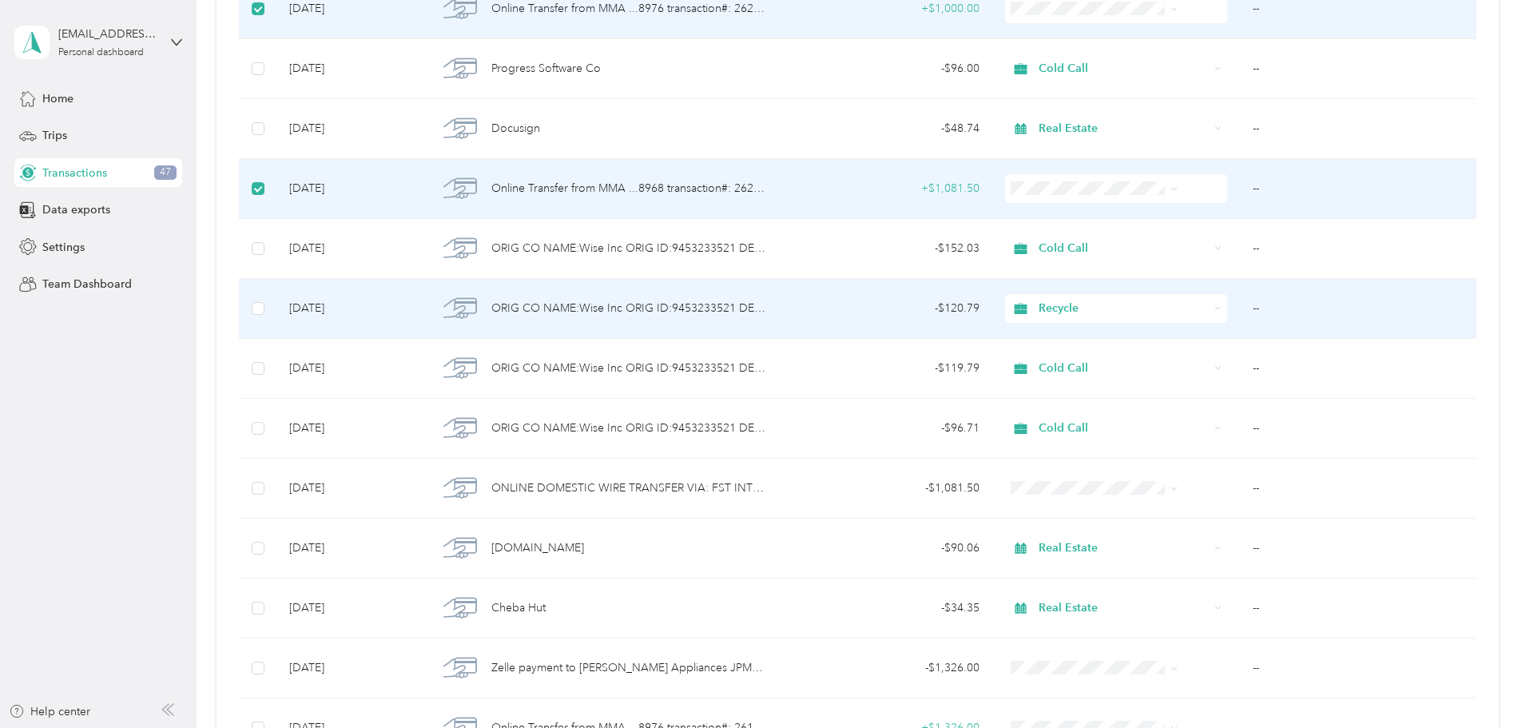
click at [1055, 311] on span "Recycle" at bounding box center [1124, 309] width 170 height 18
click at [1046, 447] on span "Cold Call" at bounding box center [1083, 450] width 128 height 17
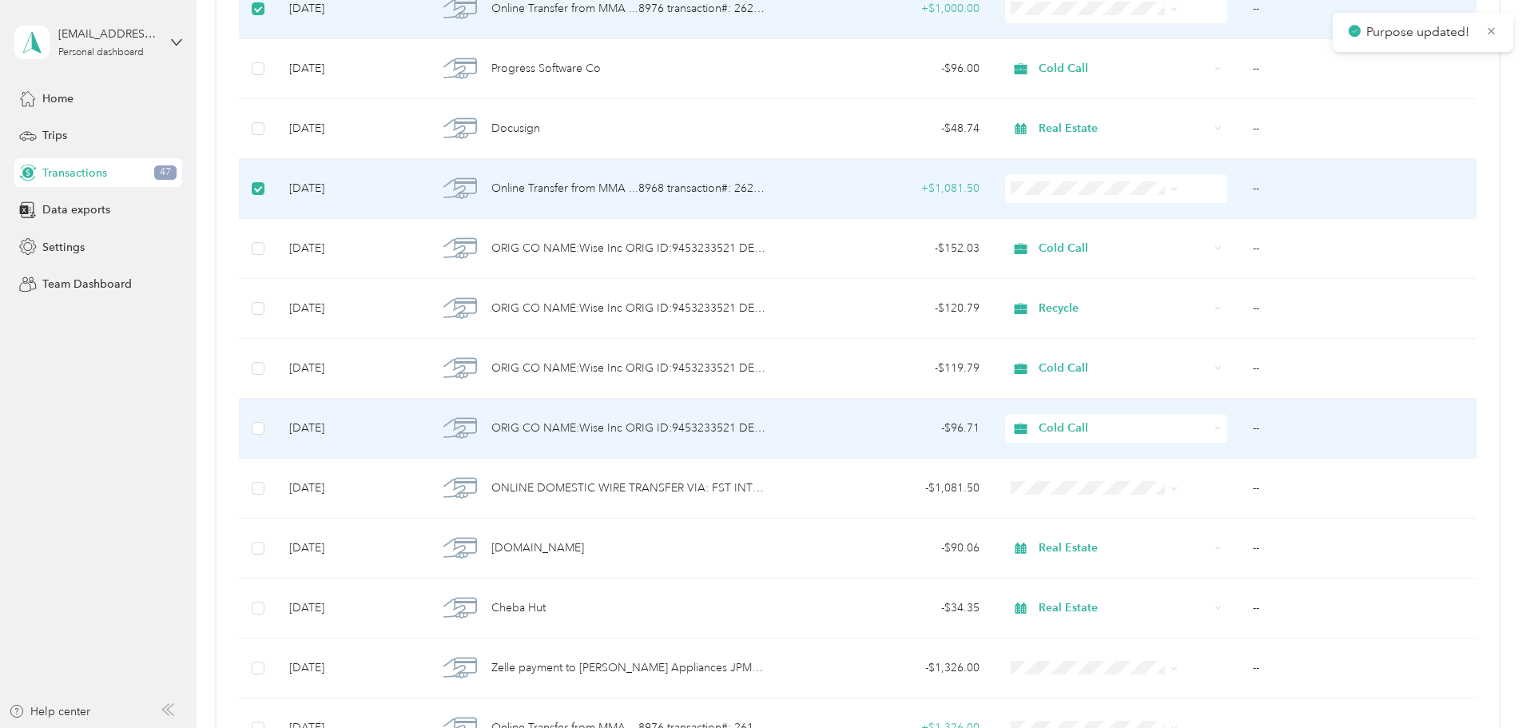
click at [1044, 425] on span "Cold Call" at bounding box center [1124, 428] width 170 height 18
click at [1051, 546] on li "Recycle" at bounding box center [1069, 536] width 179 height 28
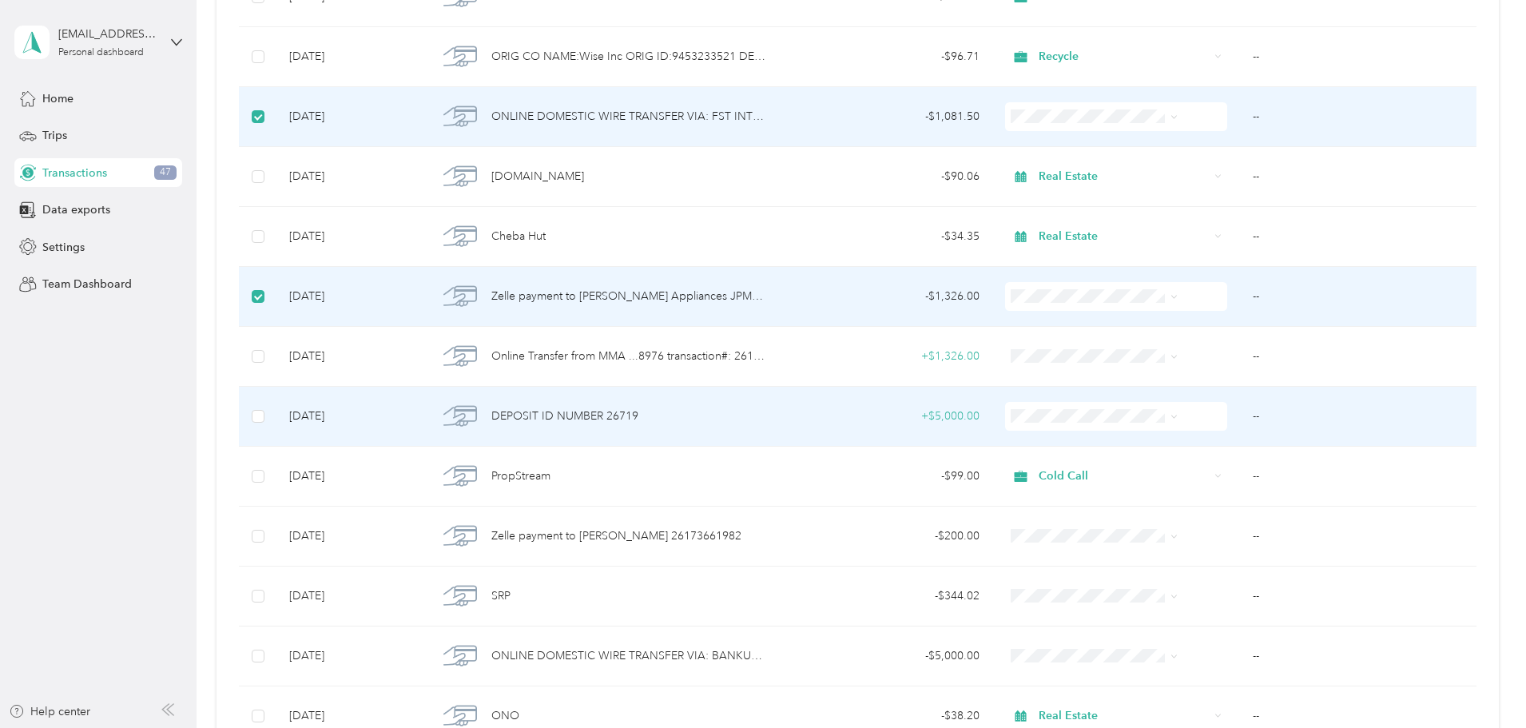
scroll to position [3579, 0]
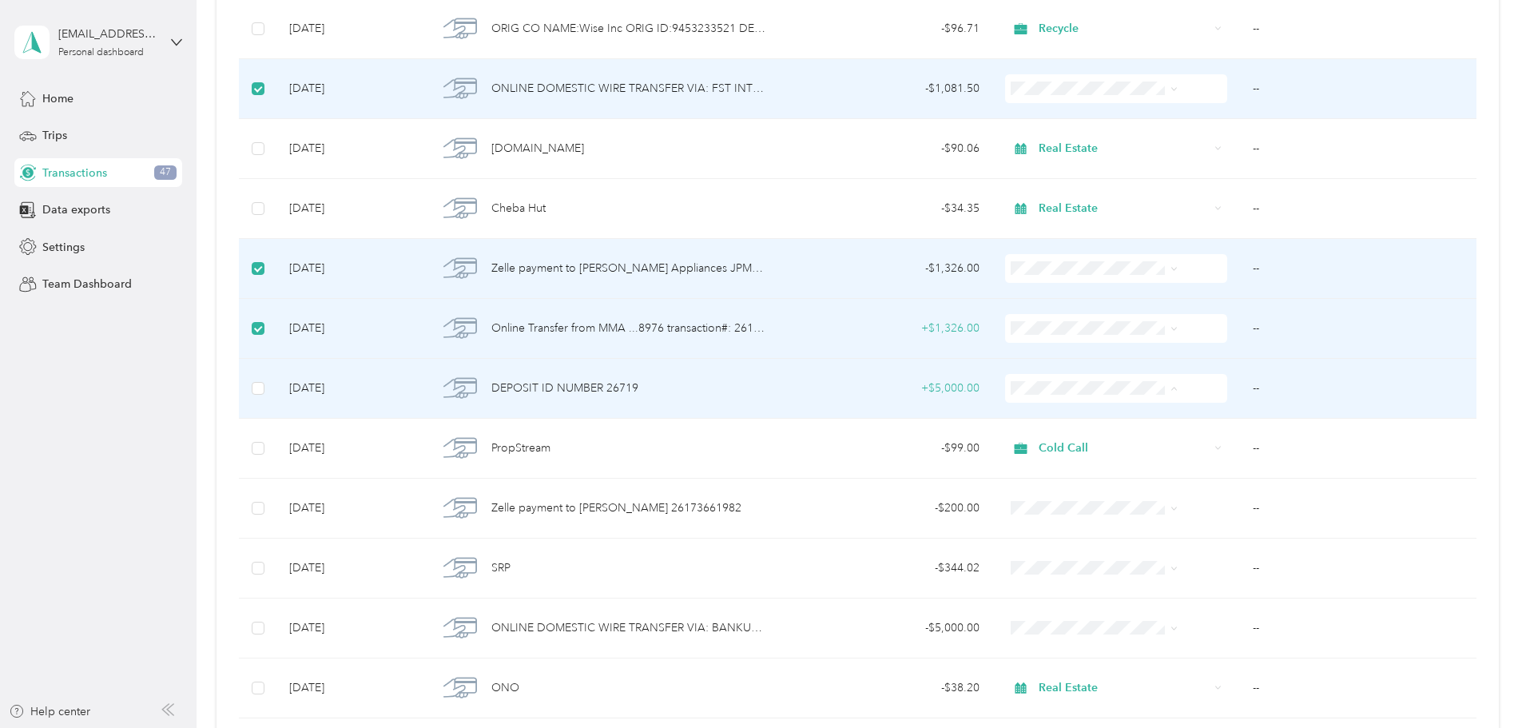
click at [1066, 564] on li "Real Estate" at bounding box center [1069, 558] width 179 height 28
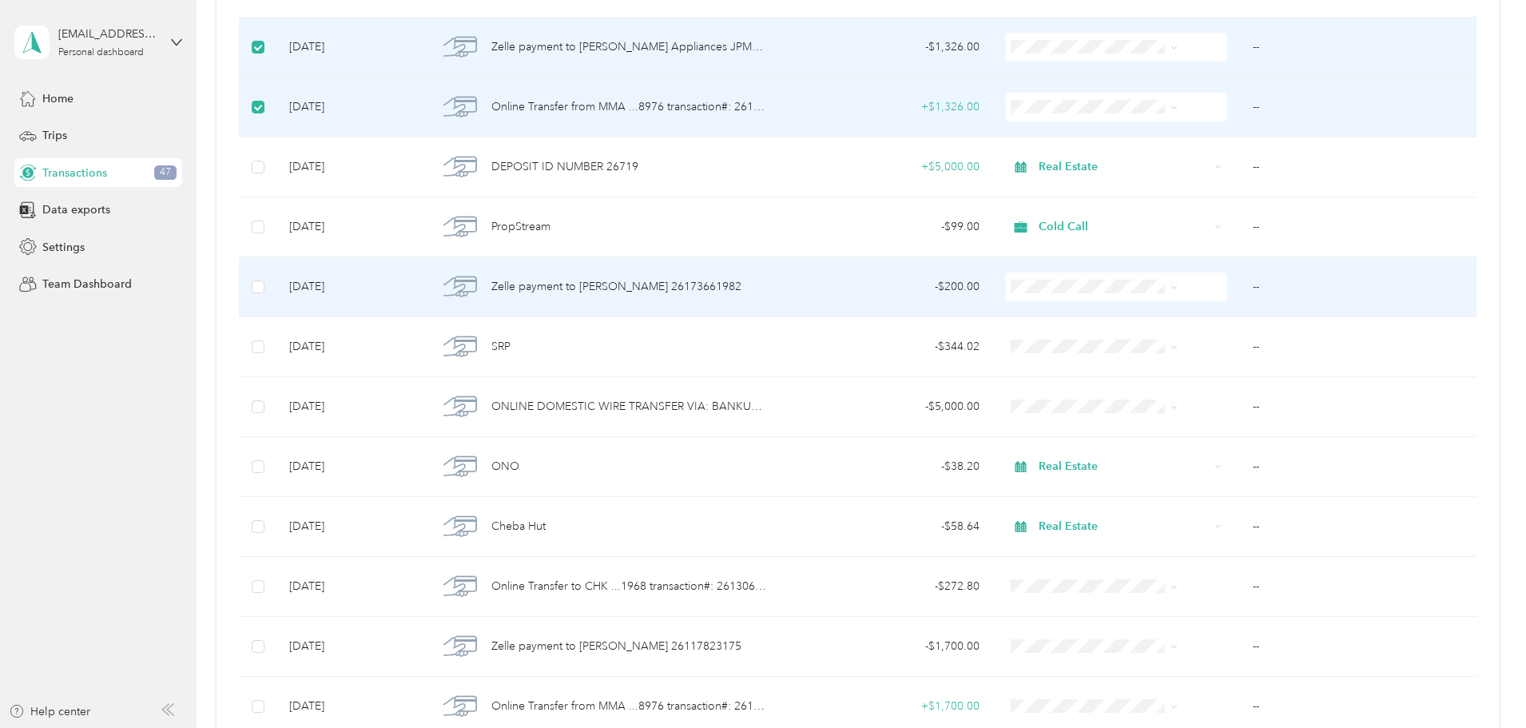
scroll to position [3818, 0]
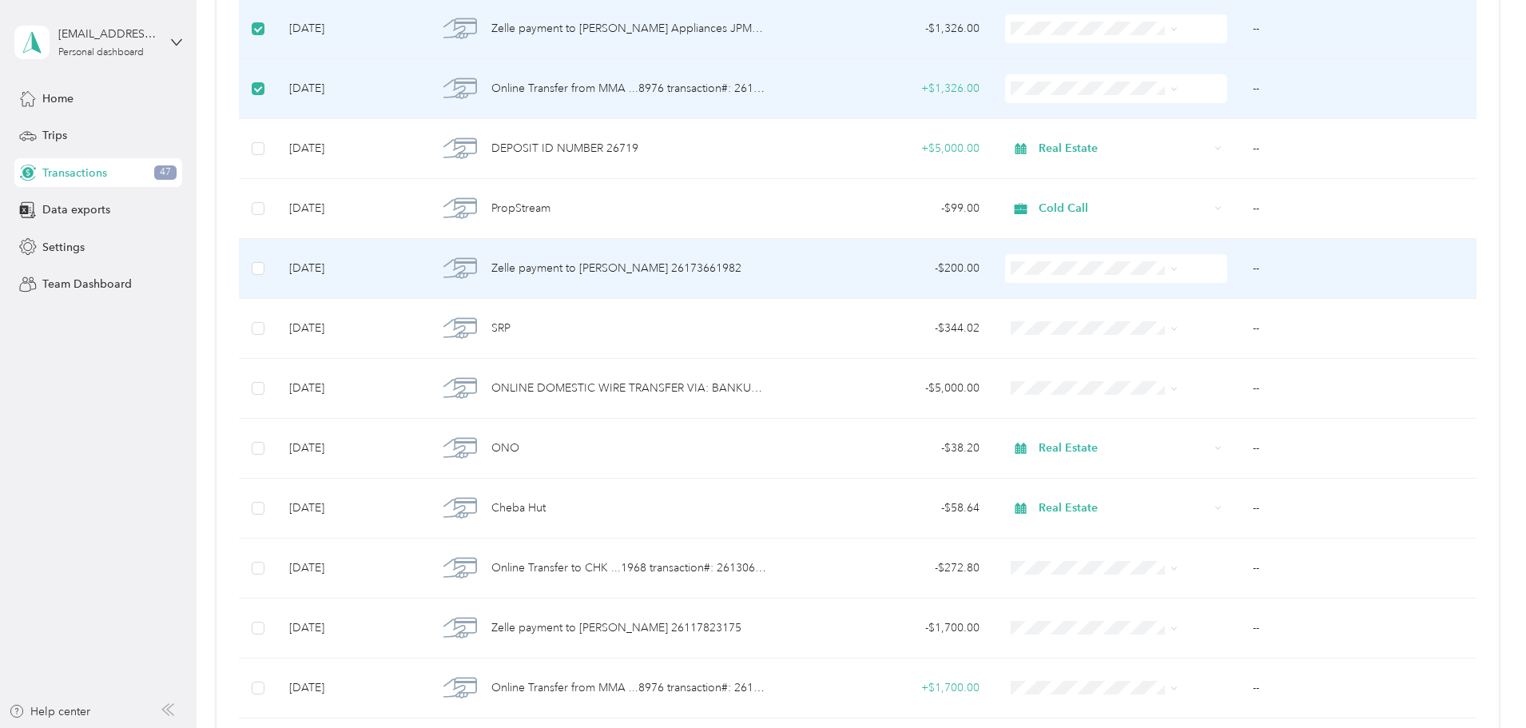
click at [1106, 275] on span at bounding box center [1116, 268] width 222 height 29
click at [1049, 430] on span "Real Estate" at bounding box center [1083, 438] width 128 height 17
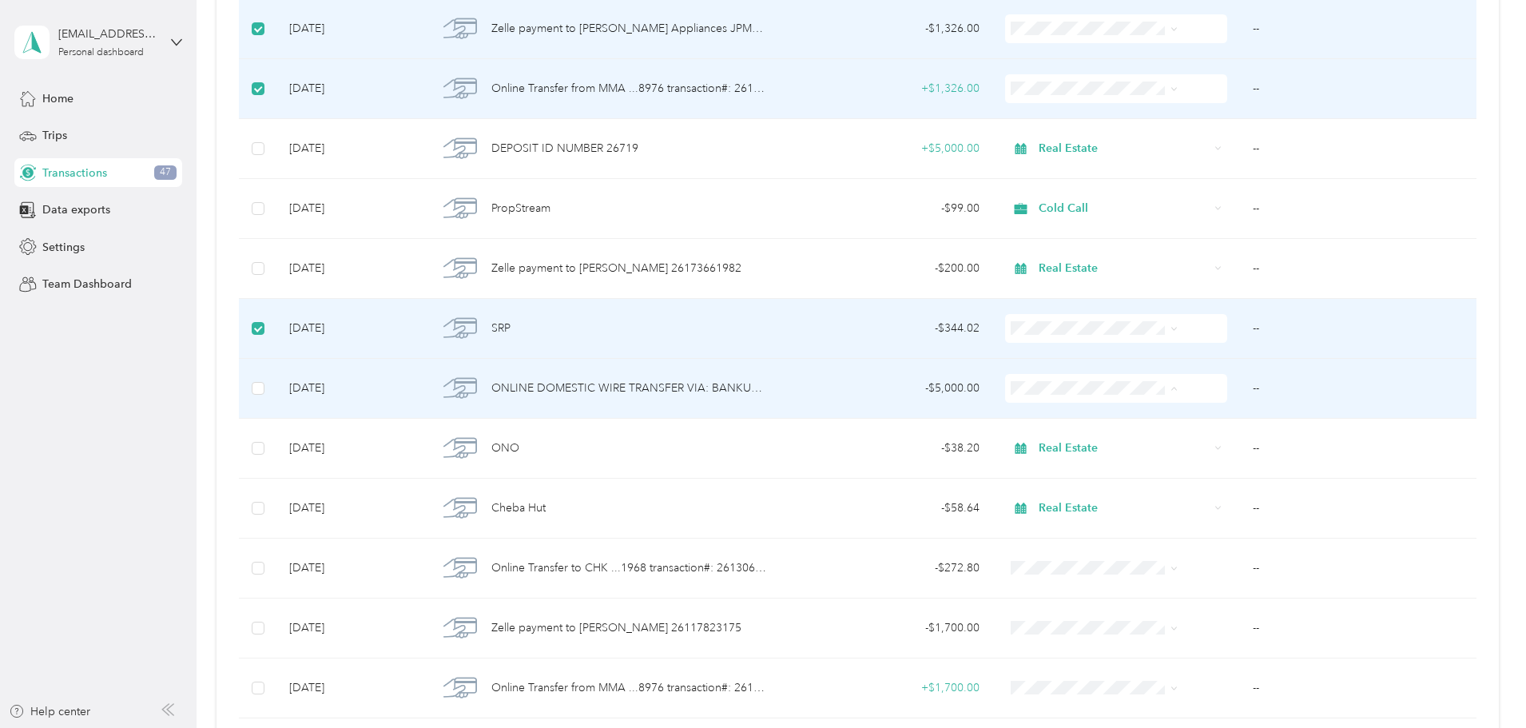
click at [1060, 555] on span "Real Estate" at bounding box center [1083, 558] width 128 height 17
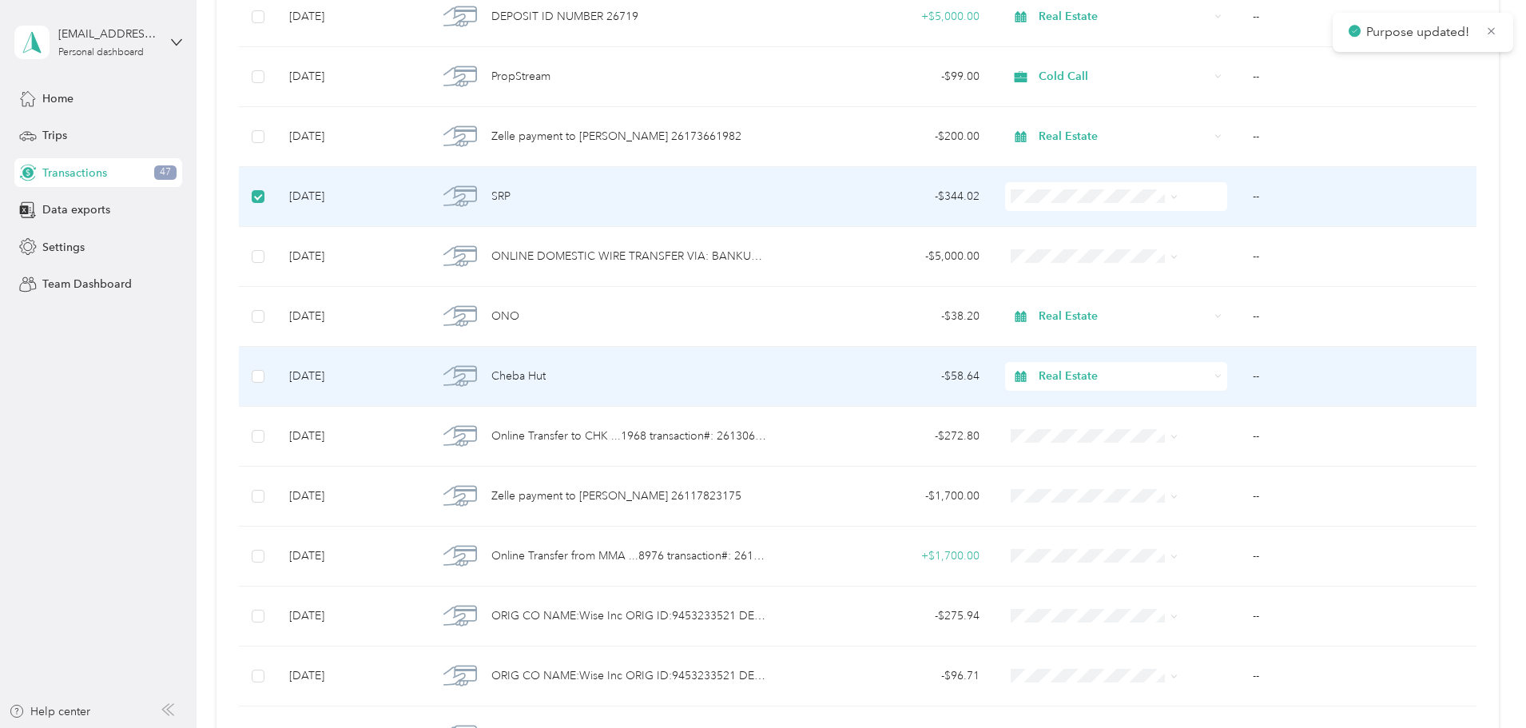
scroll to position [3978, 0]
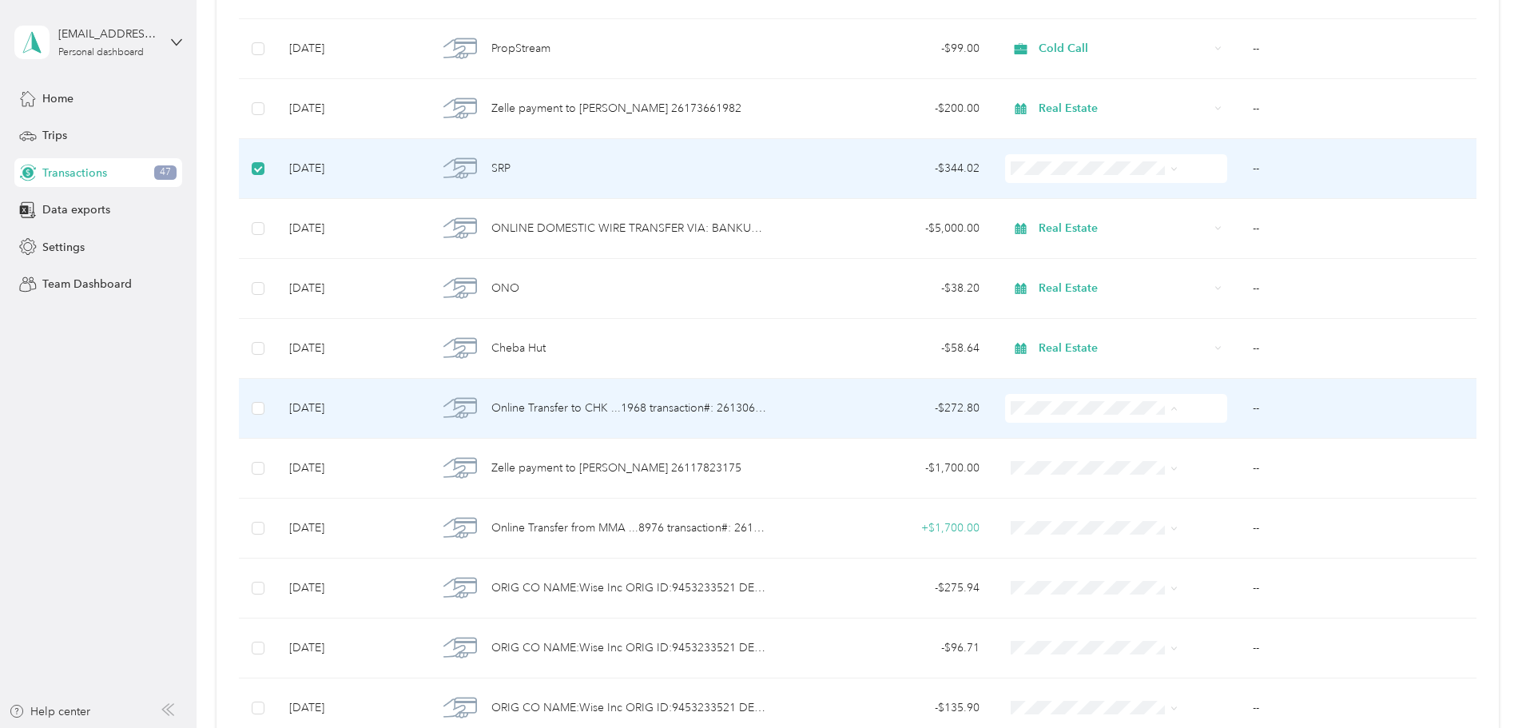
click at [1051, 570] on span "Real Estate" at bounding box center [1083, 578] width 128 height 17
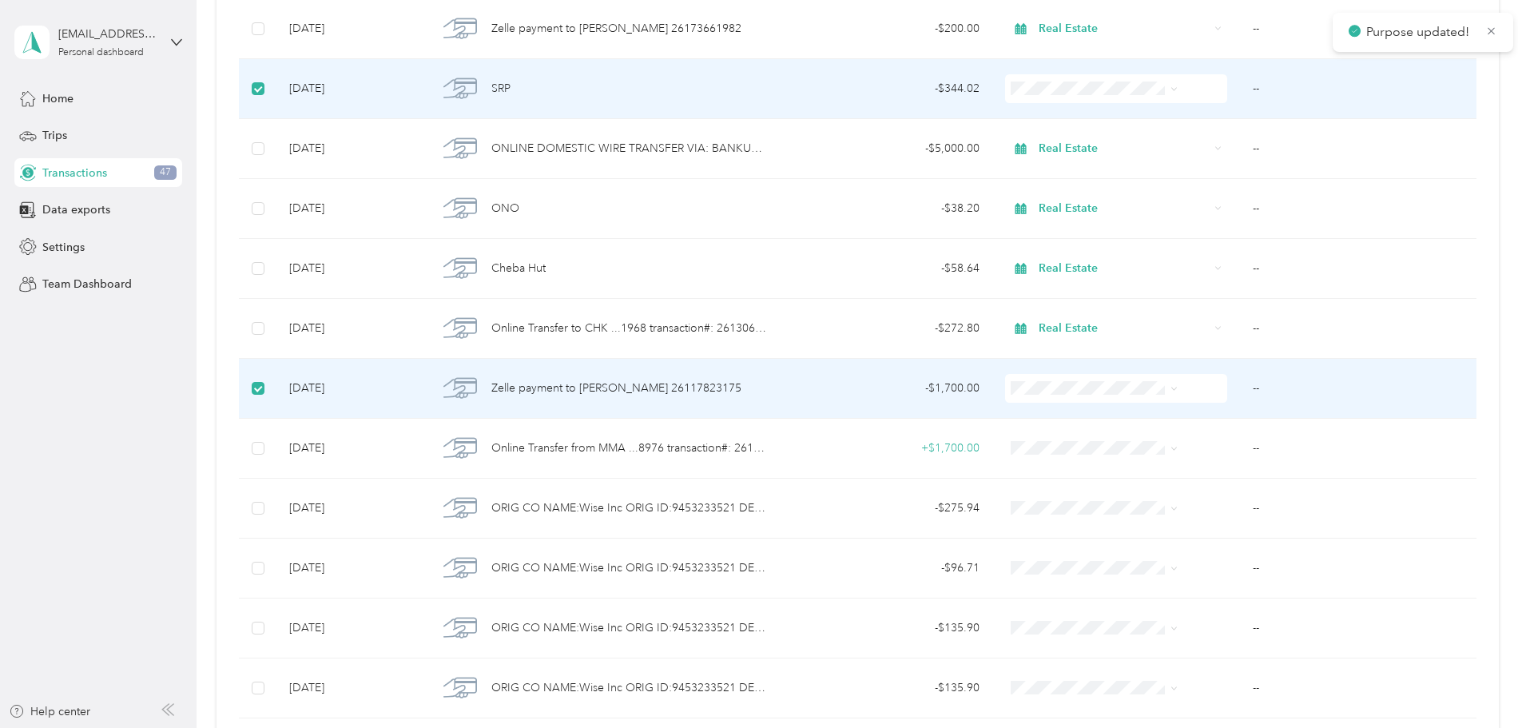
scroll to position [4138, 0]
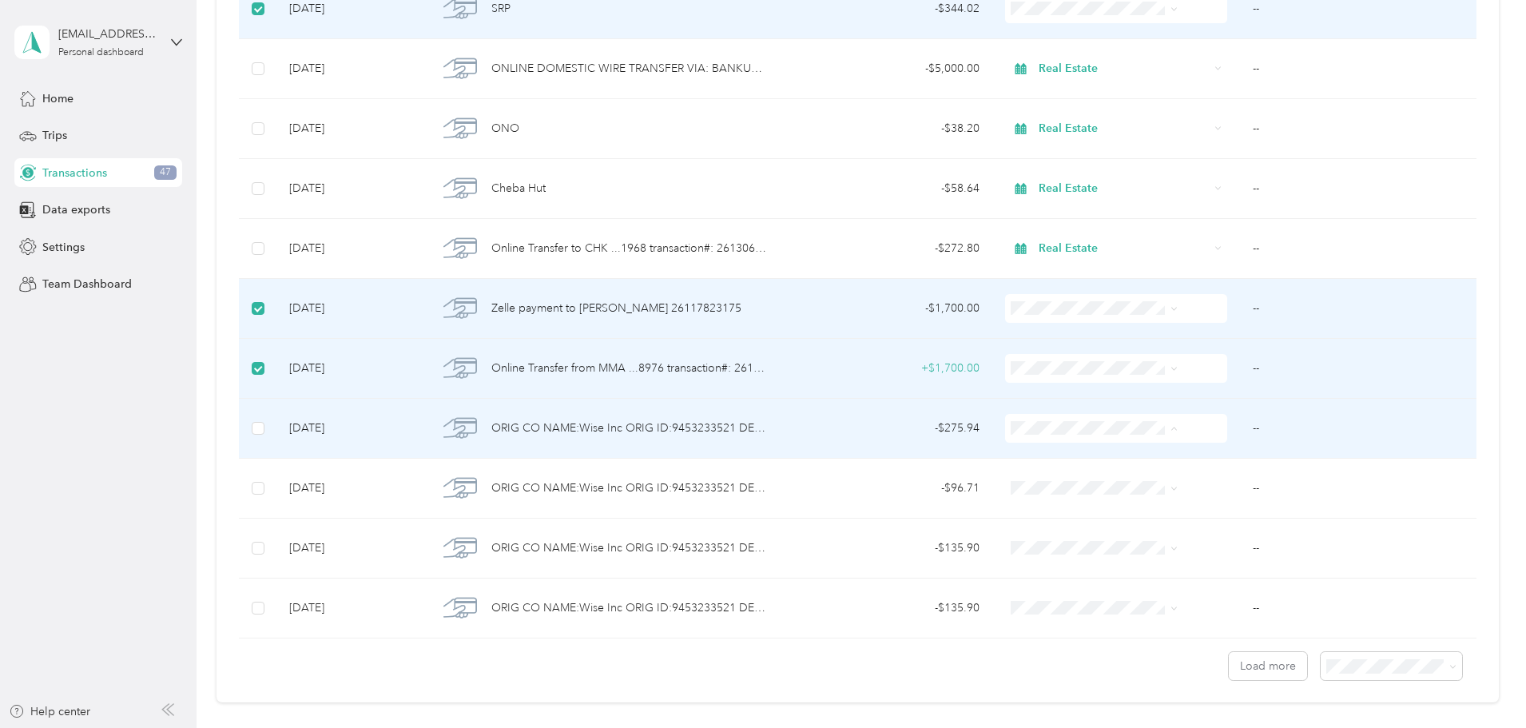
click at [1043, 568] on span "Cold Call" at bounding box center [1083, 570] width 128 height 17
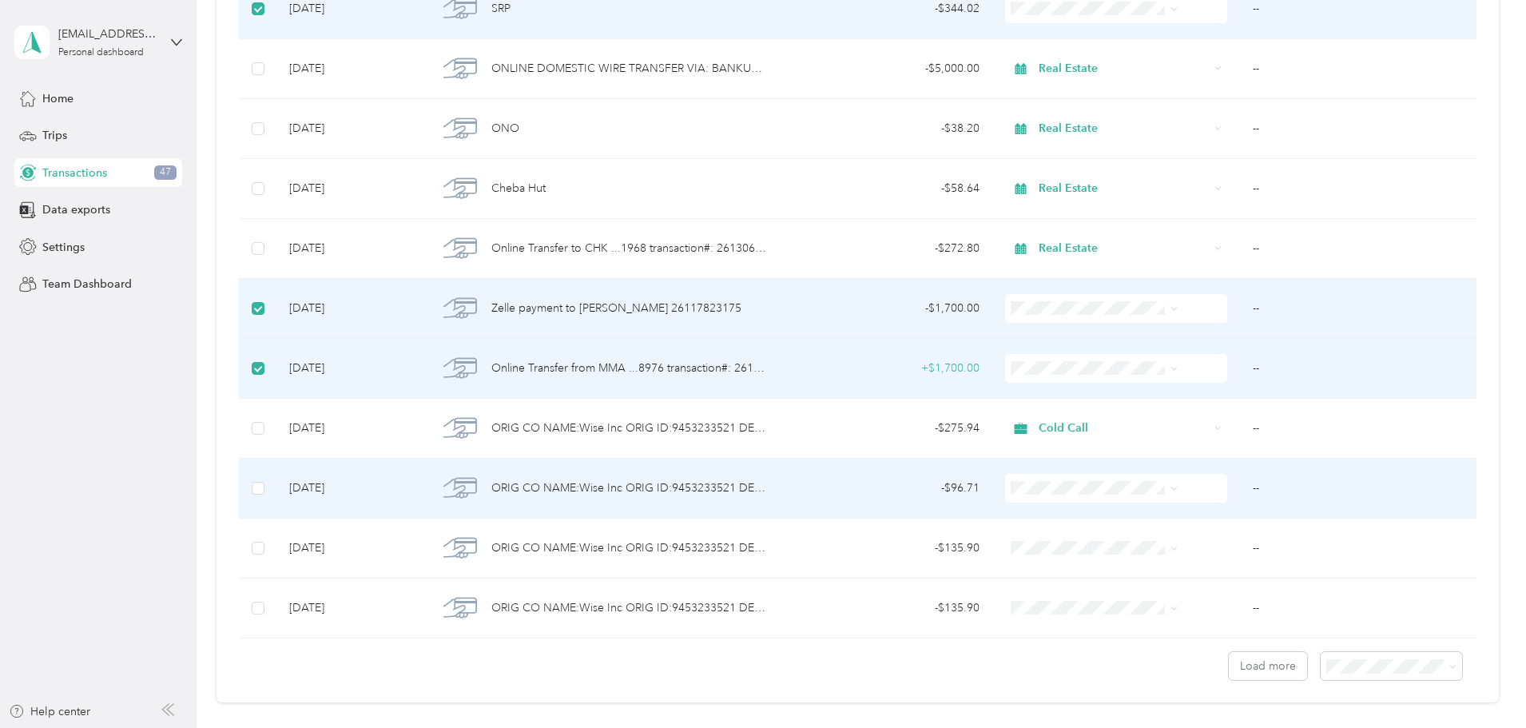
click at [1038, 606] on span "Recycle" at bounding box center [1083, 598] width 128 height 17
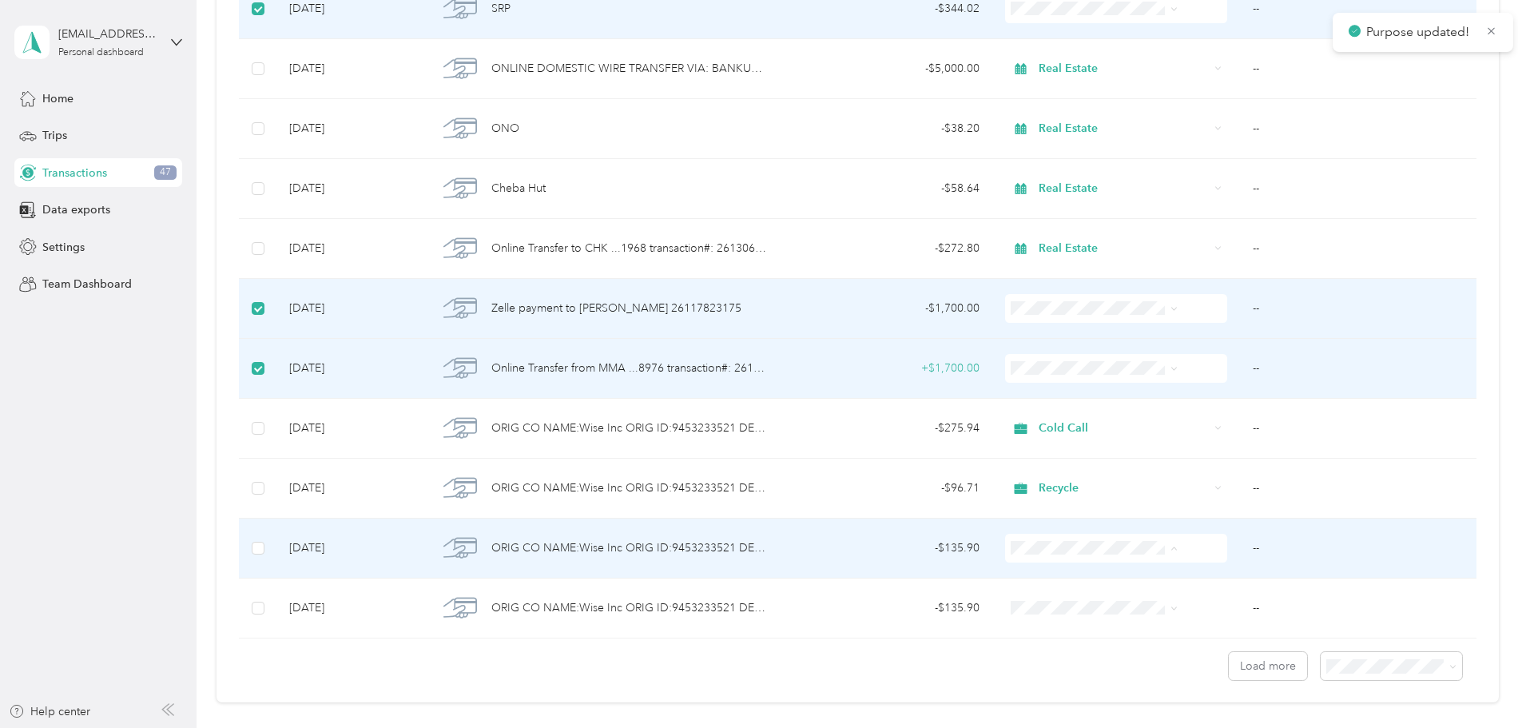
click at [1054, 434] on span "Cold Call" at bounding box center [1083, 434] width 128 height 17
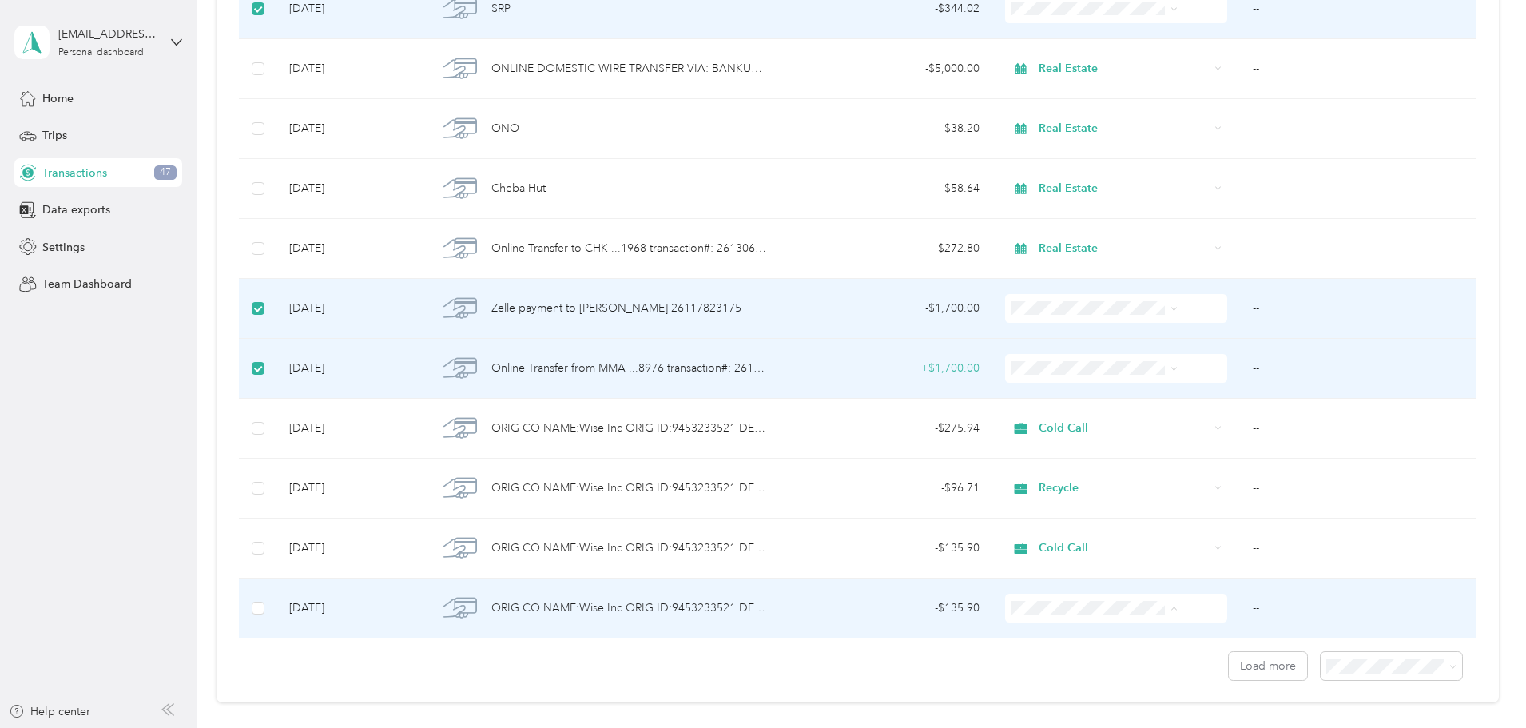
click at [1040, 495] on span "Cold Call" at bounding box center [1083, 494] width 128 height 17
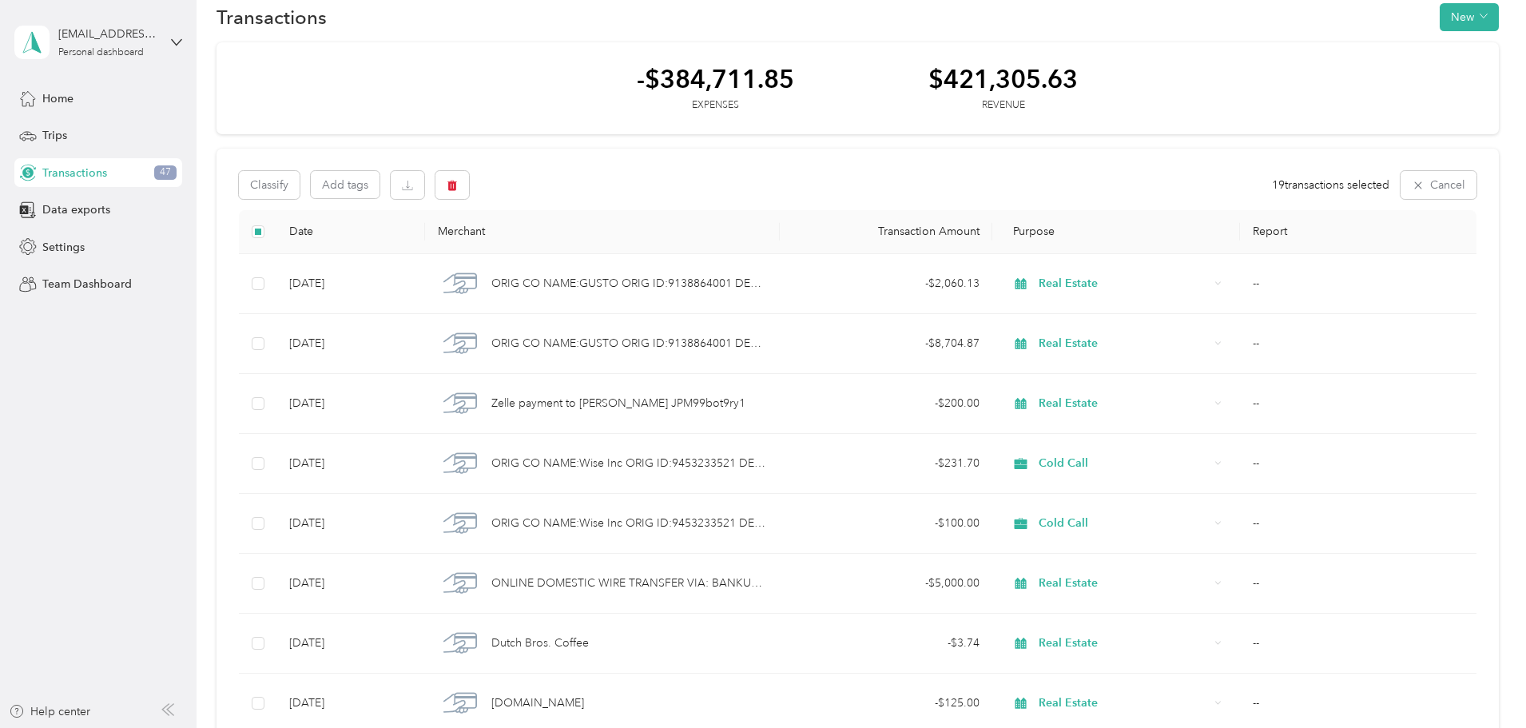
scroll to position [0, 0]
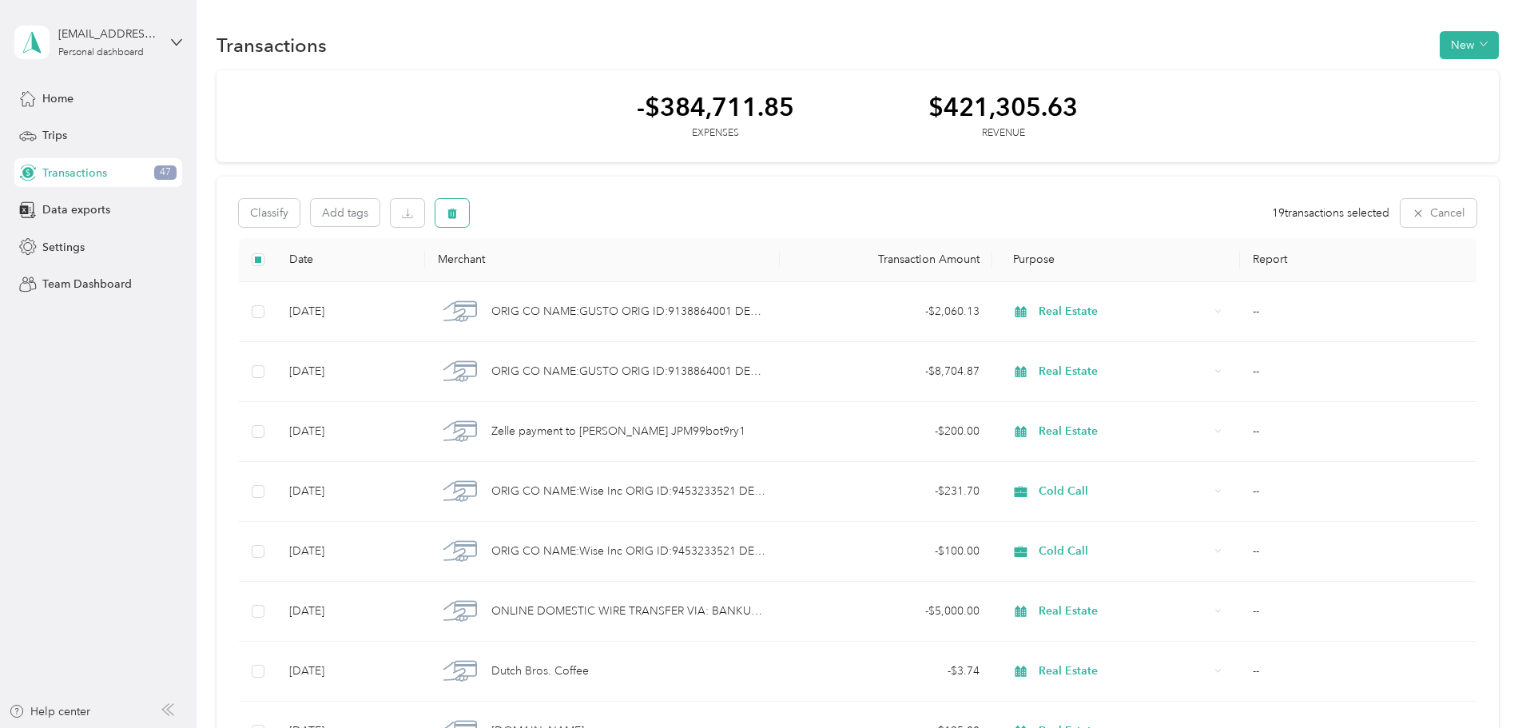
click at [458, 208] on icon "button" at bounding box center [452, 213] width 11 height 11
click at [697, 280] on button "Yes" at bounding box center [699, 280] width 31 height 26
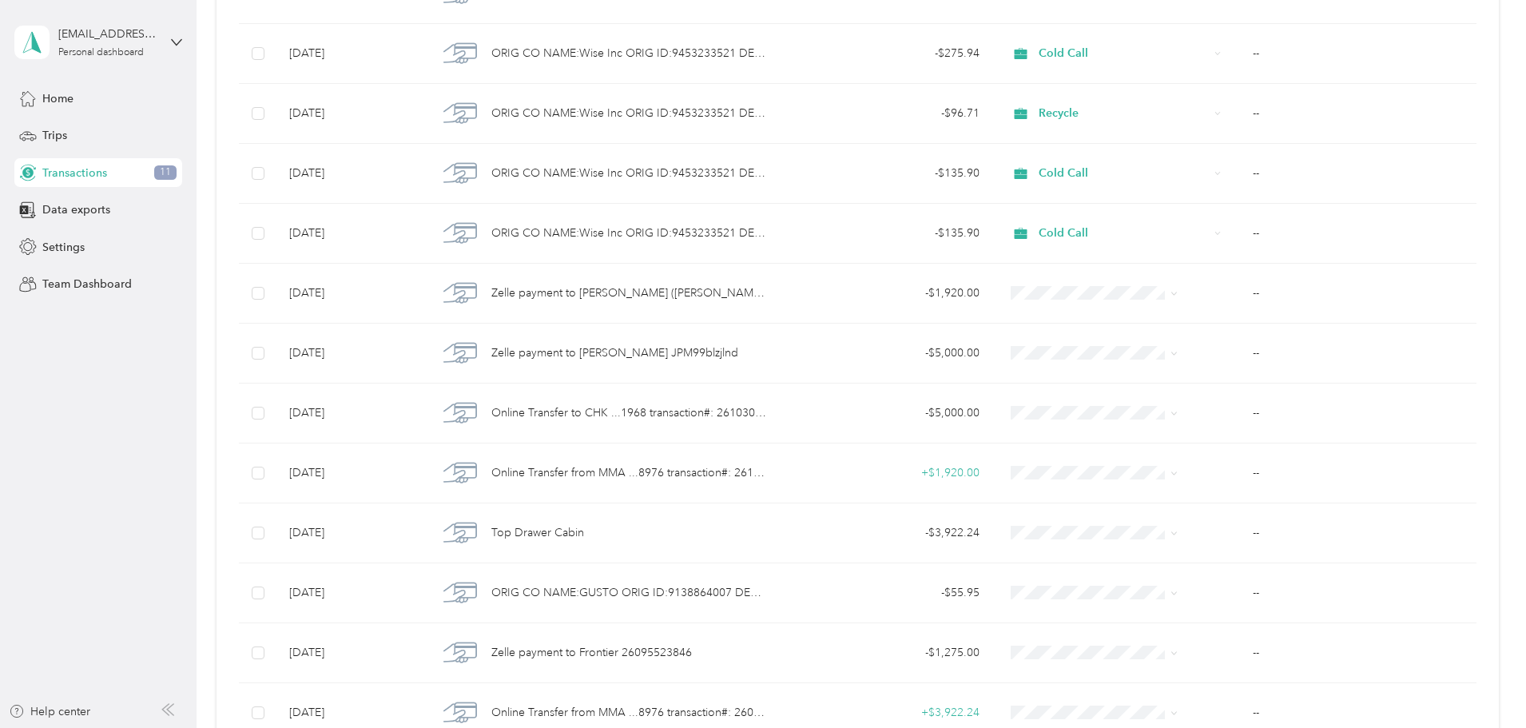
scroll to position [3369, 0]
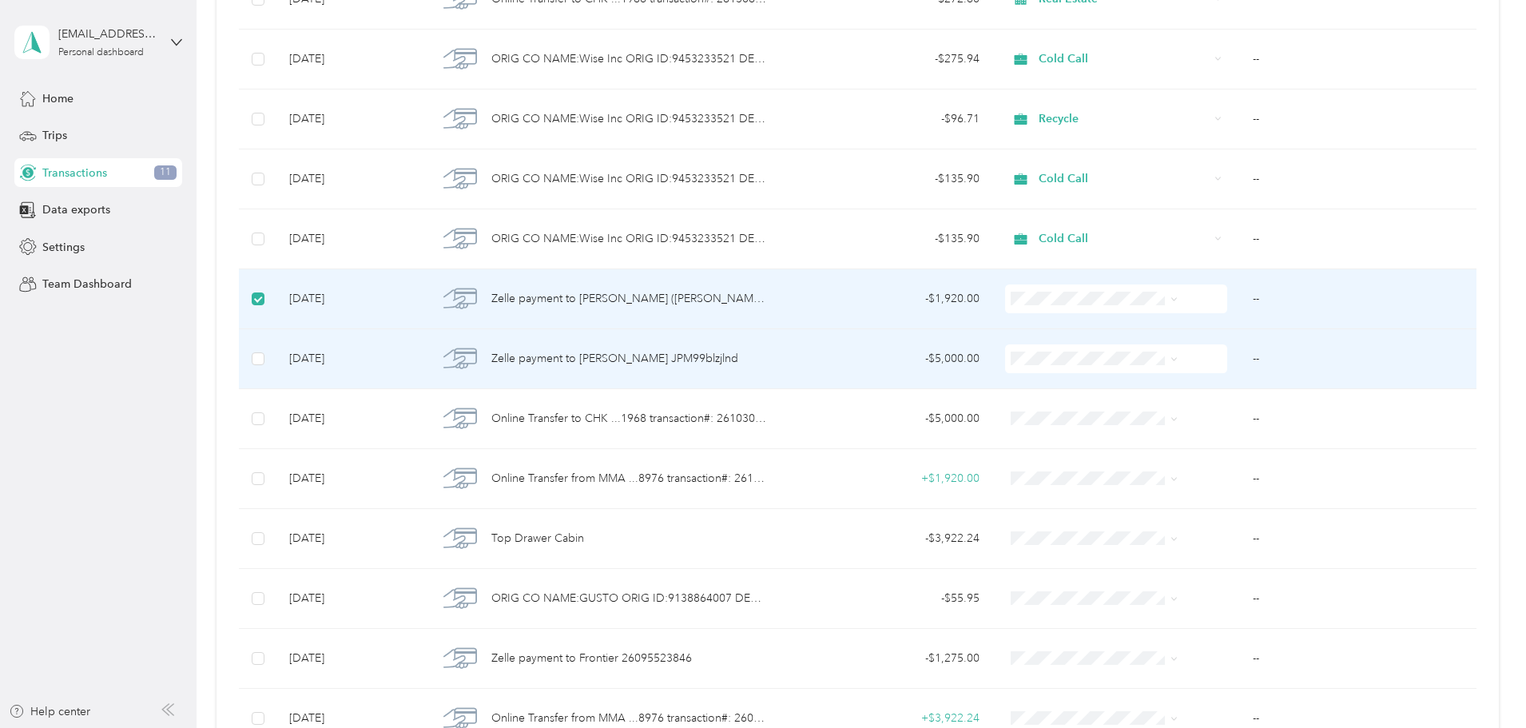
click at [1049, 520] on span "Real Estate" at bounding box center [1083, 528] width 128 height 17
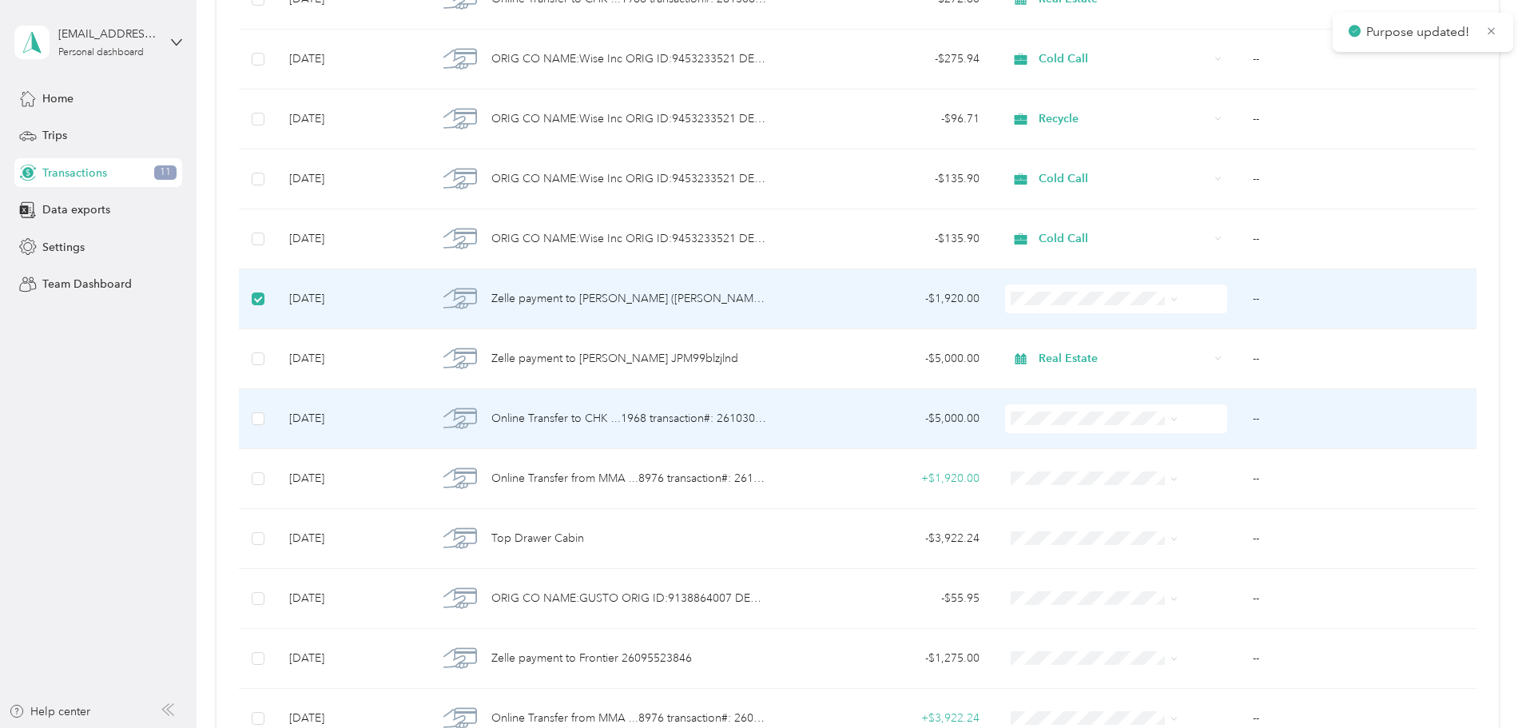
click at [1043, 408] on span at bounding box center [1116, 418] width 222 height 29
click at [1063, 584] on span "Real Estate" at bounding box center [1083, 588] width 128 height 17
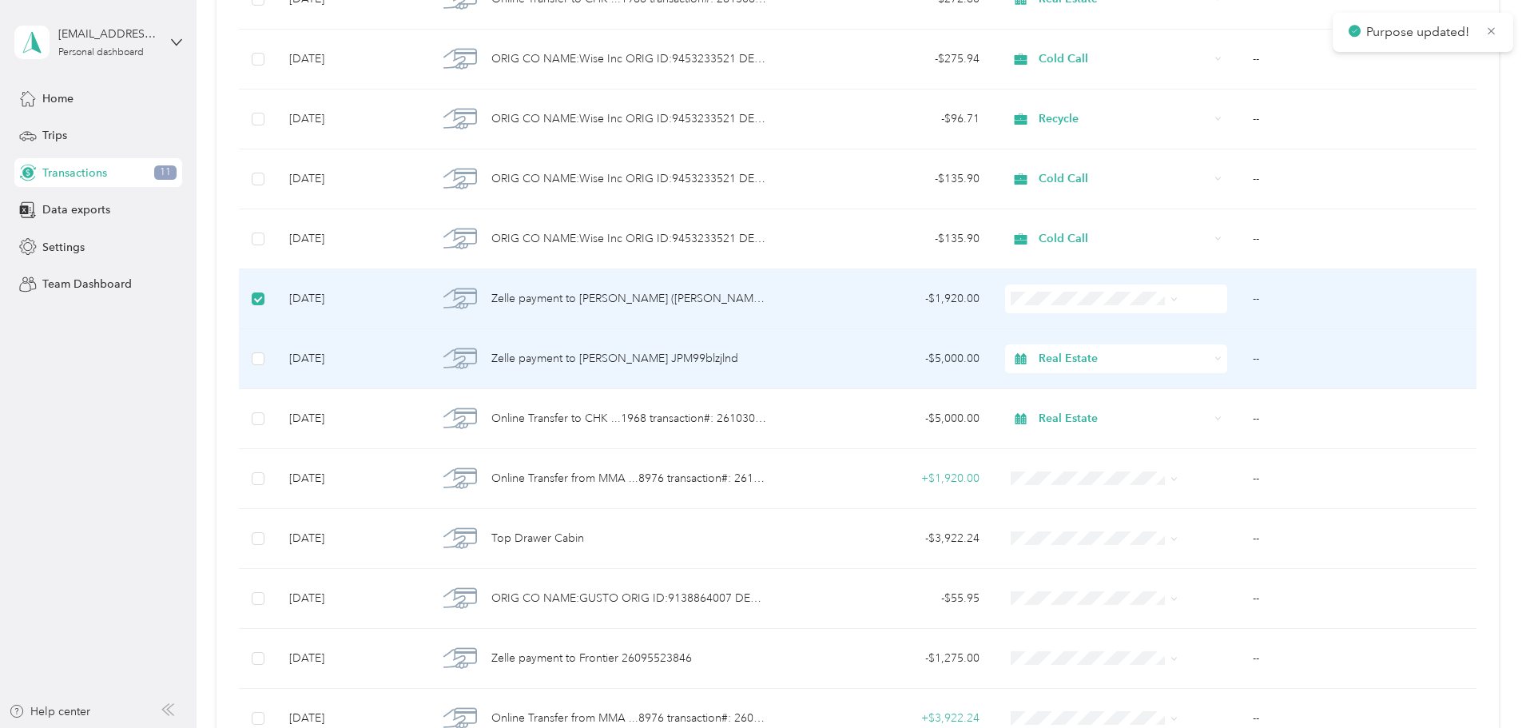
scroll to position [3448, 0]
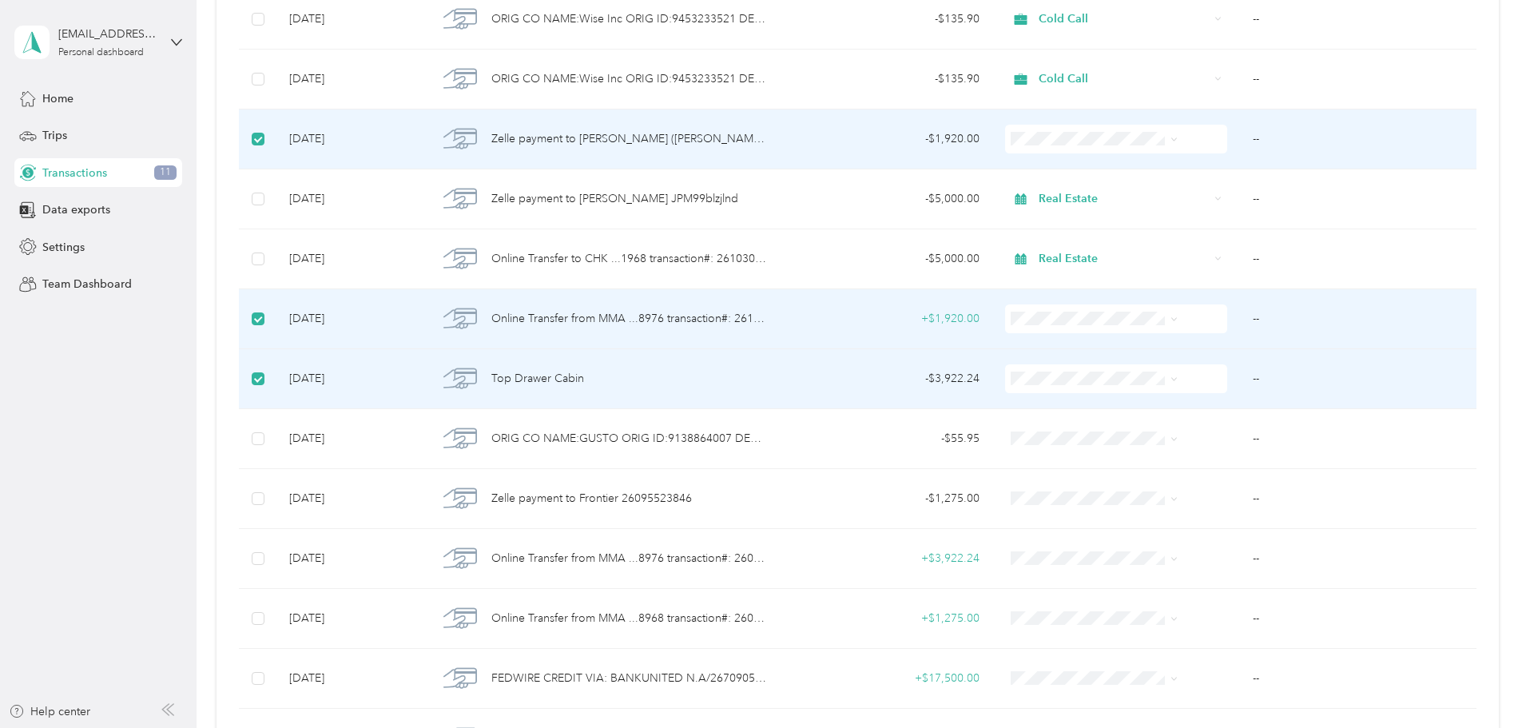
scroll to position [3608, 0]
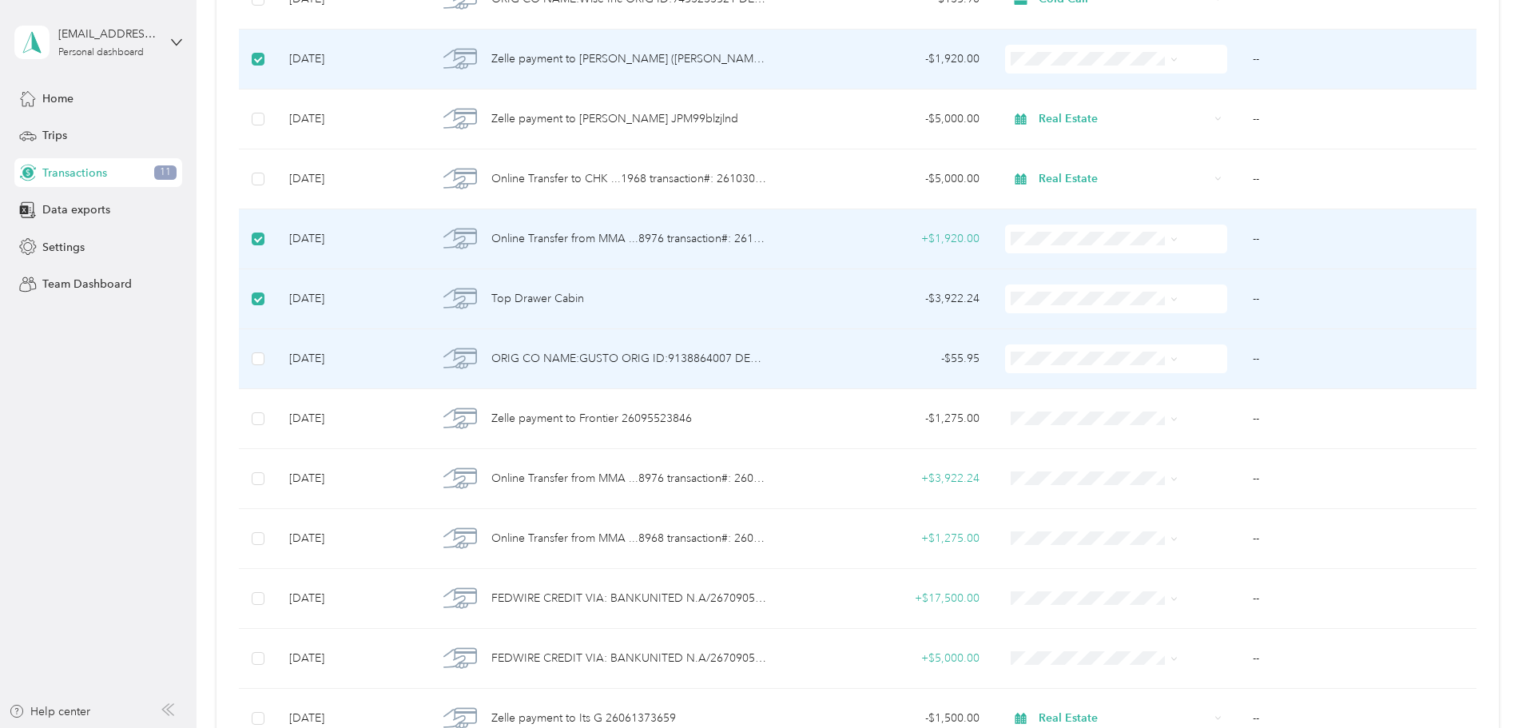
click at [1045, 519] on span "Real Estate" at bounding box center [1083, 523] width 128 height 17
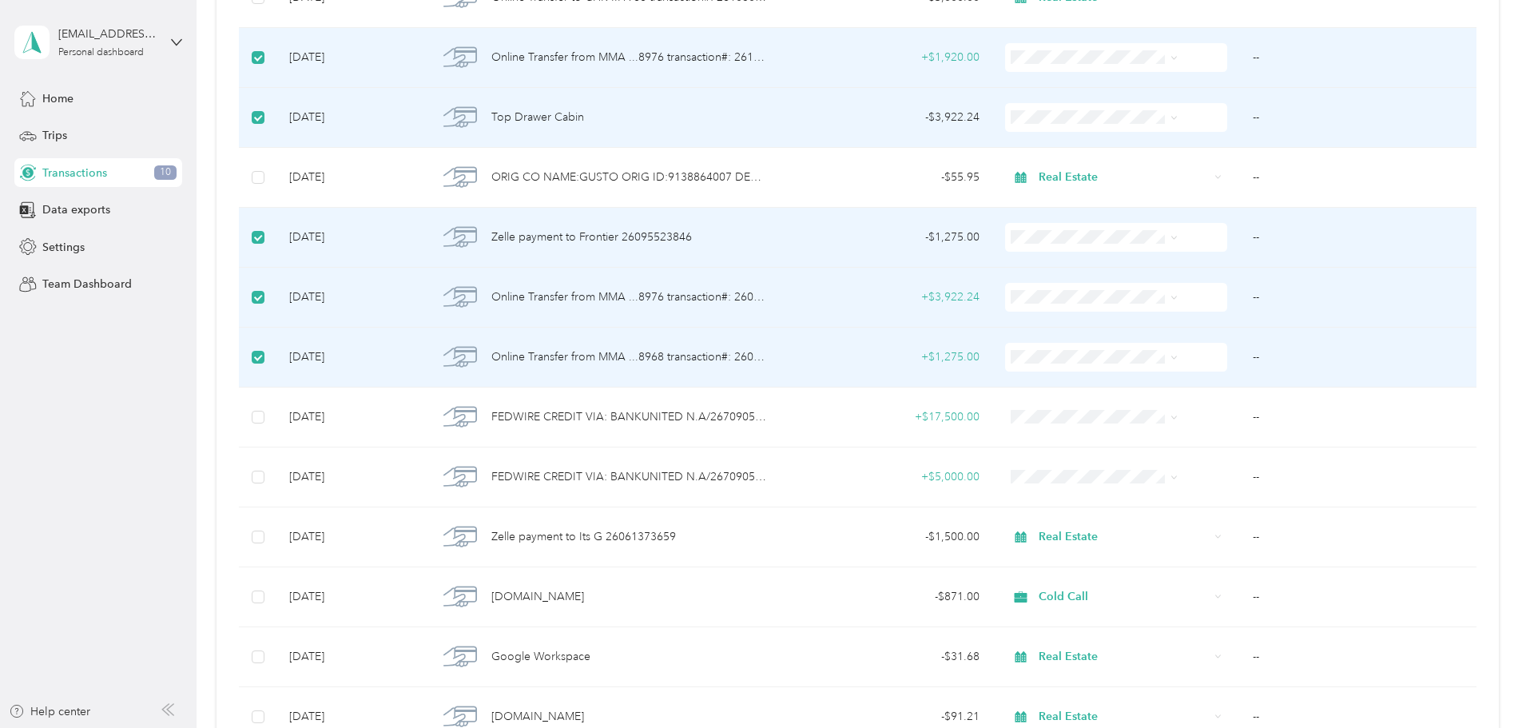
scroll to position [3928, 0]
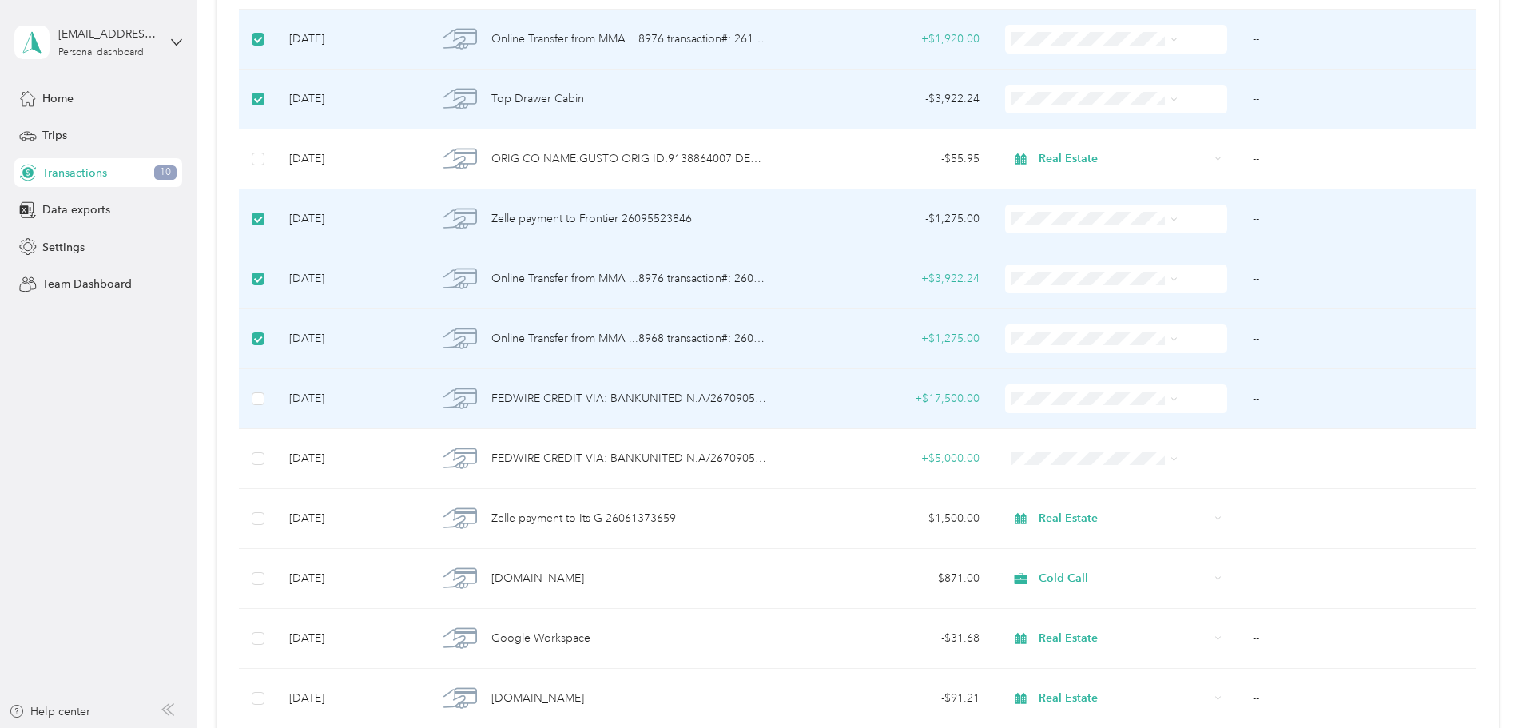
click at [1039, 565] on span "Real Estate" at bounding box center [1083, 568] width 128 height 17
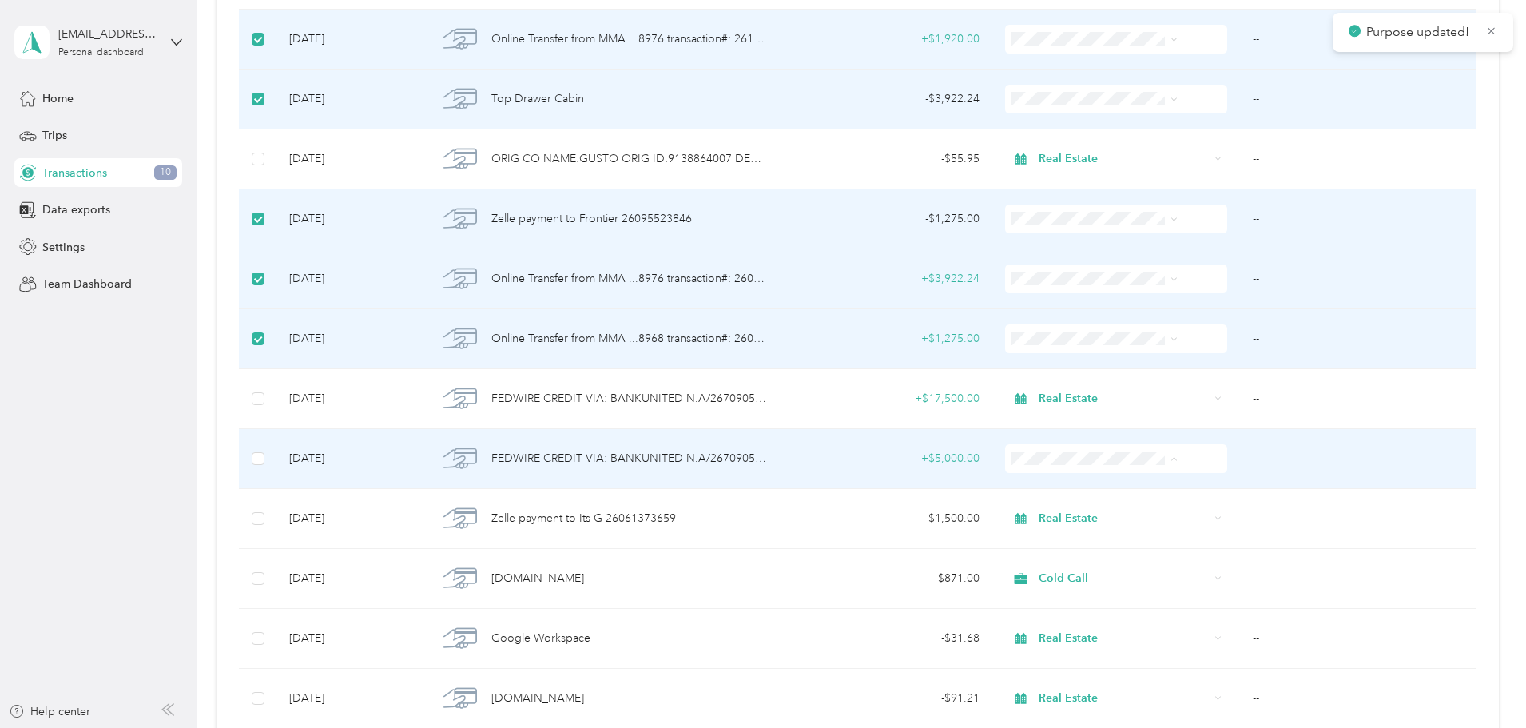
click at [1063, 626] on span "Real Estate" at bounding box center [1083, 628] width 128 height 17
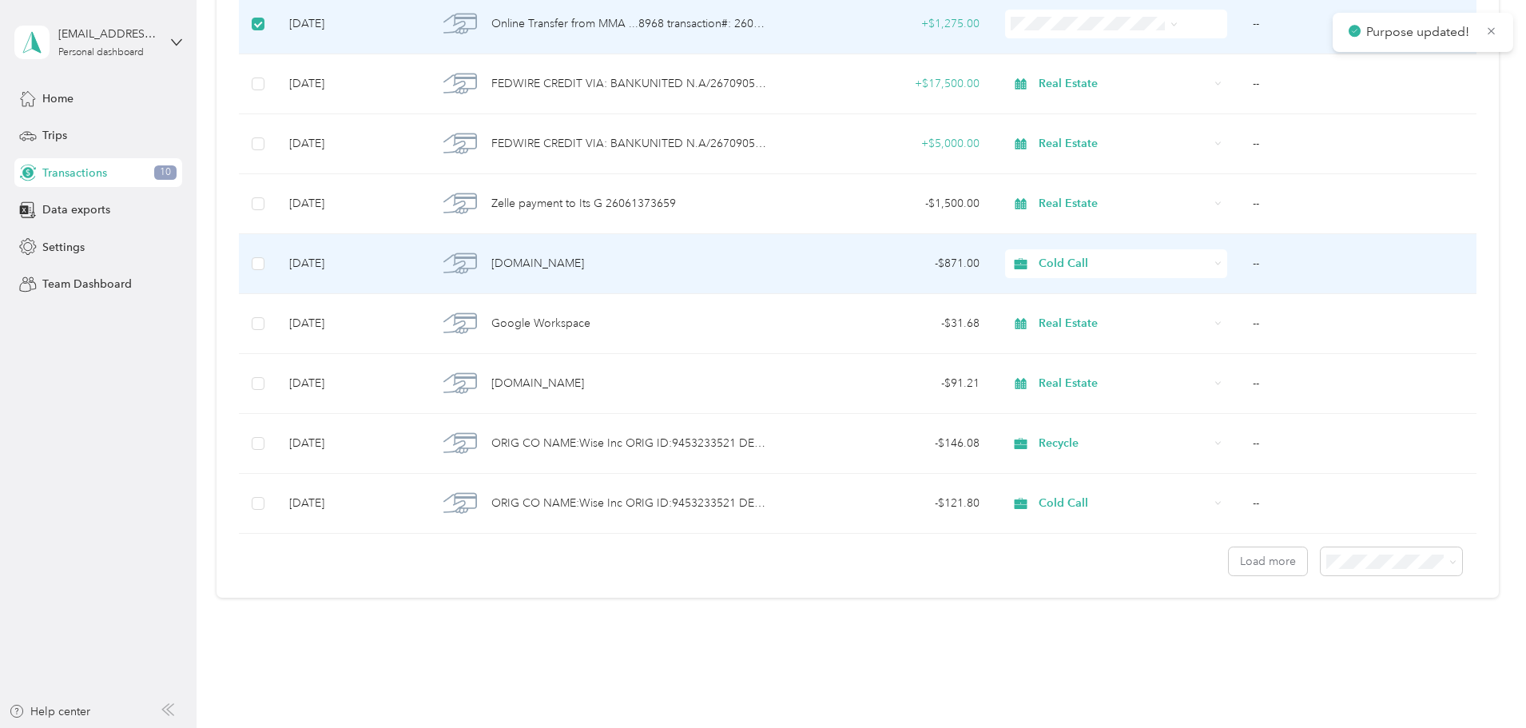
scroll to position [4247, 0]
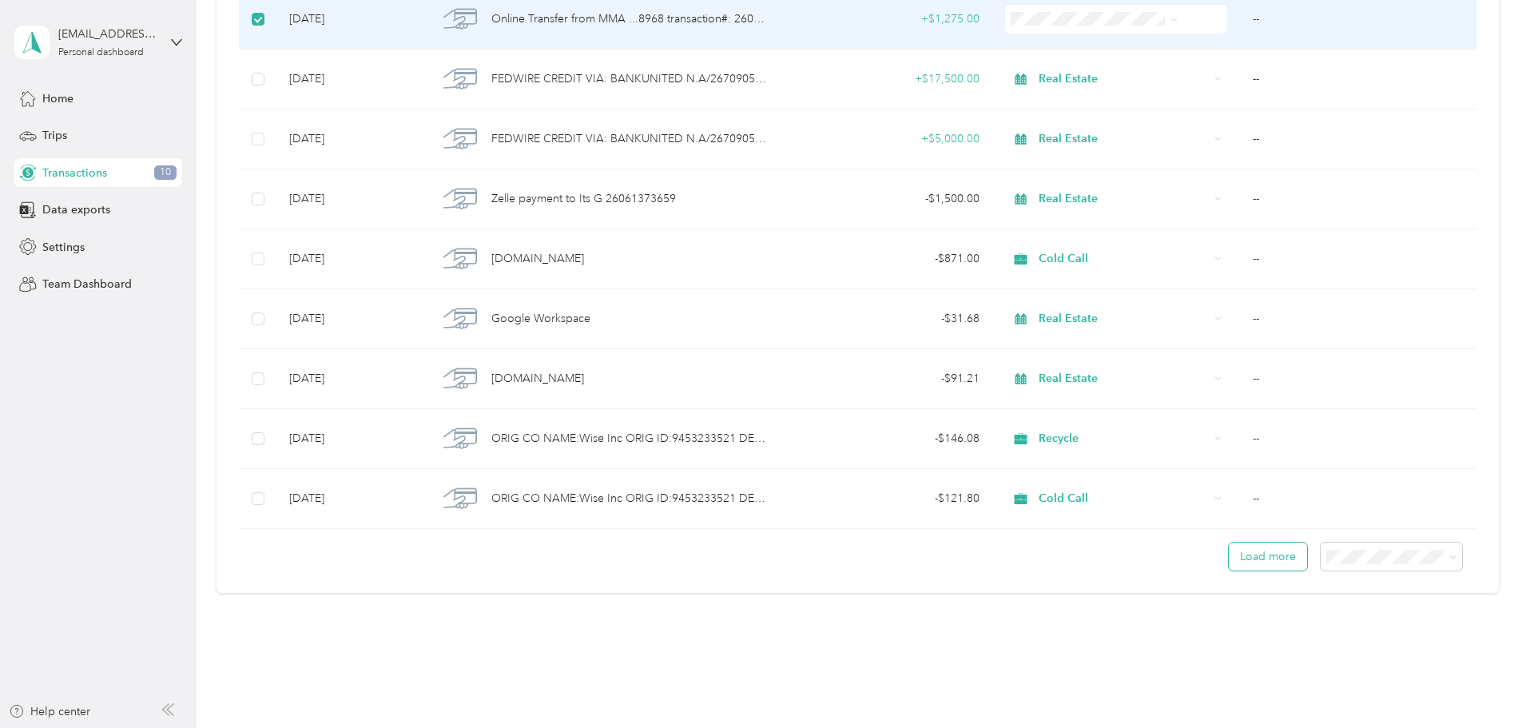
click at [1229, 554] on button "Load more" at bounding box center [1268, 557] width 78 height 28
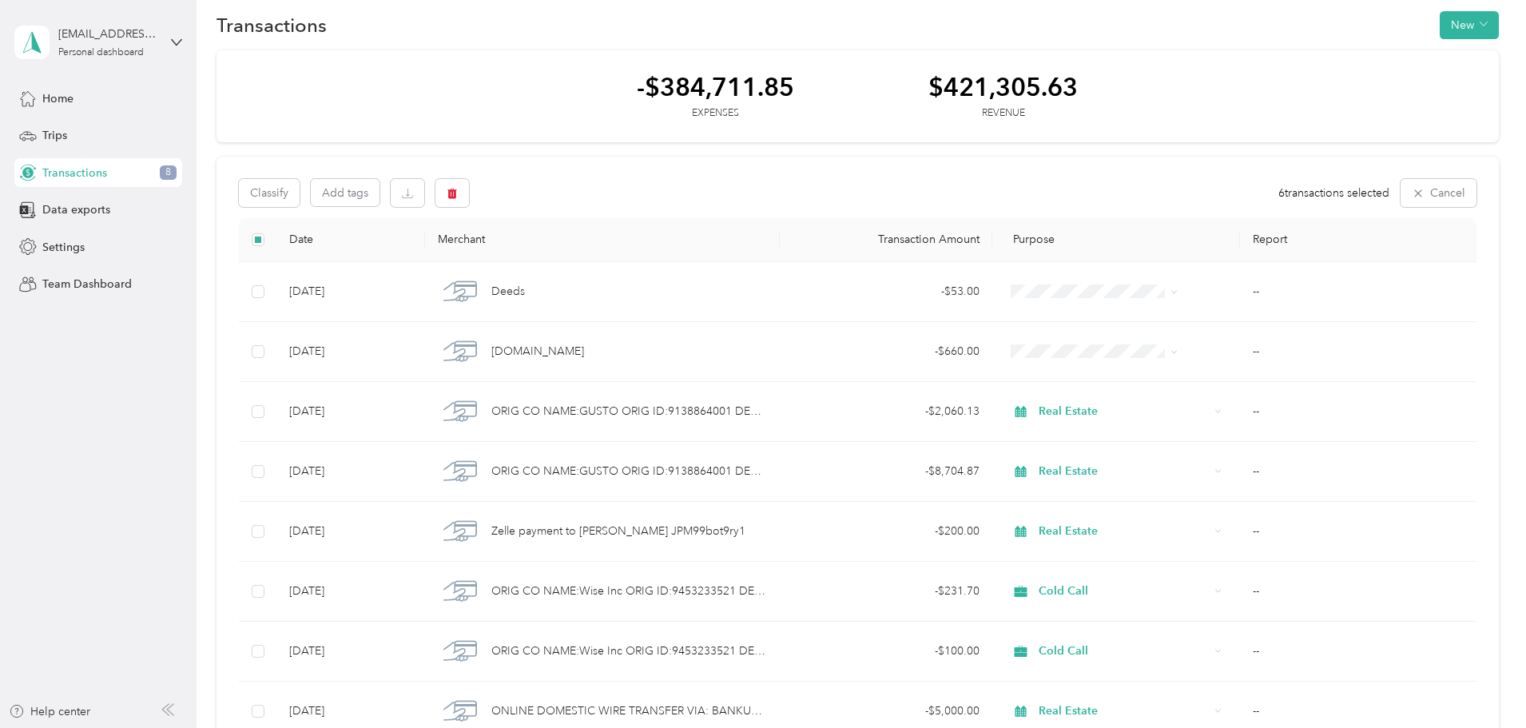
scroll to position [0, 0]
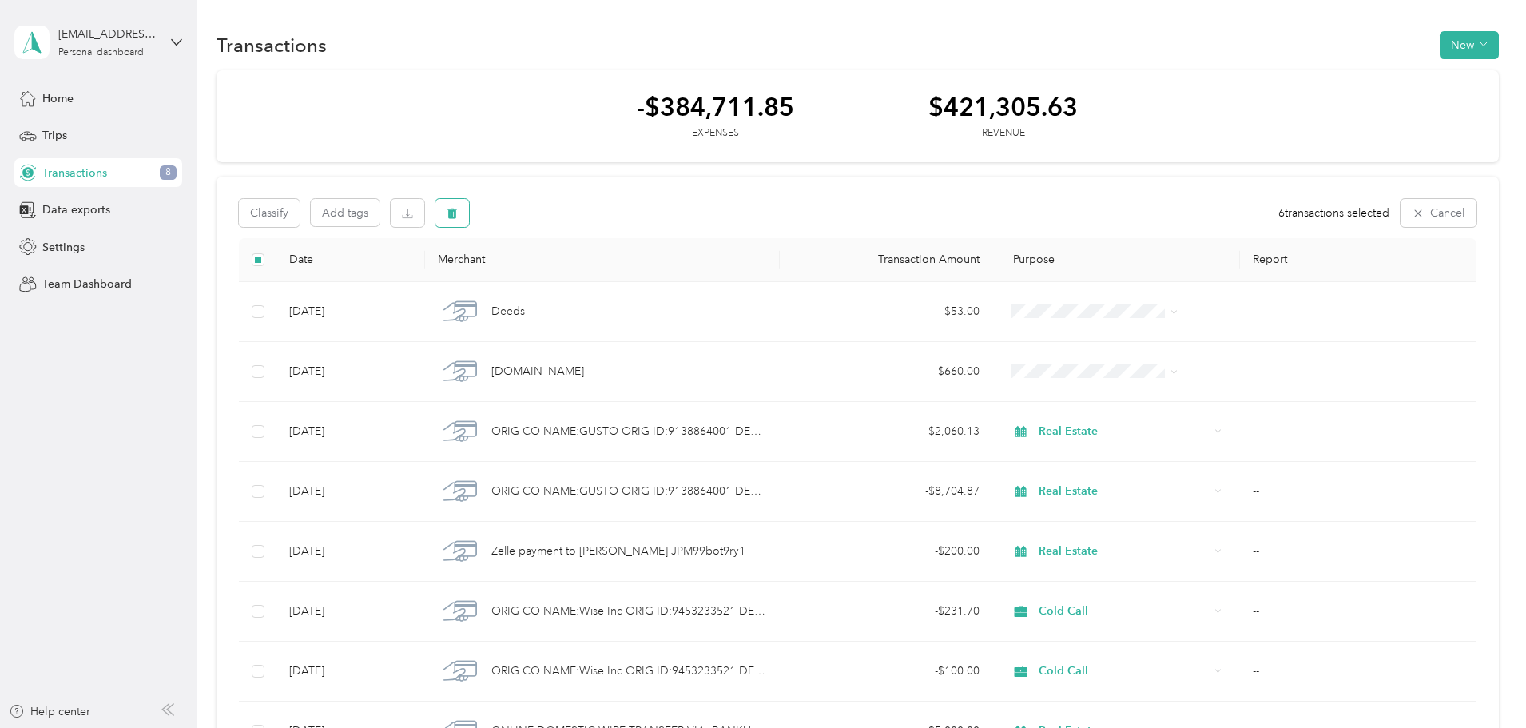
click at [469, 209] on button "button" at bounding box center [452, 213] width 34 height 28
click at [681, 284] on button "Yes" at bounding box center [696, 280] width 31 height 26
click at [344, 210] on span "All purposes" at bounding box center [311, 212] width 66 height 11
click at [411, 264] on span "Unclassified" at bounding box center [424, 269] width 78 height 17
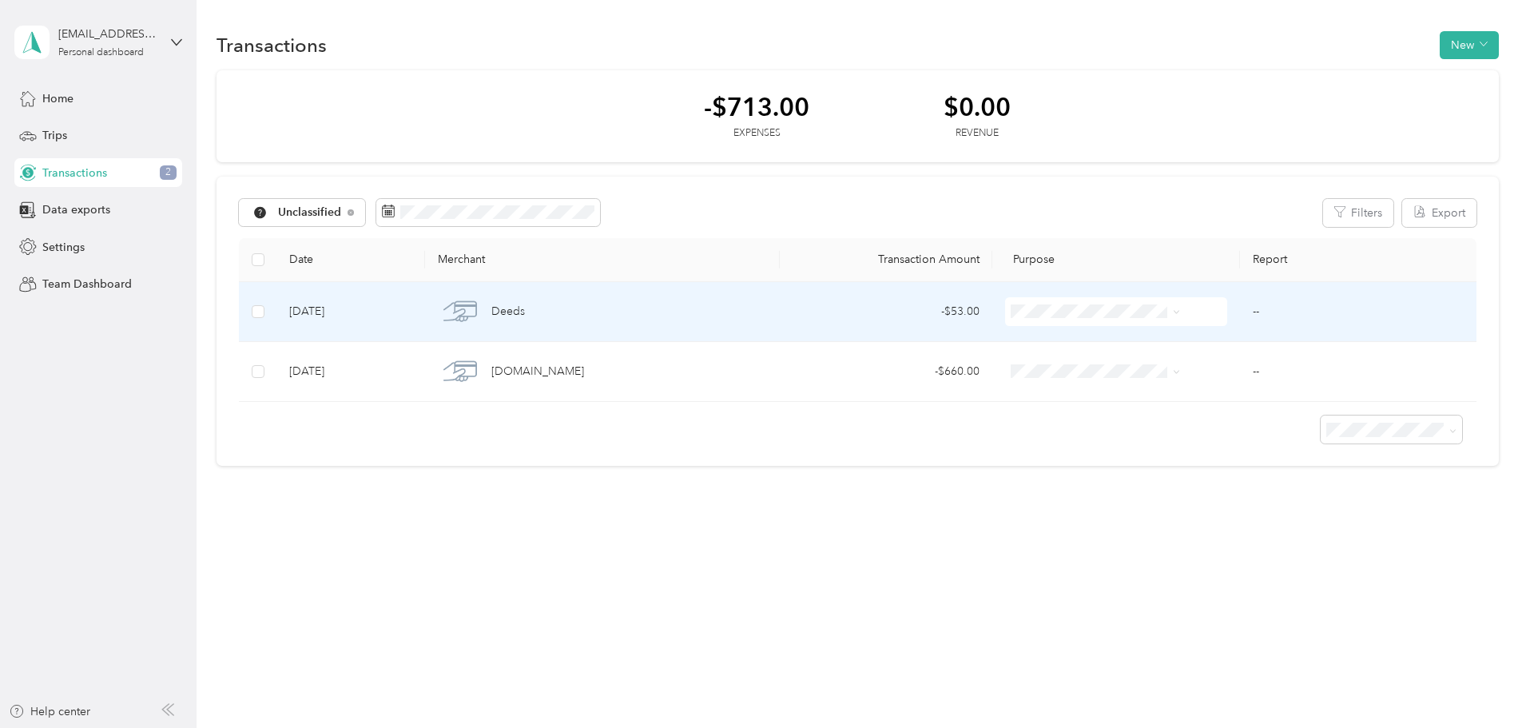
click at [1059, 487] on li "Real Estate" at bounding box center [1077, 477] width 181 height 28
click at [1063, 483] on li "Real Estate" at bounding box center [1077, 474] width 181 height 28
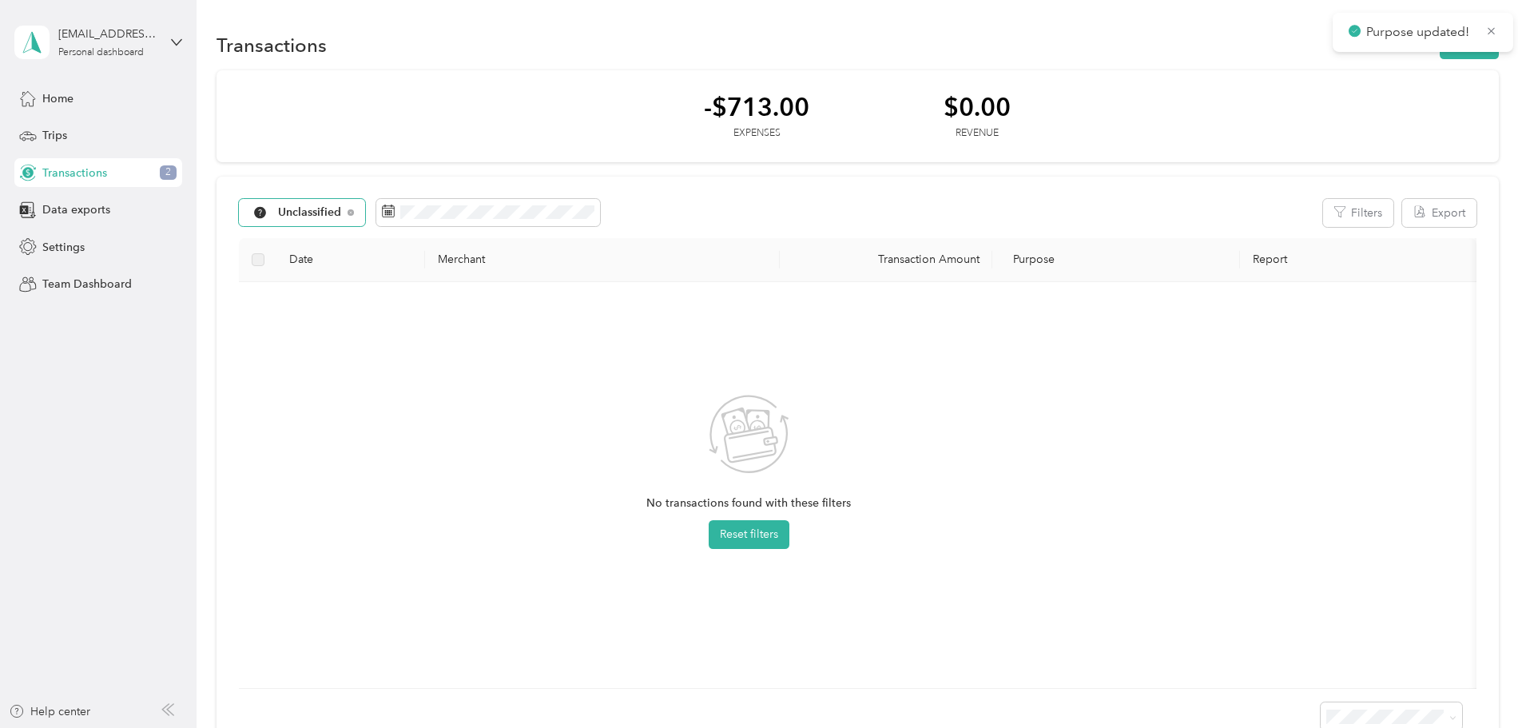
click at [366, 201] on div "Unclassified" at bounding box center [302, 212] width 127 height 27
click at [415, 240] on span "All purposes" at bounding box center [426, 241] width 83 height 17
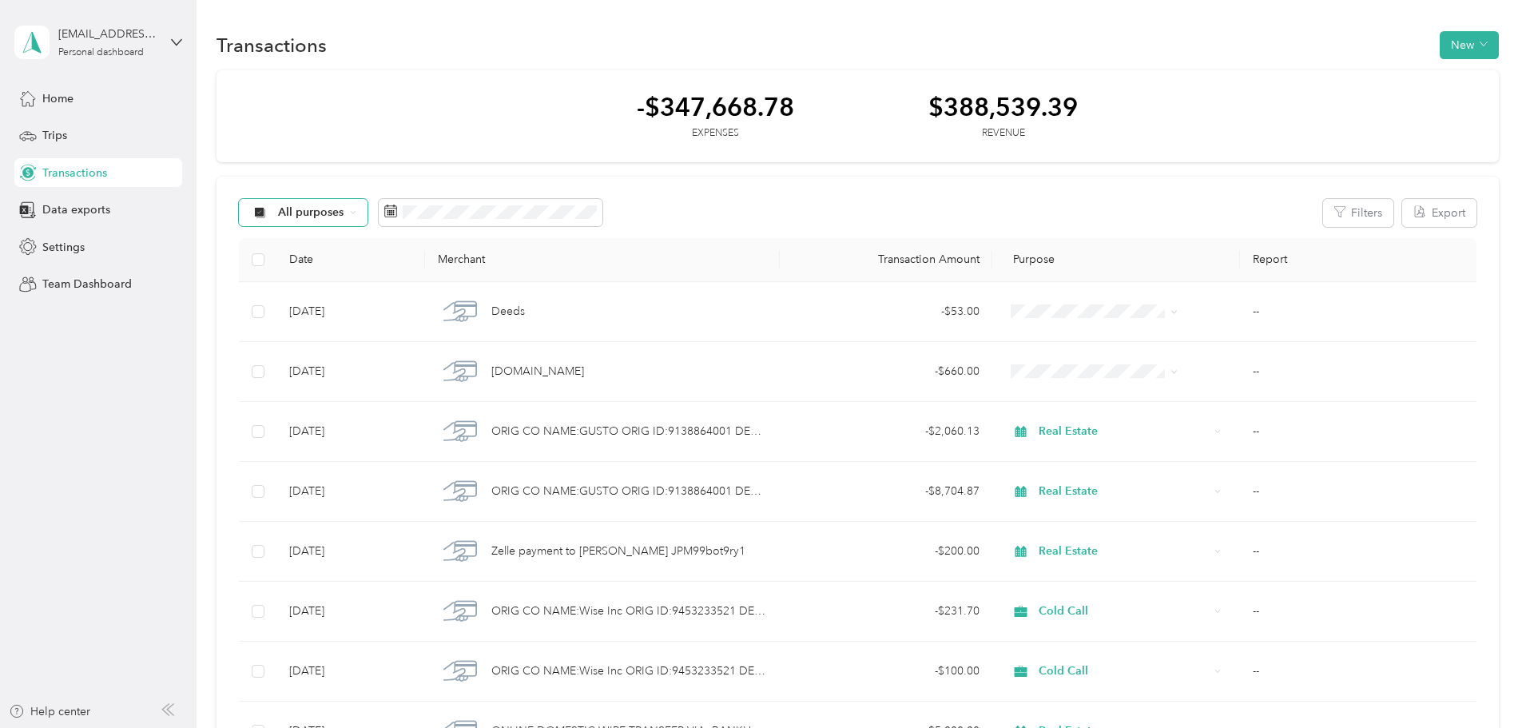
click at [344, 216] on span "All purposes" at bounding box center [311, 212] width 66 height 11
click at [415, 268] on span "Unclassified" at bounding box center [424, 269] width 78 height 17
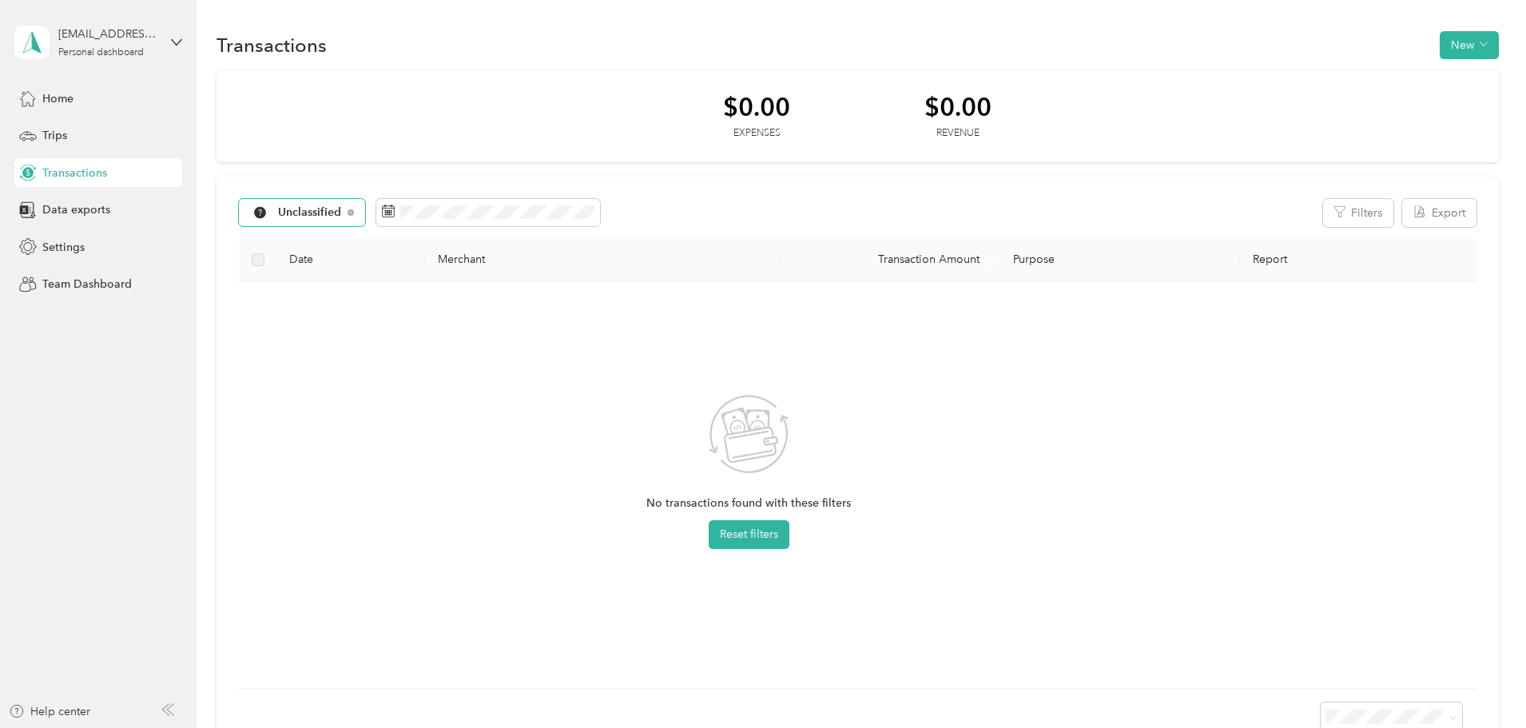
click at [342, 216] on span "Unclassified" at bounding box center [310, 212] width 64 height 11
click at [402, 241] on span "All purposes" at bounding box center [426, 241] width 83 height 17
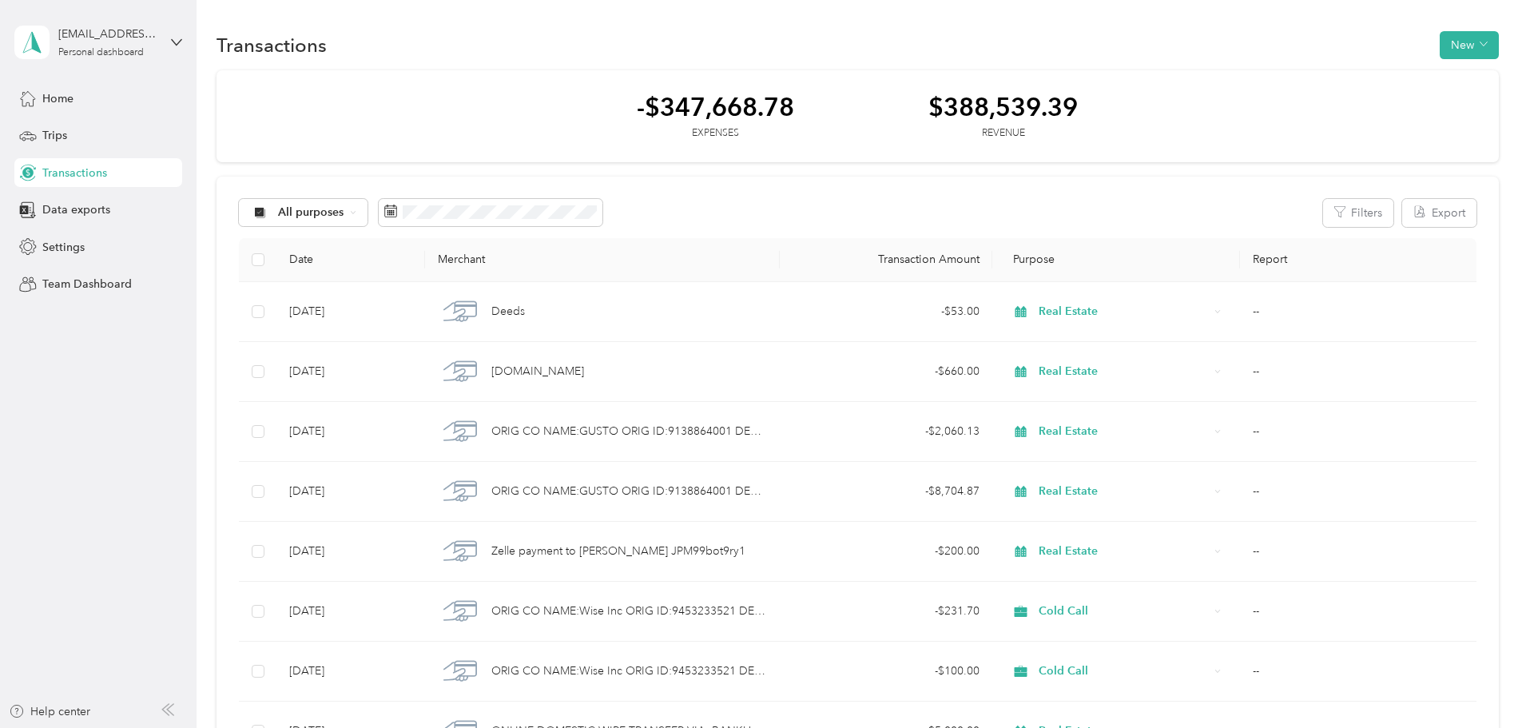
click at [888, 201] on div "All purposes Filters Export" at bounding box center [858, 213] width 1238 height 28
click at [368, 222] on div "All purposes" at bounding box center [303, 212] width 129 height 27
click at [430, 268] on span "Unclassified" at bounding box center [424, 264] width 78 height 17
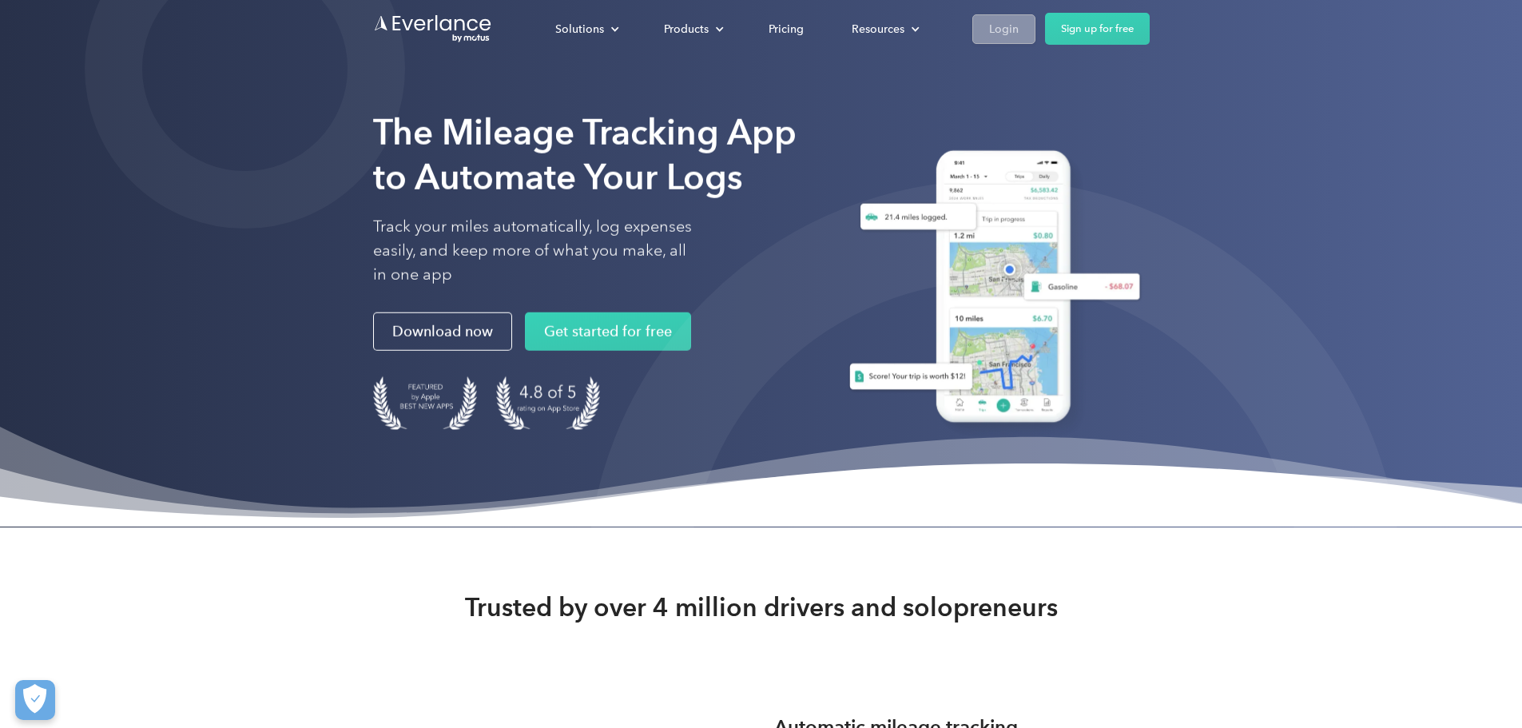
click at [1019, 30] on div "Login" at bounding box center [1004, 29] width 30 height 20
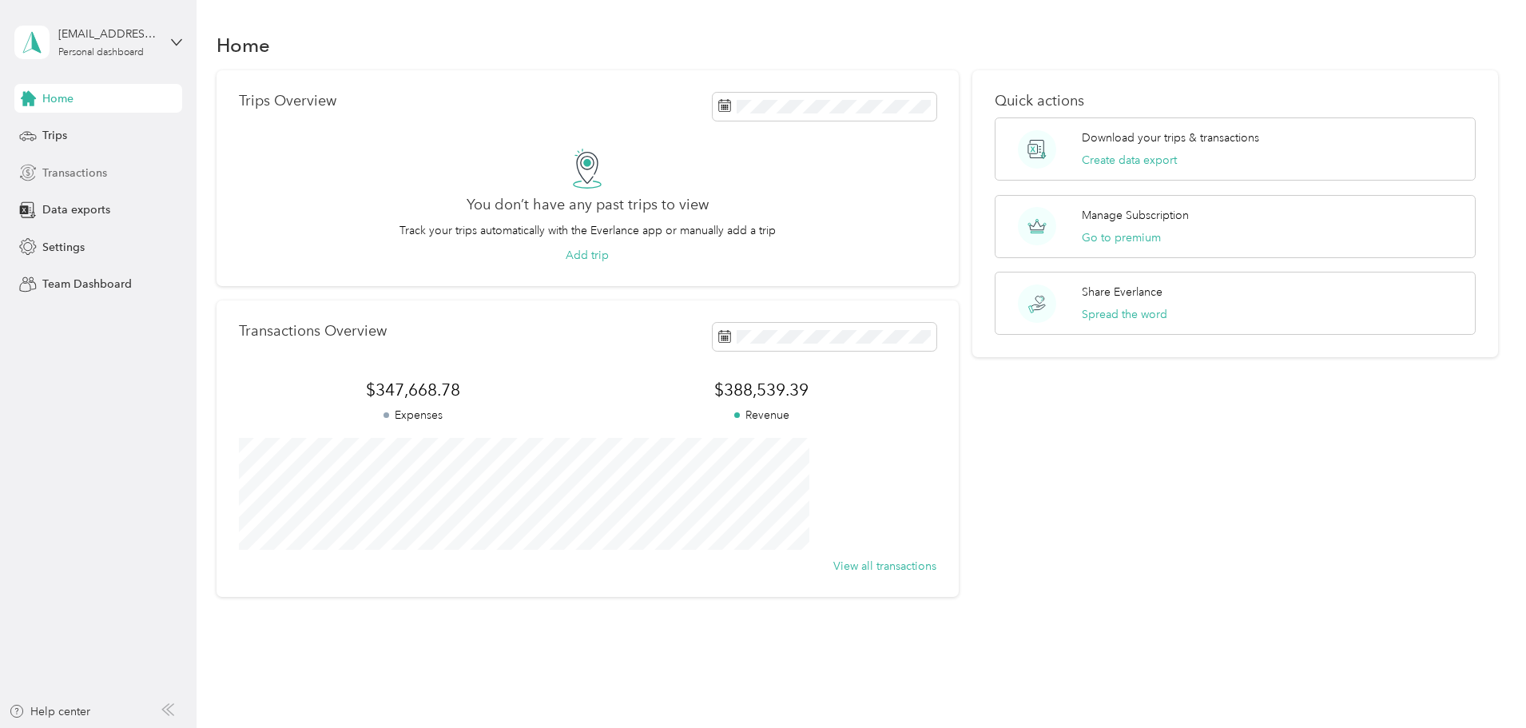
click at [69, 166] on span "Transactions" at bounding box center [74, 173] width 65 height 17
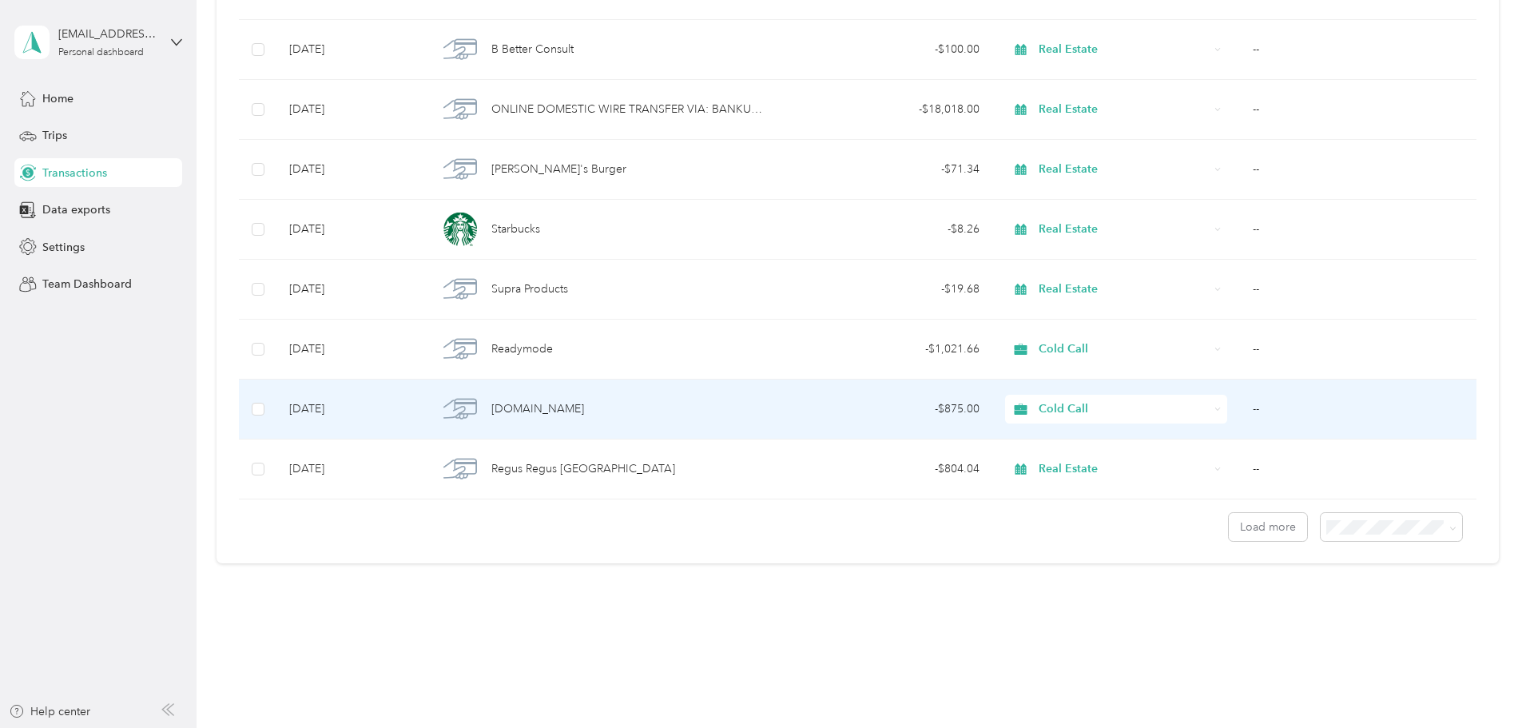
scroll to position [1282, 0]
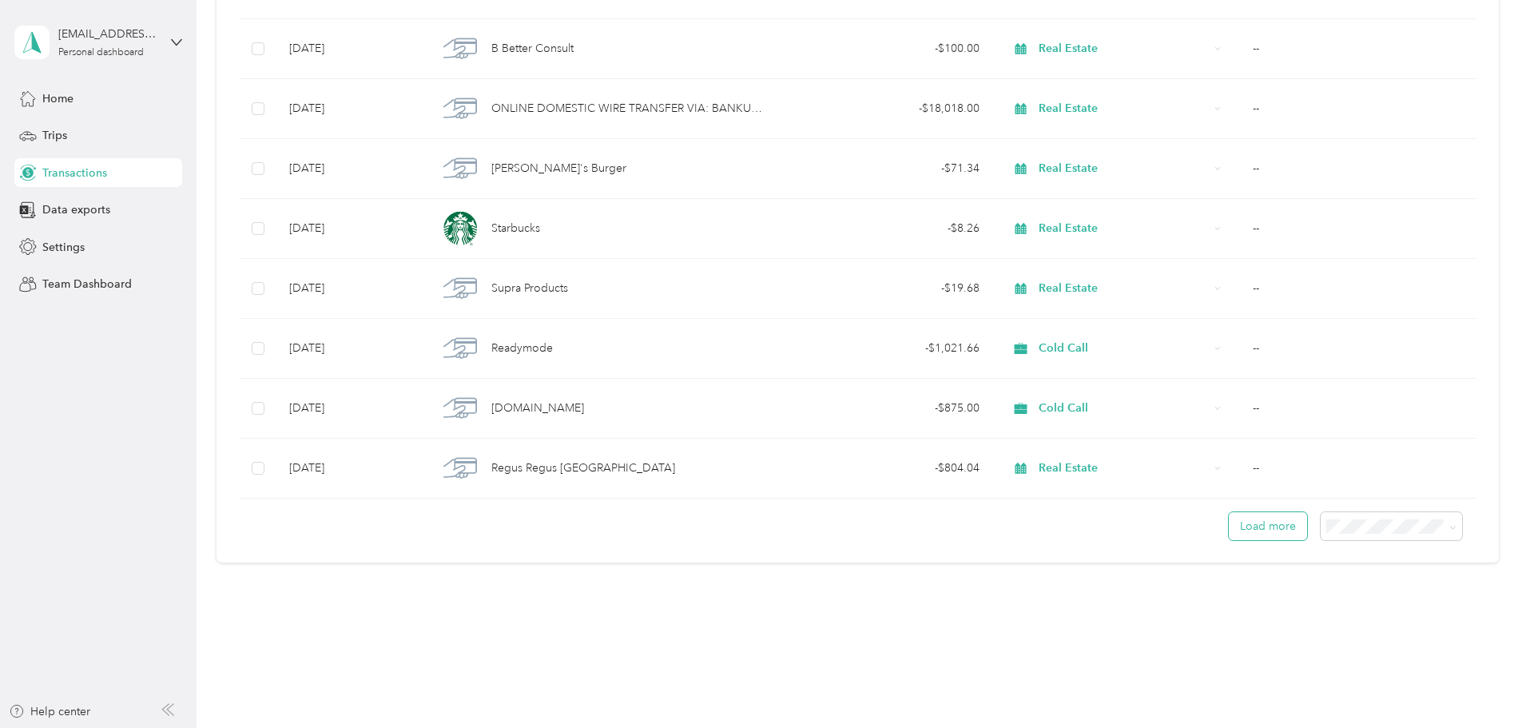
click at [1229, 529] on button "Load more" at bounding box center [1268, 526] width 78 height 28
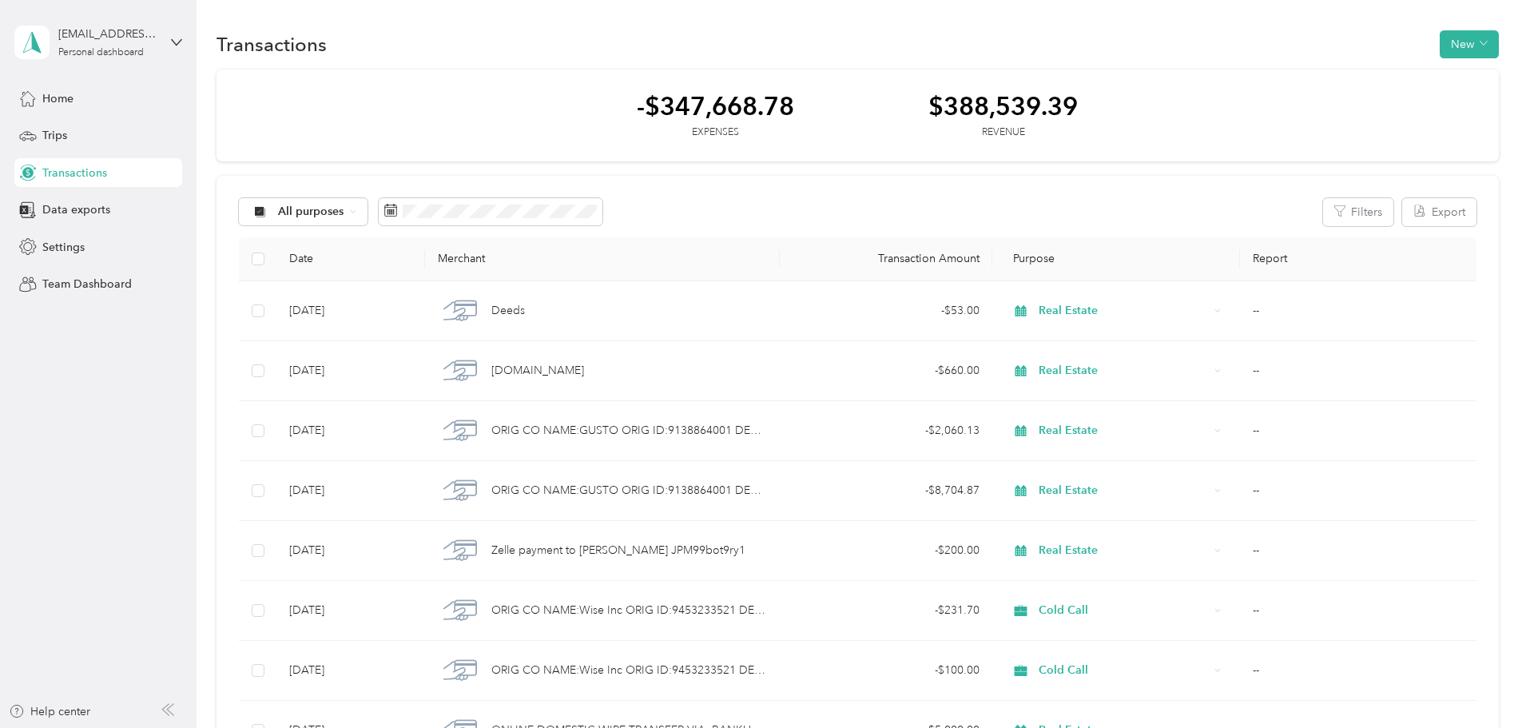
scroll to position [0, 0]
click at [1323, 218] on button "Filters" at bounding box center [1358, 213] width 70 height 28
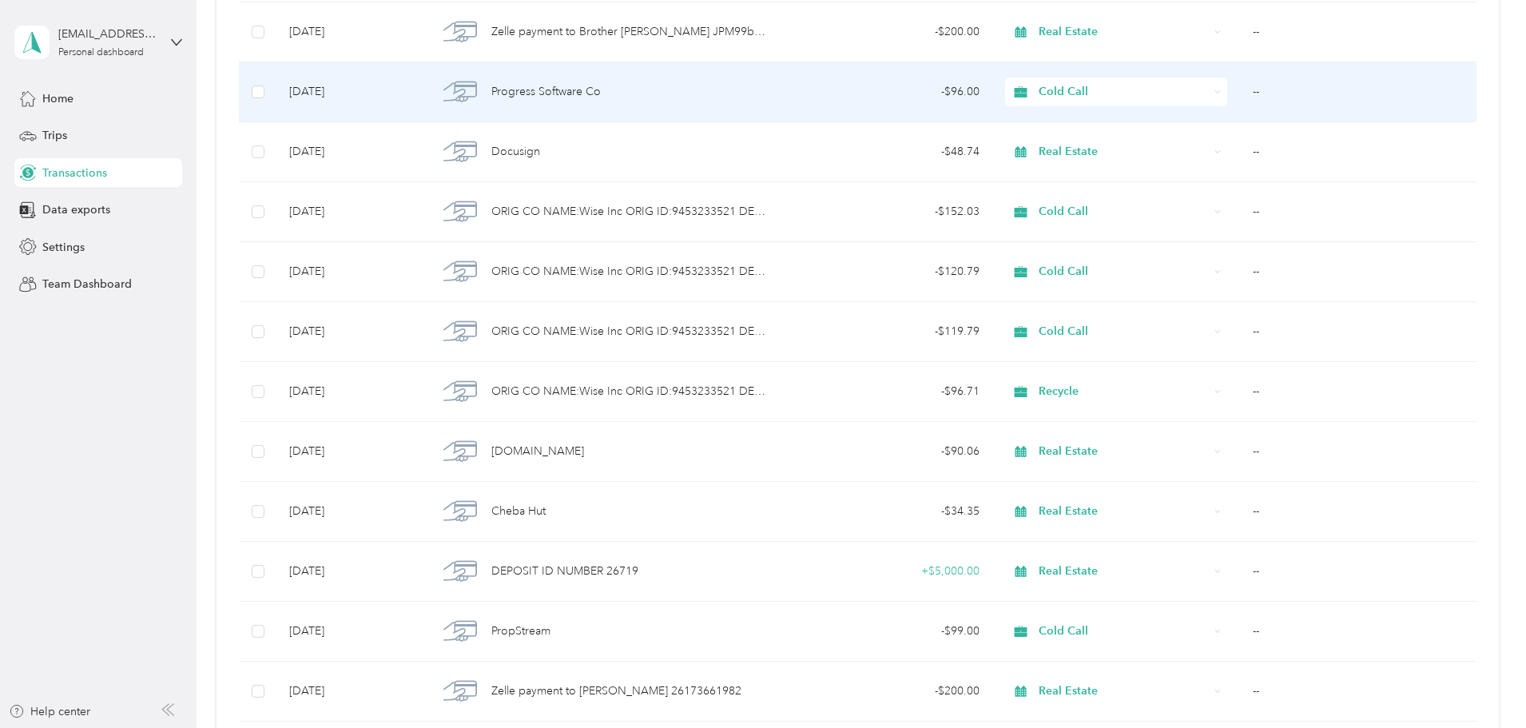
scroll to position [2780, 0]
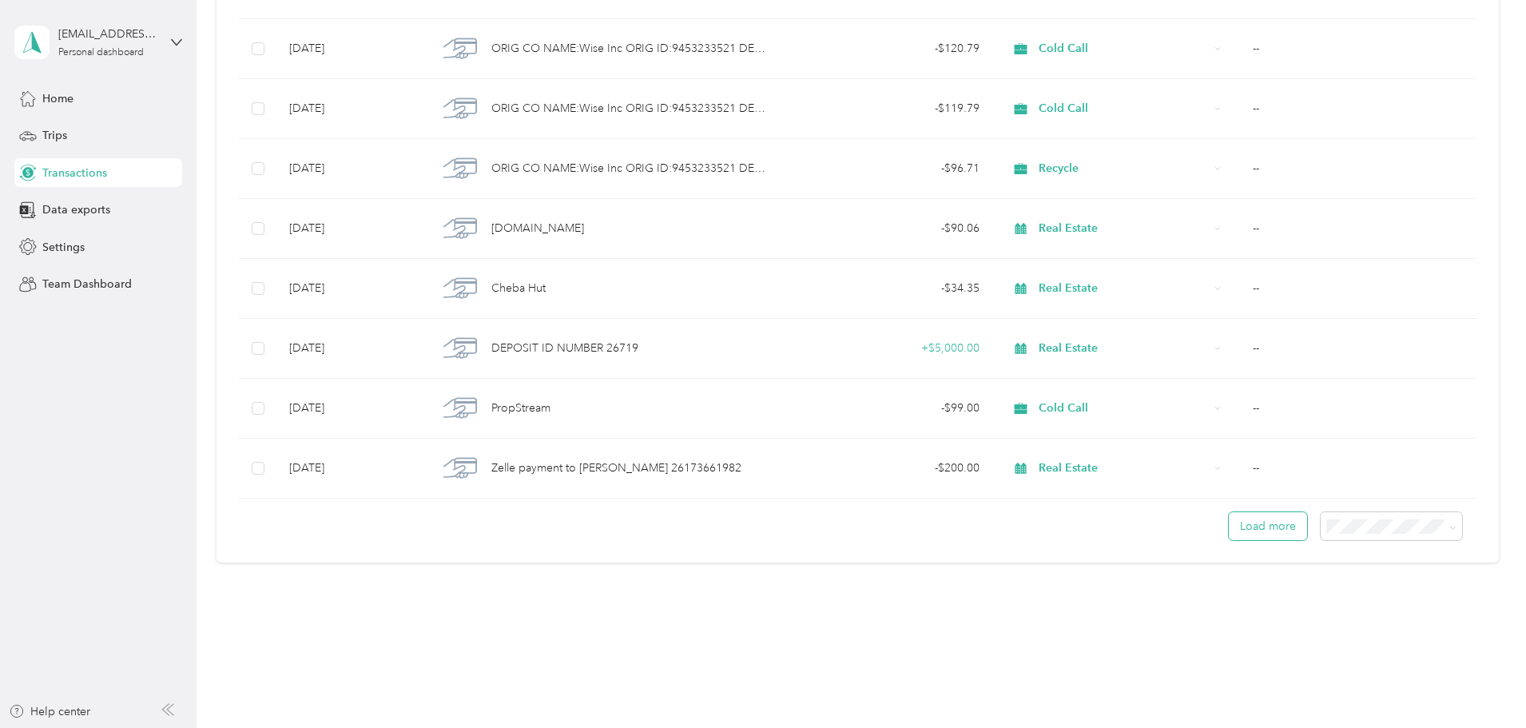
click at [1229, 531] on button "Load more" at bounding box center [1268, 526] width 78 height 28
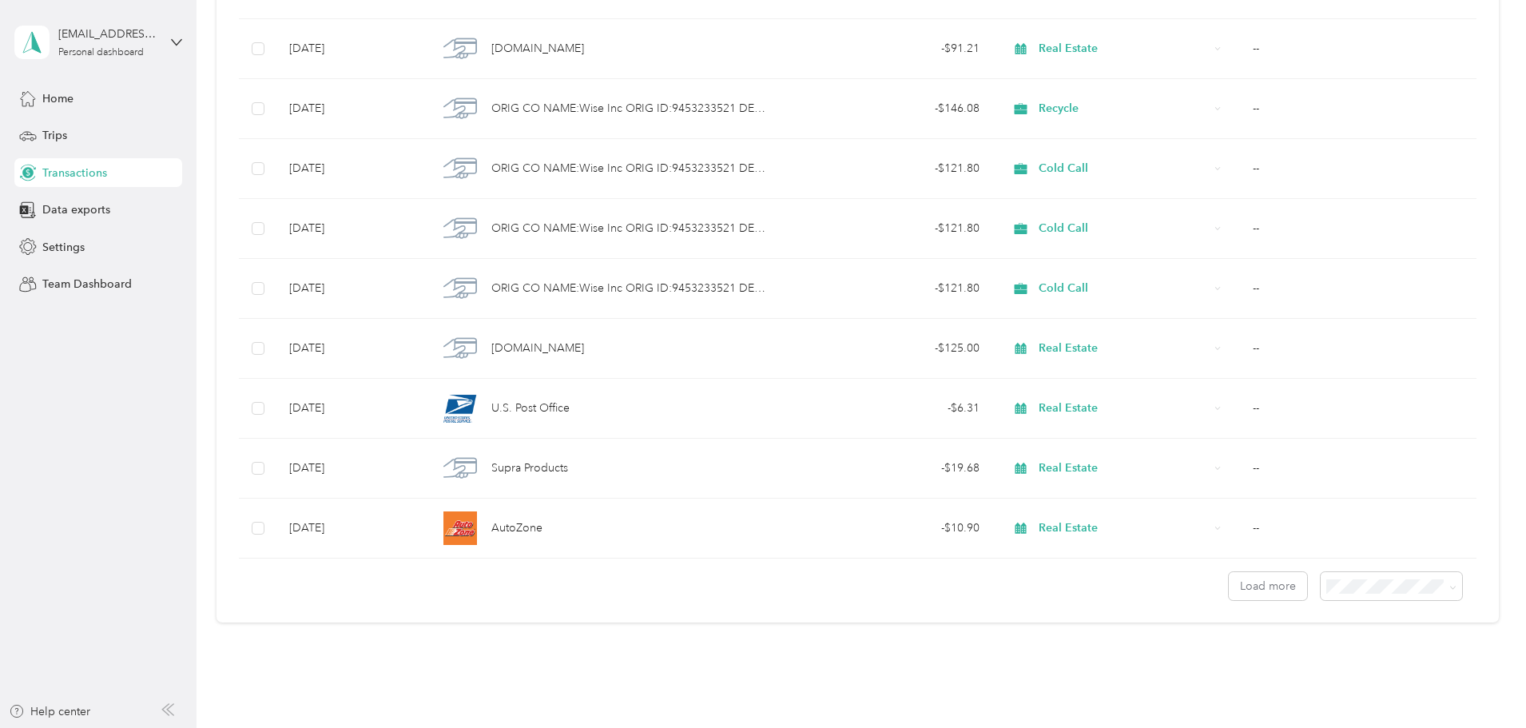
scroll to position [4278, 0]
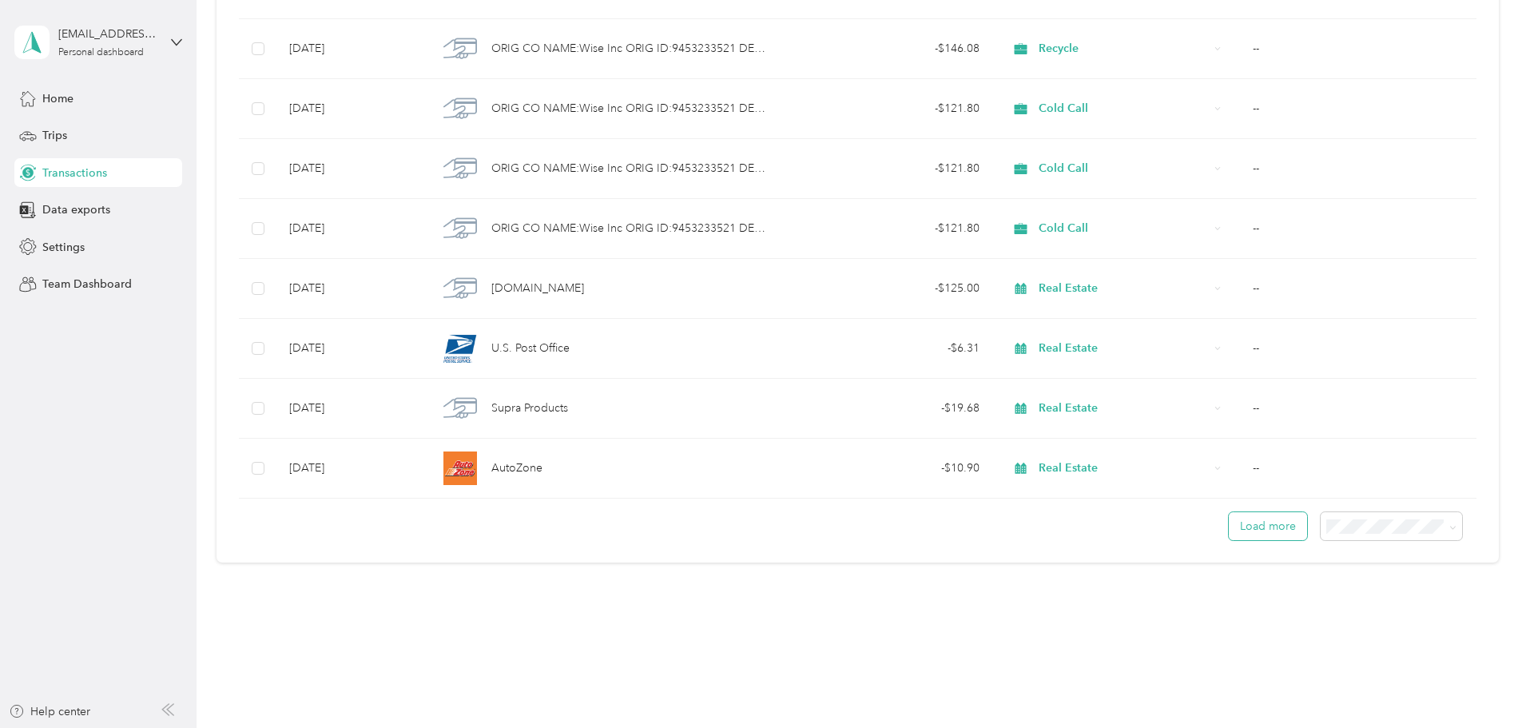
click at [1229, 531] on button "Load more" at bounding box center [1268, 526] width 78 height 28
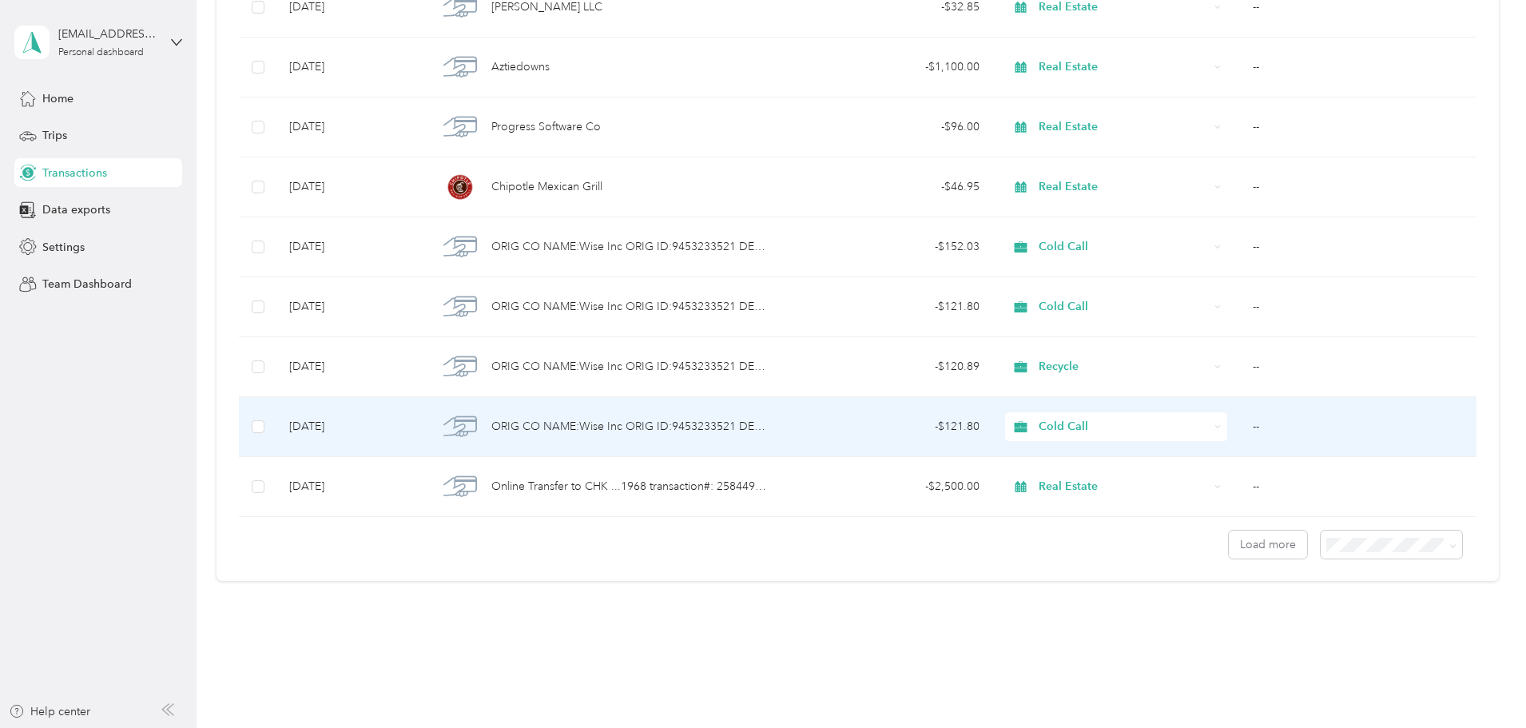
scroll to position [5776, 0]
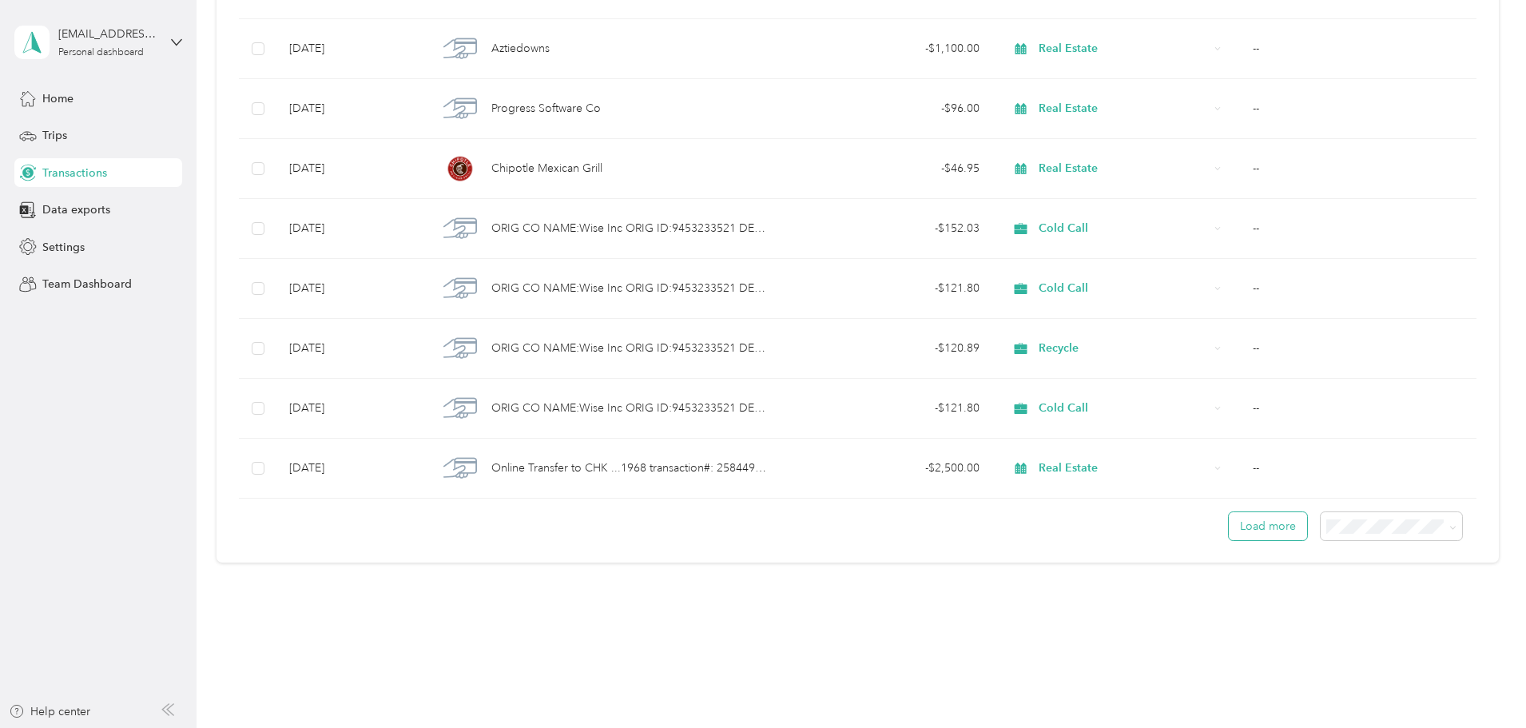
click at [1229, 531] on button "Load more" at bounding box center [1268, 526] width 78 height 28
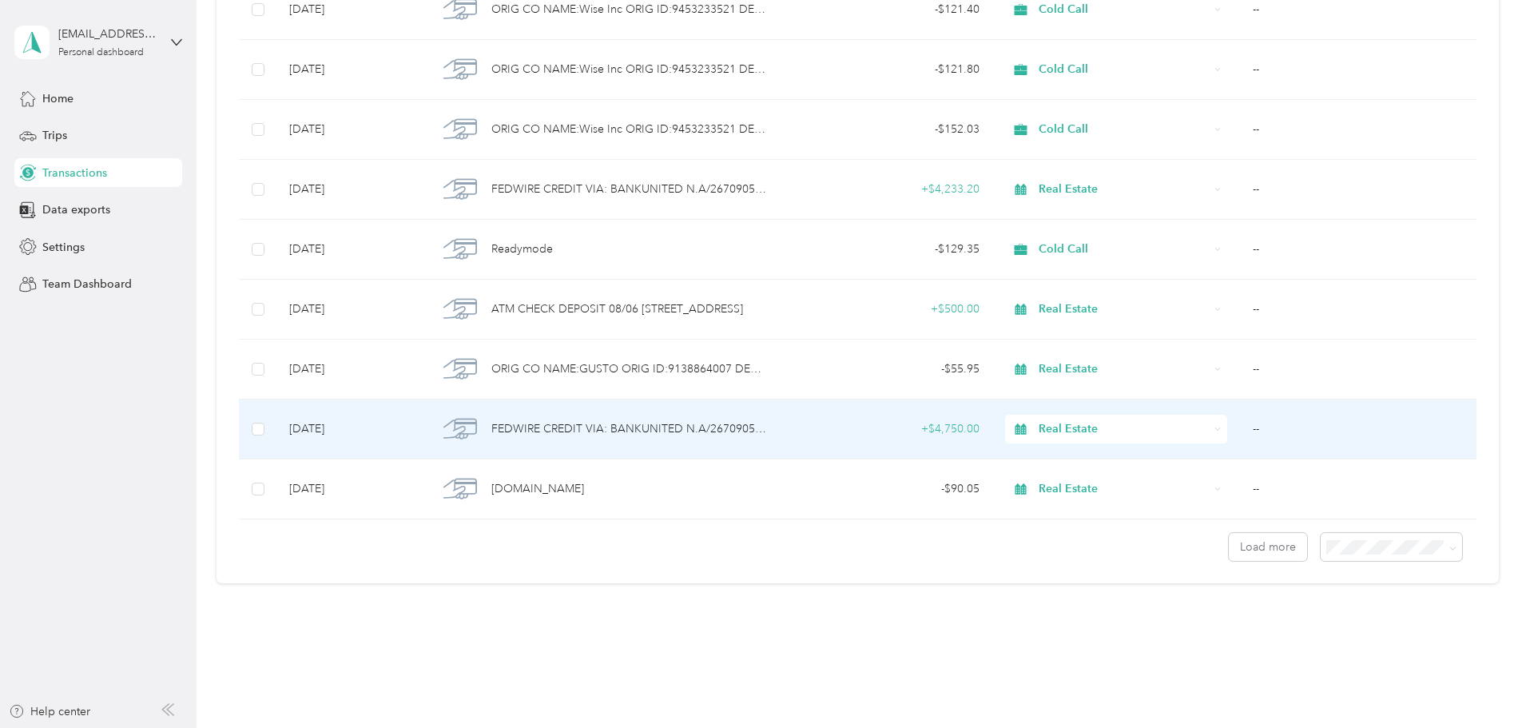
scroll to position [7274, 0]
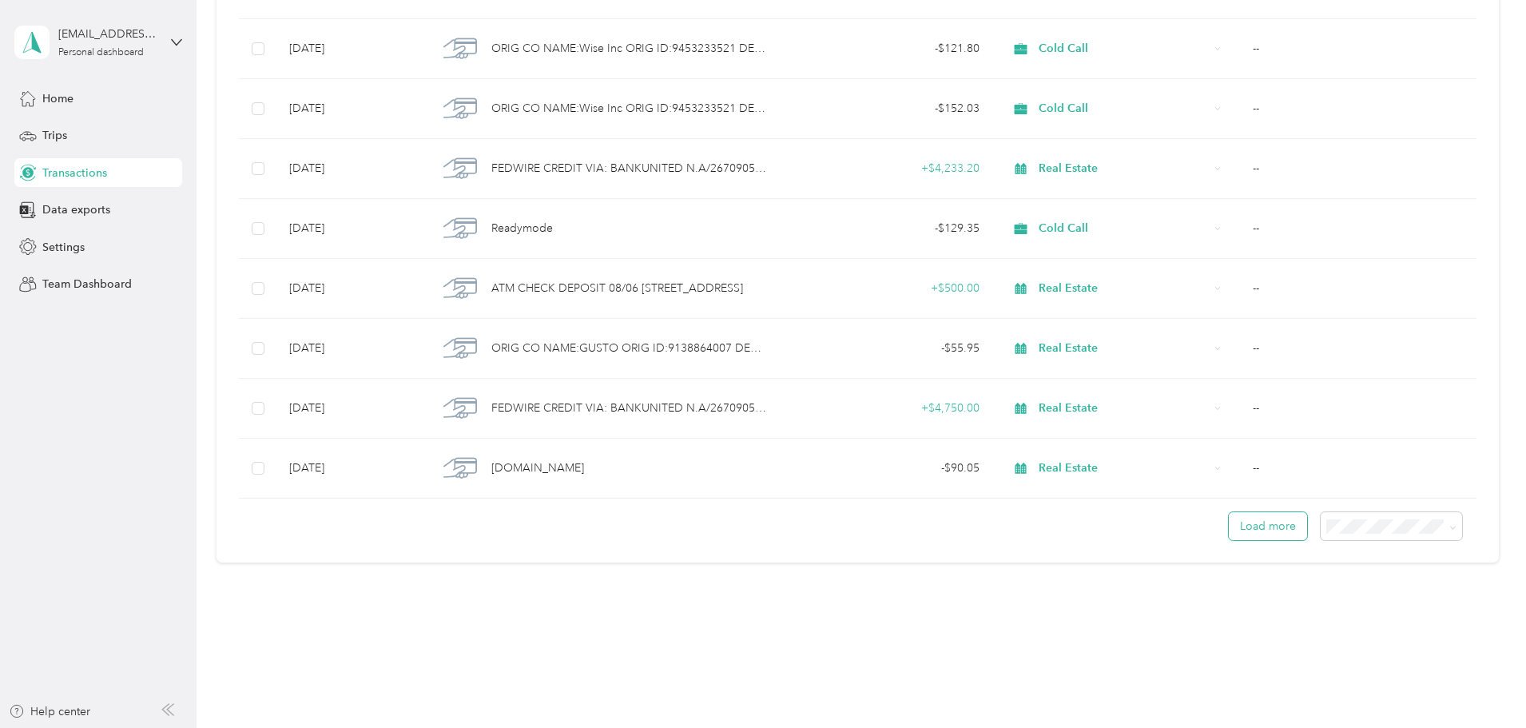
click at [1229, 532] on button "Load more" at bounding box center [1268, 526] width 78 height 28
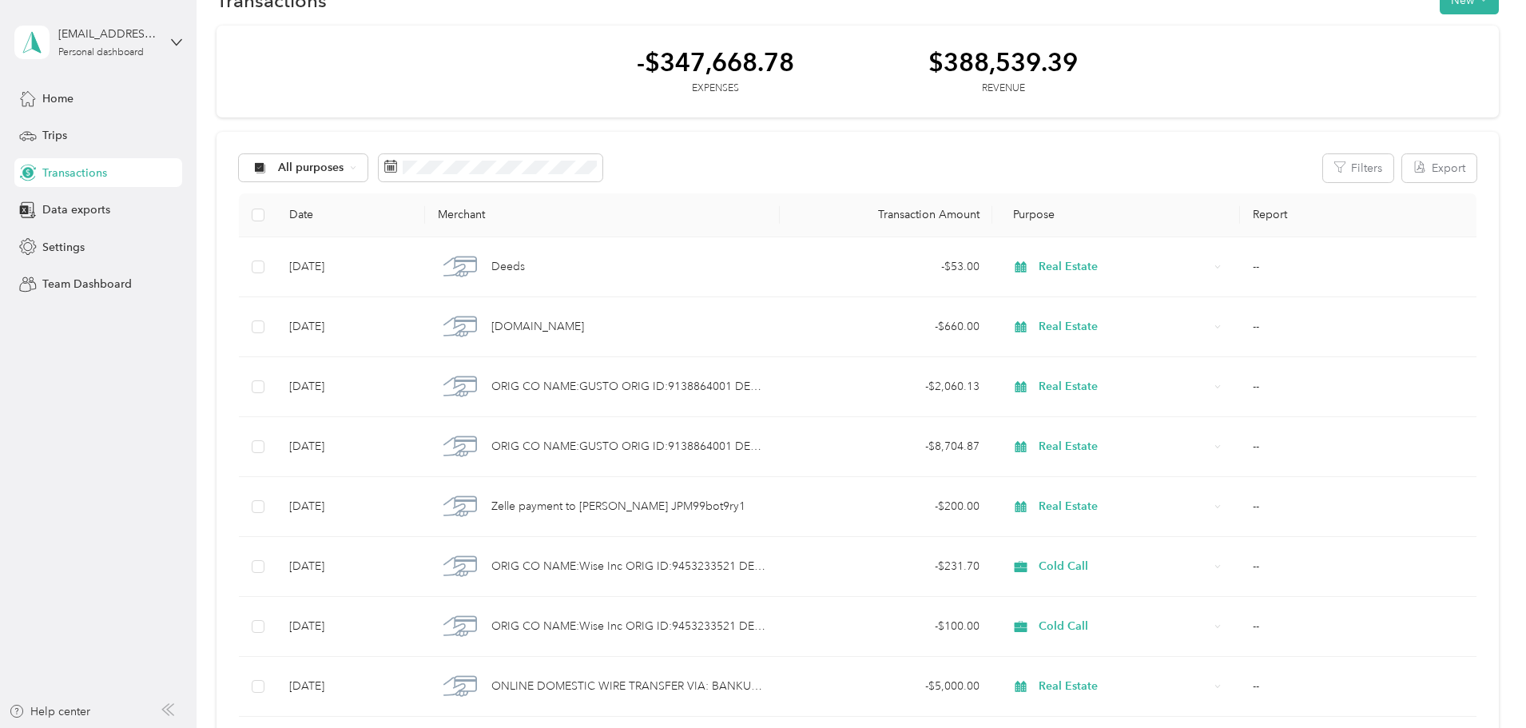
scroll to position [0, 0]
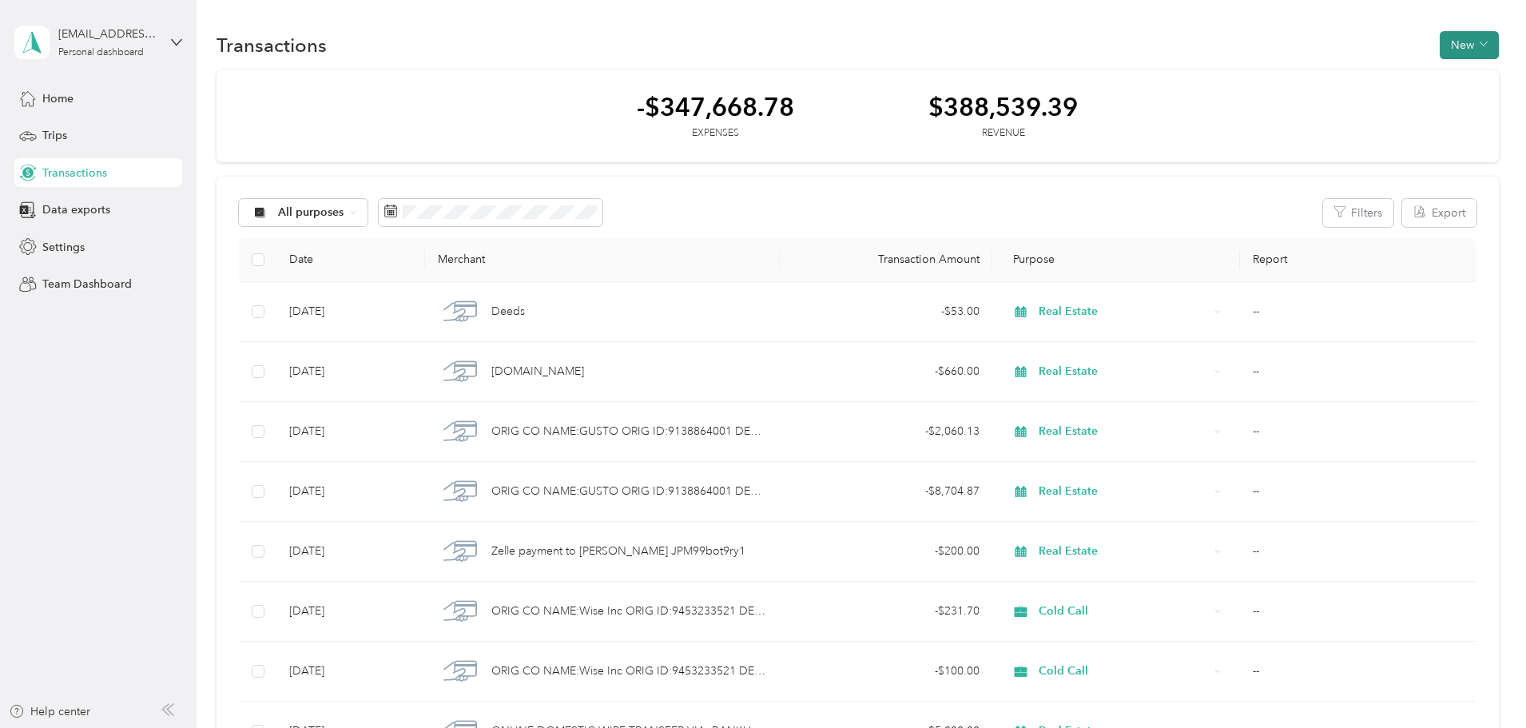
click at [1440, 46] on button "New" at bounding box center [1469, 45] width 59 height 28
click at [1361, 75] on span "Expense" at bounding box center [1354, 75] width 43 height 17
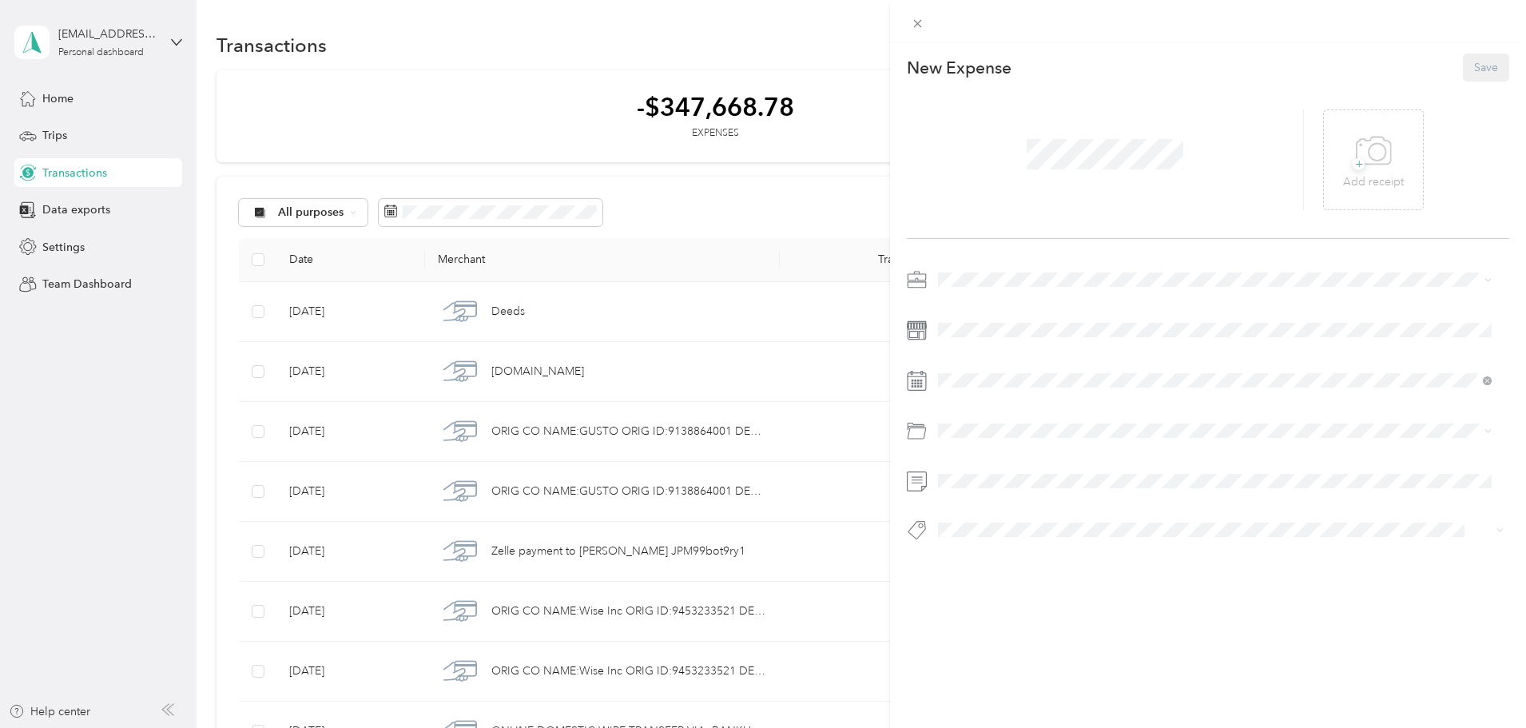
click at [1000, 447] on div "Real Estate" at bounding box center [1215, 446] width 543 height 17
click at [1043, 257] on div "New Expense Save + Add receipt" at bounding box center [1208, 325] width 636 height 566
click at [976, 475] on icon at bounding box center [978, 471] width 16 height 16
click at [1058, 576] on div "18" at bounding box center [1053, 576] width 21 height 20
click at [1465, 65] on button "Save" at bounding box center [1486, 68] width 46 height 28
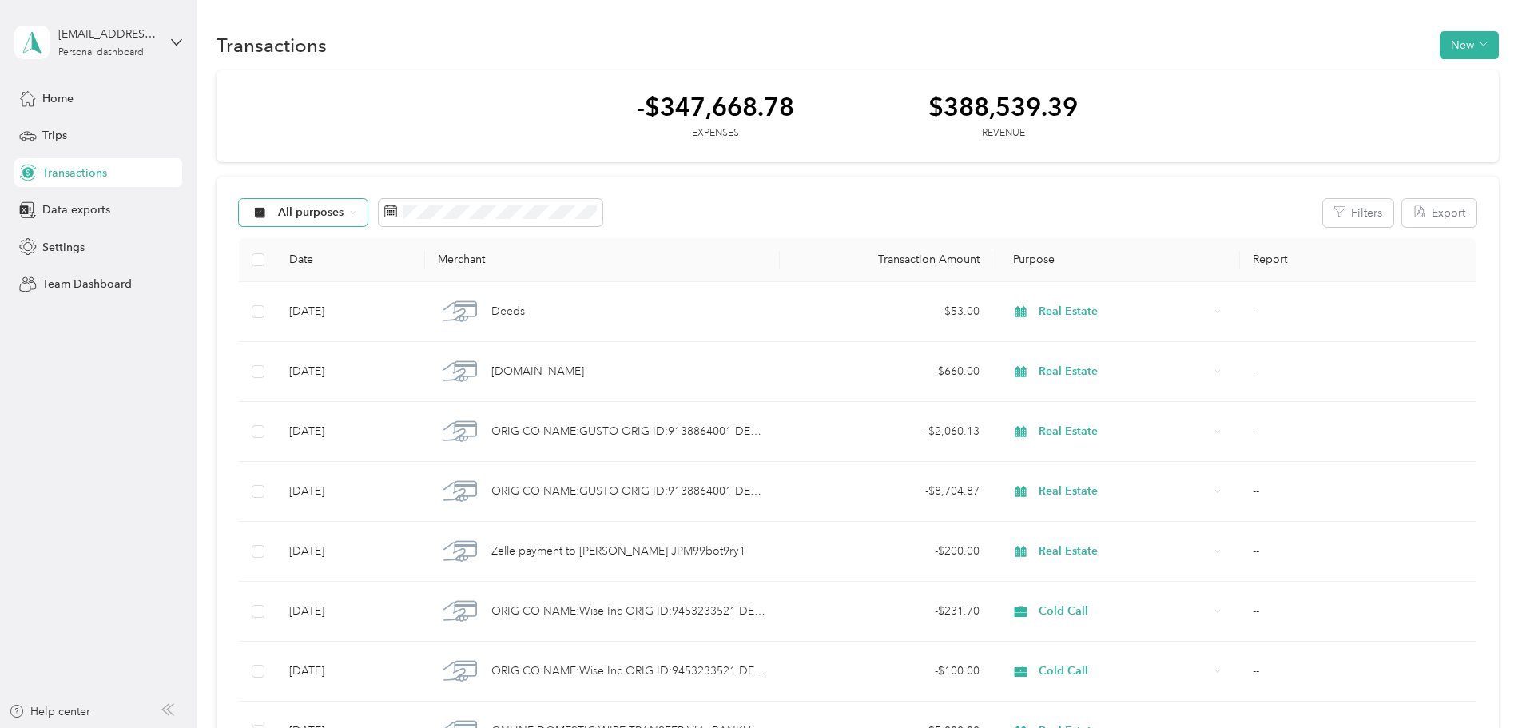
click at [344, 208] on span "All purposes" at bounding box center [311, 212] width 66 height 11
click at [412, 271] on span "Unclassified" at bounding box center [424, 266] width 78 height 17
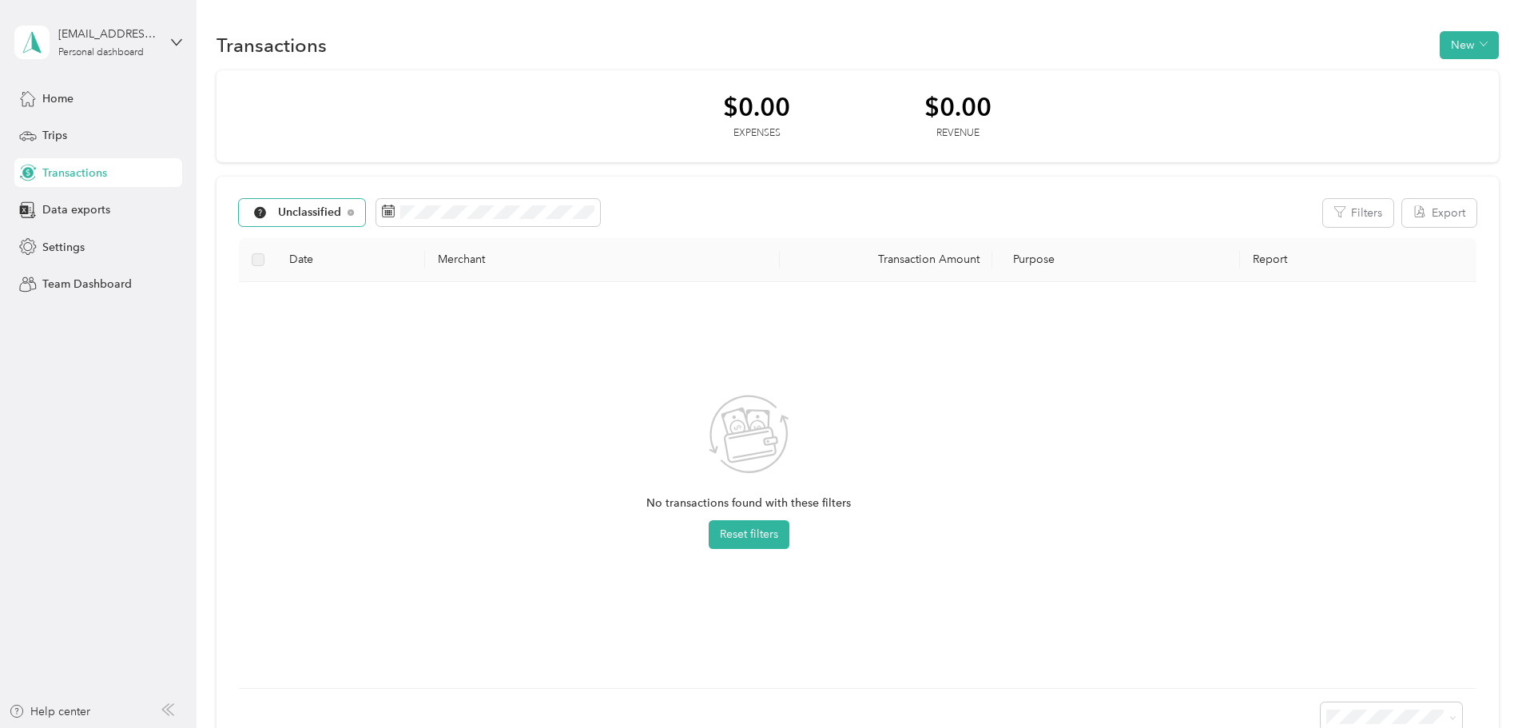
click at [342, 216] on span "Unclassified" at bounding box center [310, 212] width 64 height 11
click at [453, 240] on span "All purposes" at bounding box center [426, 241] width 83 height 17
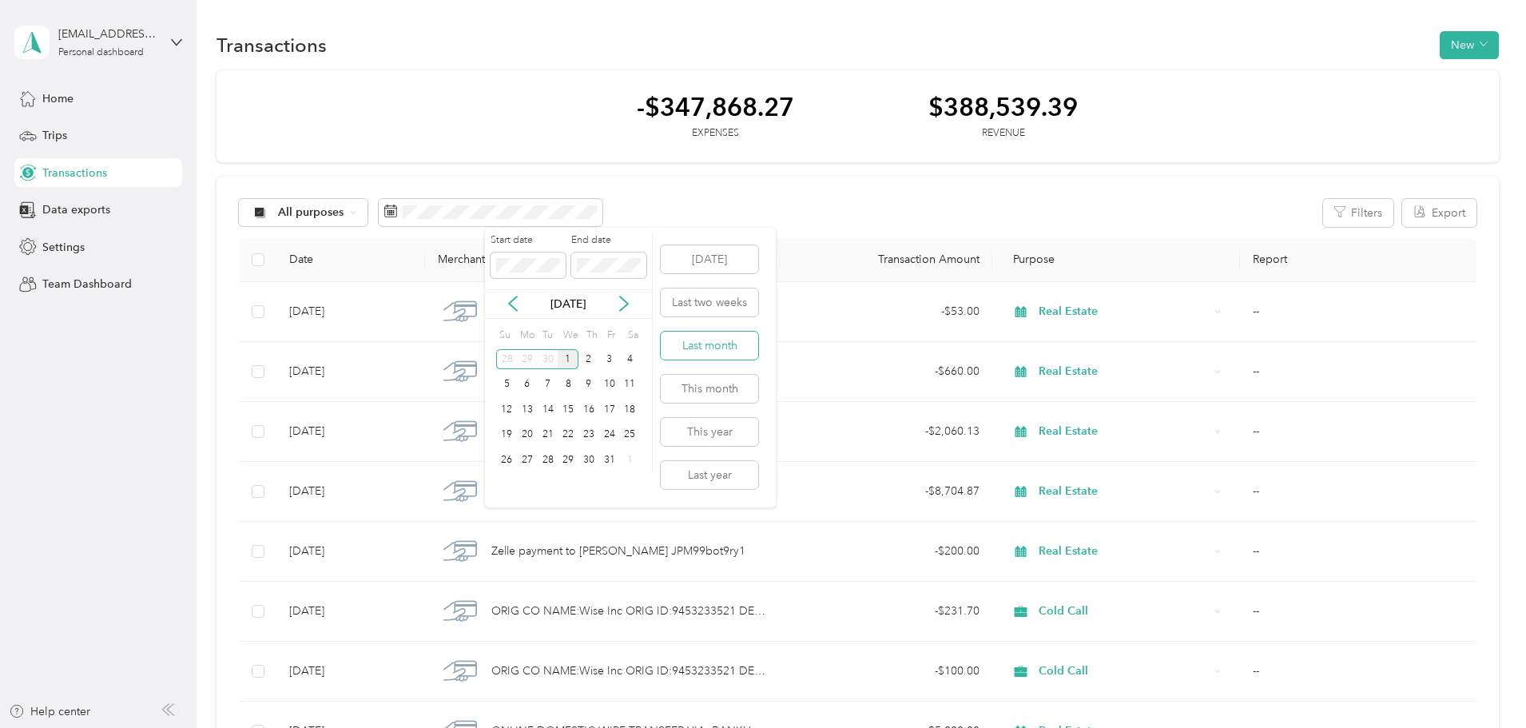
click at [729, 336] on button "Last month" at bounding box center [709, 346] width 97 height 28
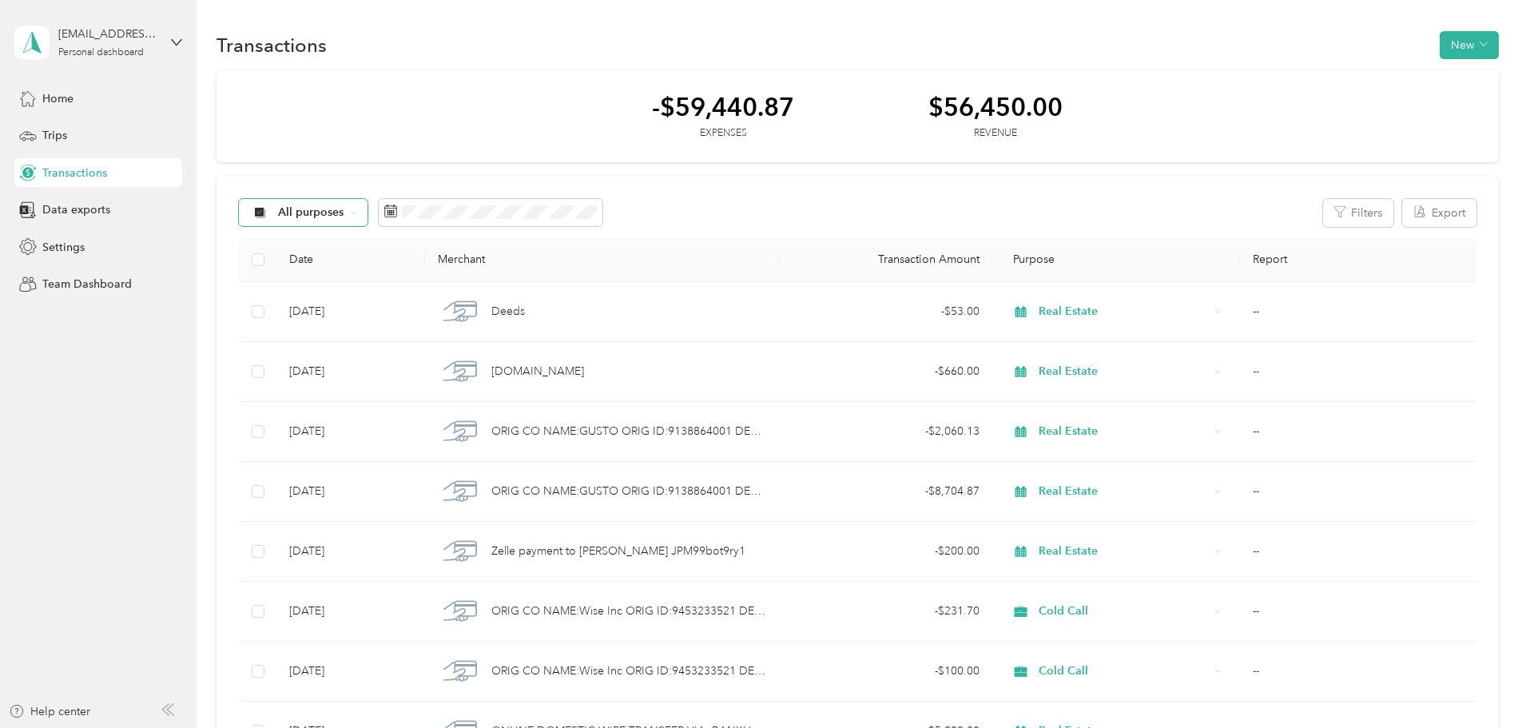
click at [368, 209] on div "All purposes" at bounding box center [303, 212] width 129 height 27
click at [415, 411] on li "Cold Call" at bounding box center [409, 410] width 128 height 28
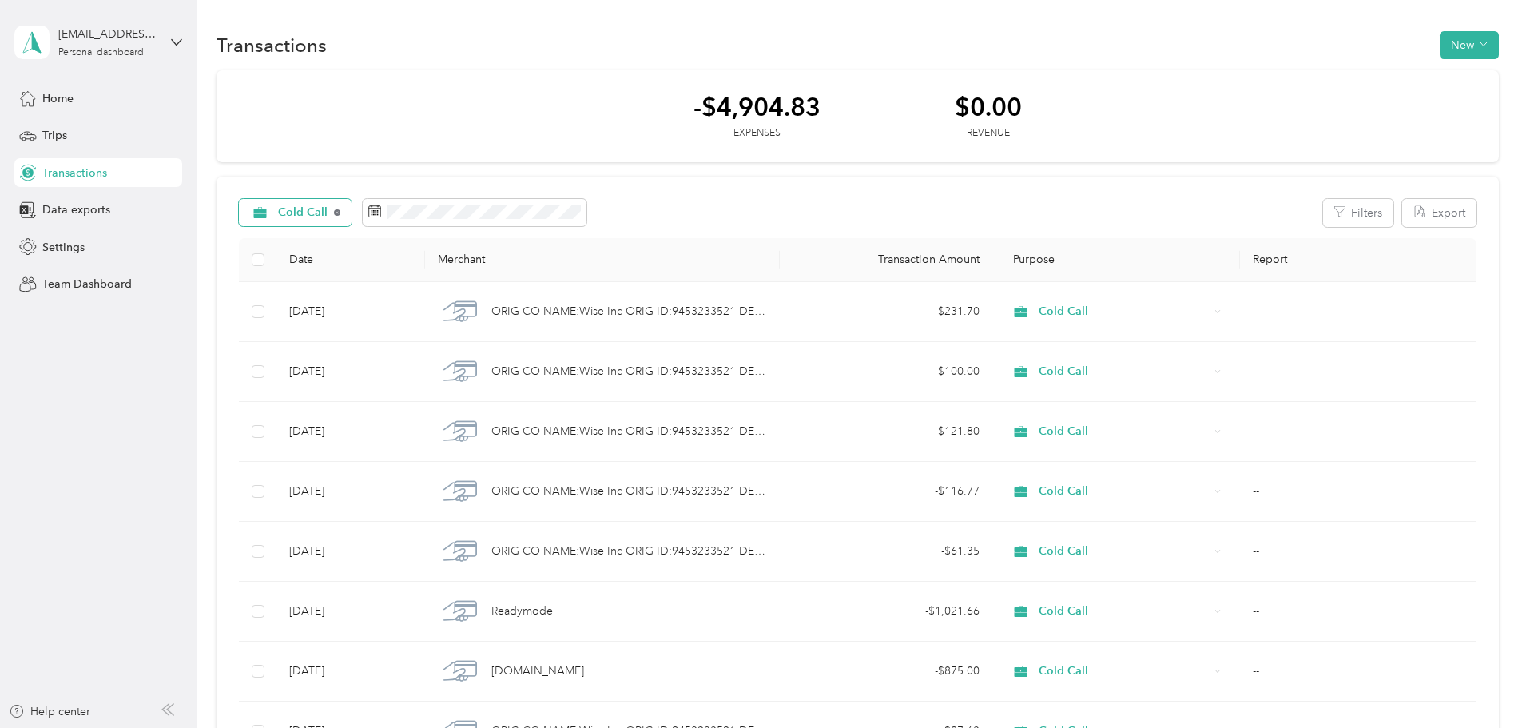
click at [340, 210] on icon at bounding box center [337, 212] width 6 height 6
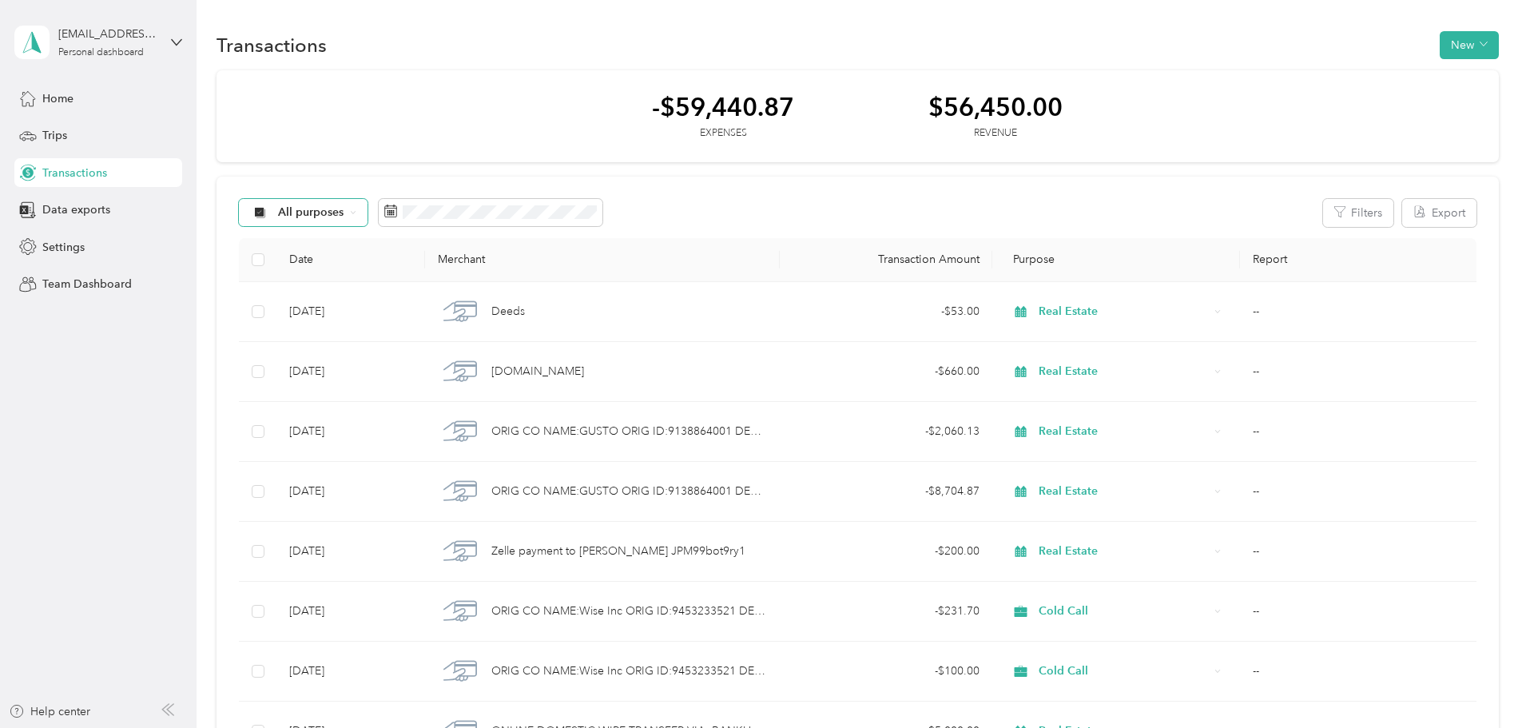
click at [344, 210] on span "All purposes" at bounding box center [311, 212] width 66 height 11
click at [390, 383] on span "Recycle" at bounding box center [424, 381] width 78 height 17
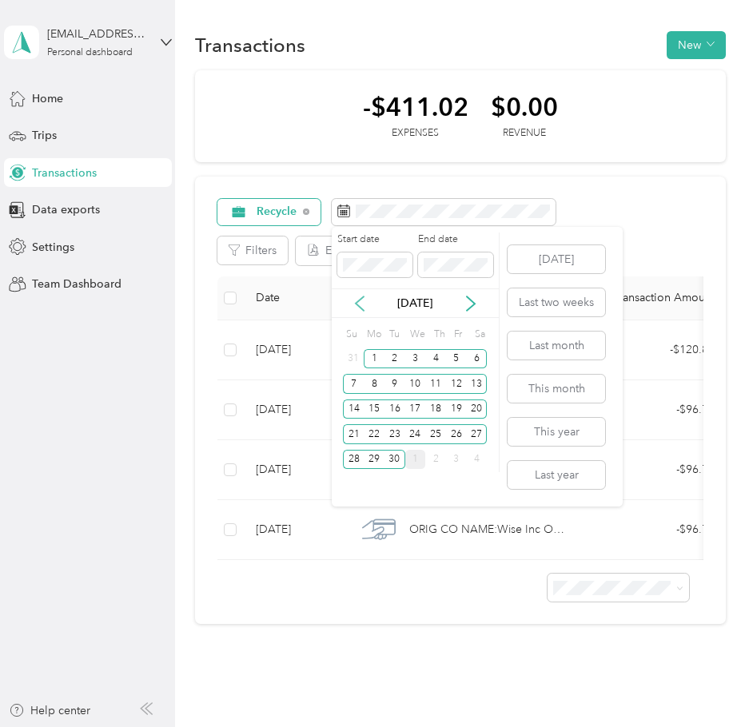
click at [368, 309] on div "[DATE]" at bounding box center [415, 303] width 167 height 17
click at [367, 309] on icon at bounding box center [360, 304] width 16 height 16
click at [364, 309] on icon at bounding box center [360, 304] width 16 height 16
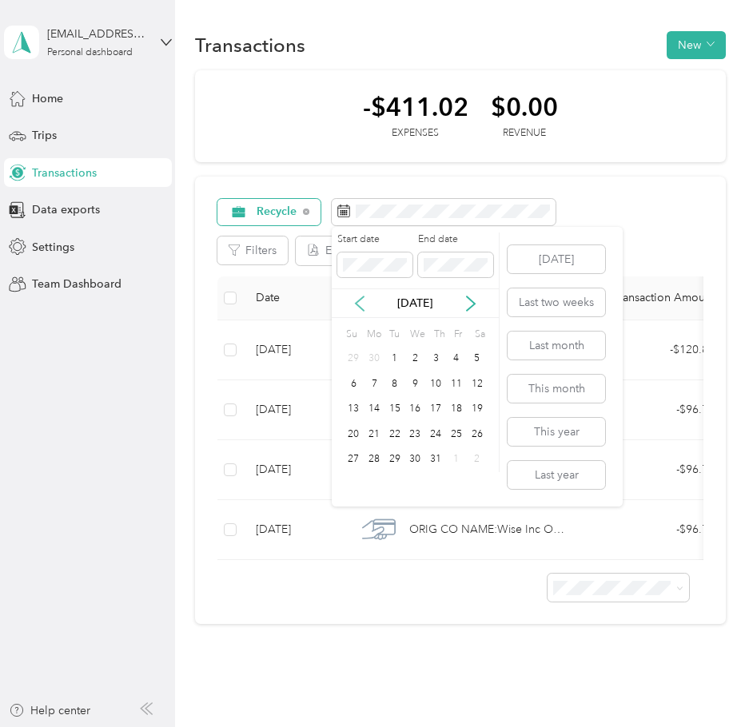
click at [364, 309] on icon at bounding box center [360, 304] width 16 height 16
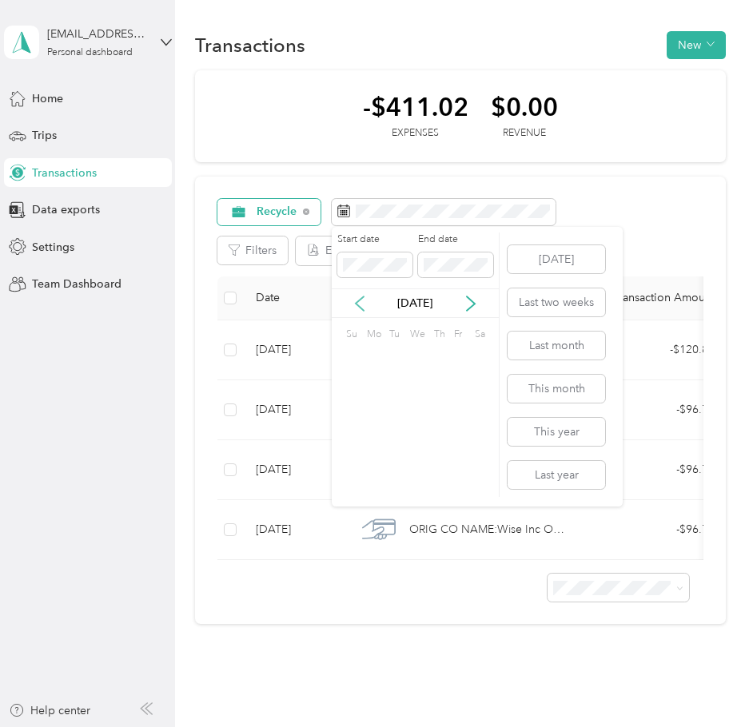
click at [364, 309] on icon at bounding box center [360, 304] width 16 height 16
click at [467, 297] on icon at bounding box center [471, 303] width 8 height 14
click at [417, 355] on div "1" at bounding box center [415, 359] width 21 height 20
click at [459, 455] on div "31" at bounding box center [456, 460] width 21 height 20
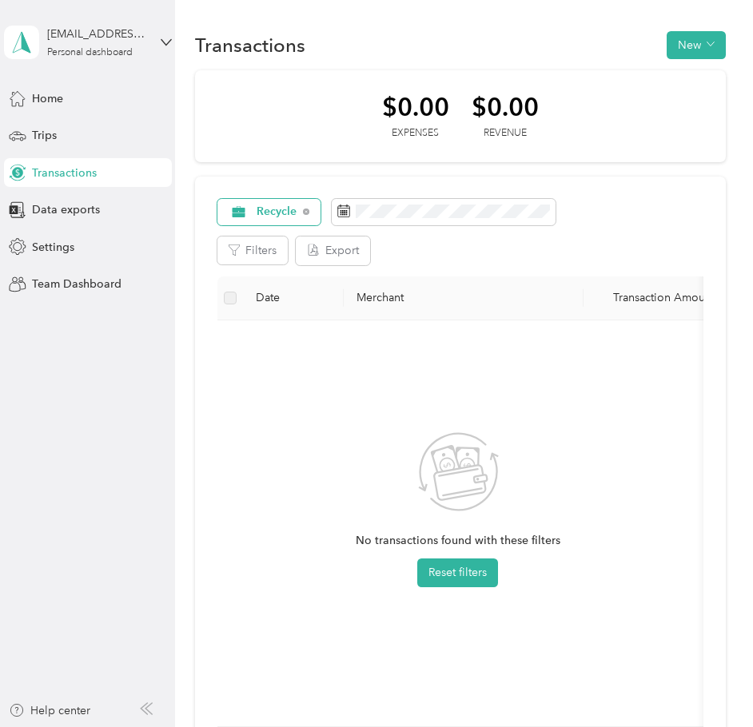
click at [288, 209] on span "Recycle" at bounding box center [276, 211] width 41 height 11
click at [280, 402] on span "Cold Call" at bounding box center [290, 408] width 66 height 17
